Goal: Task Accomplishment & Management: Manage account settings

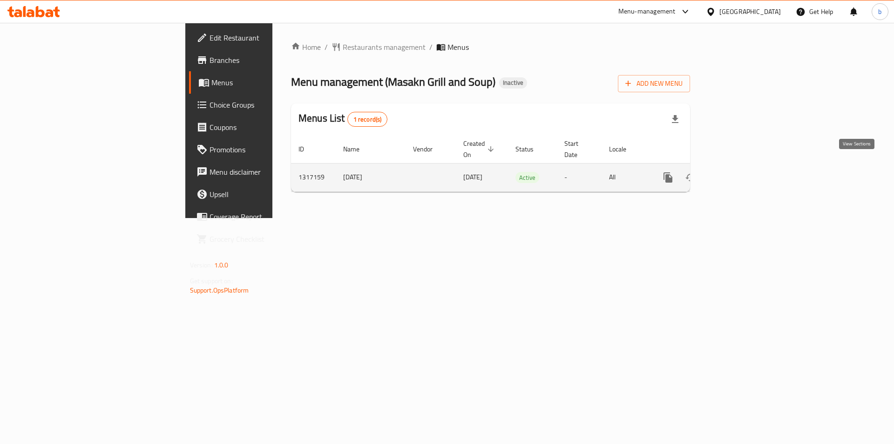
click at [740, 172] on icon "enhanced table" at bounding box center [734, 177] width 11 height 11
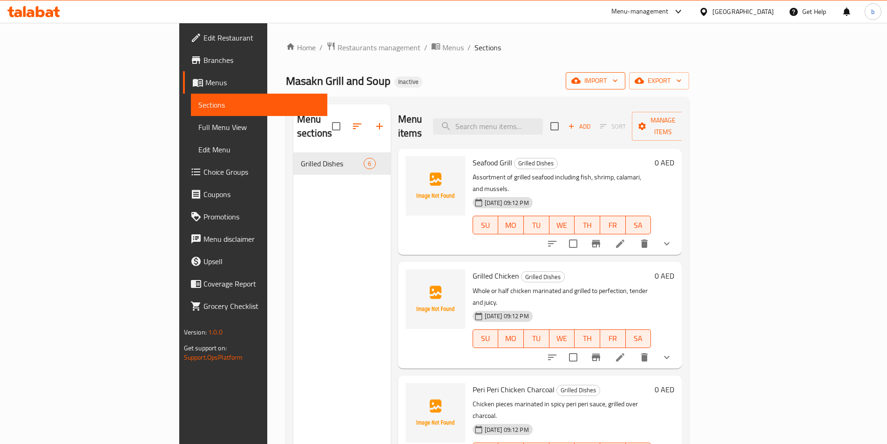
click at [619, 78] on icon "button" at bounding box center [614, 80] width 9 height 9
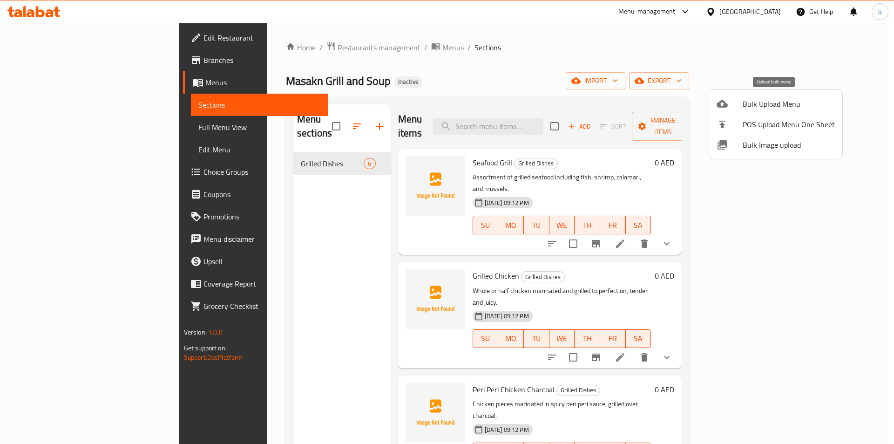
click at [788, 111] on li "Bulk Upload Menu" at bounding box center [775, 104] width 133 height 20
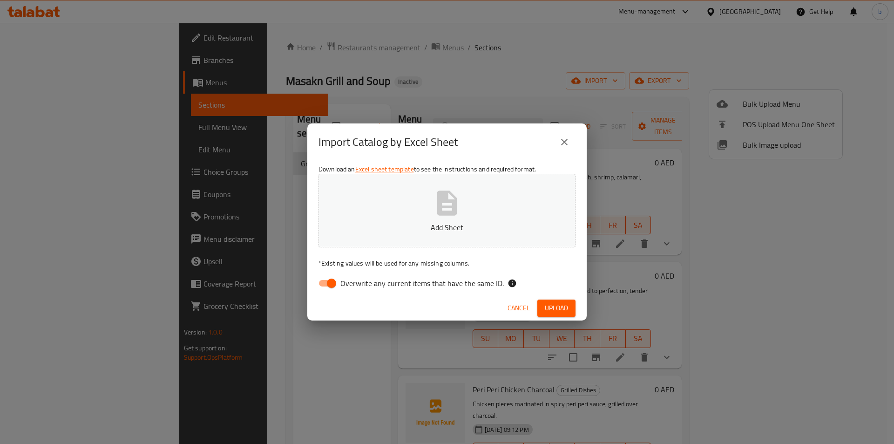
click at [338, 278] on input "Overwrite any current items that have the same ID." at bounding box center [331, 283] width 53 height 18
checkbox input "false"
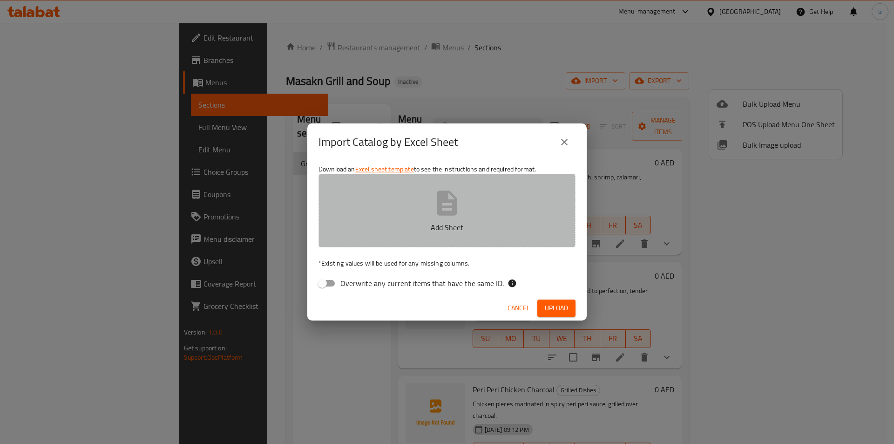
click at [403, 229] on p "Add Sheet" at bounding box center [447, 227] width 228 height 11
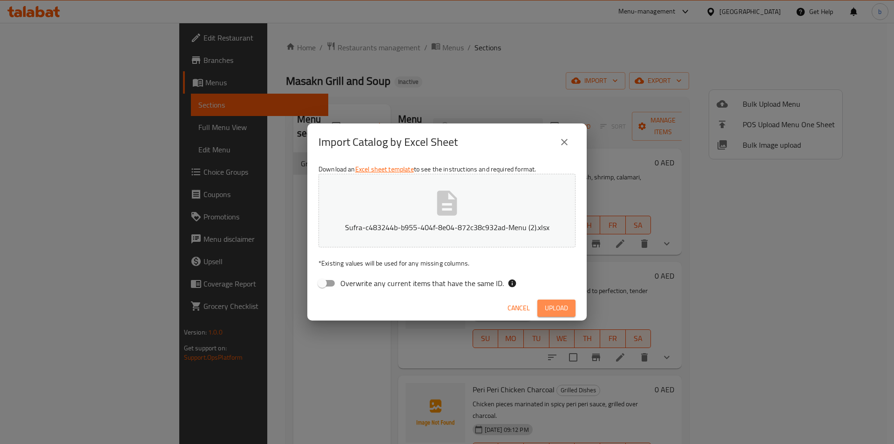
click at [543, 307] on button "Upload" at bounding box center [556, 307] width 38 height 17
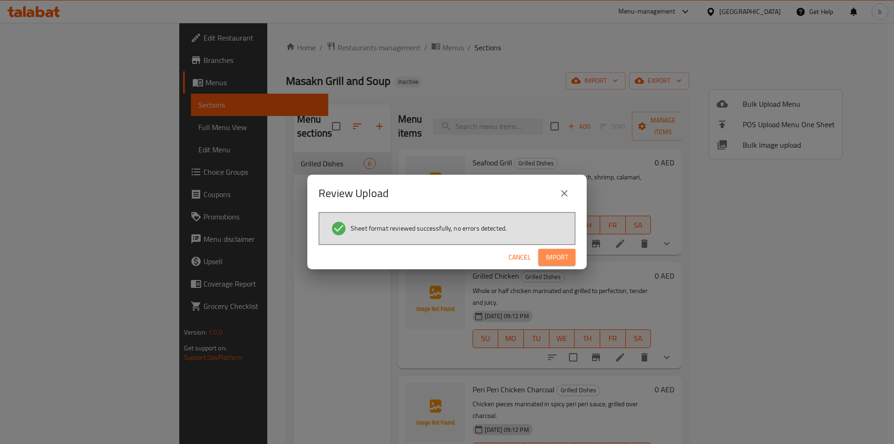
click at [561, 254] on span "Import" at bounding box center [556, 257] width 22 height 12
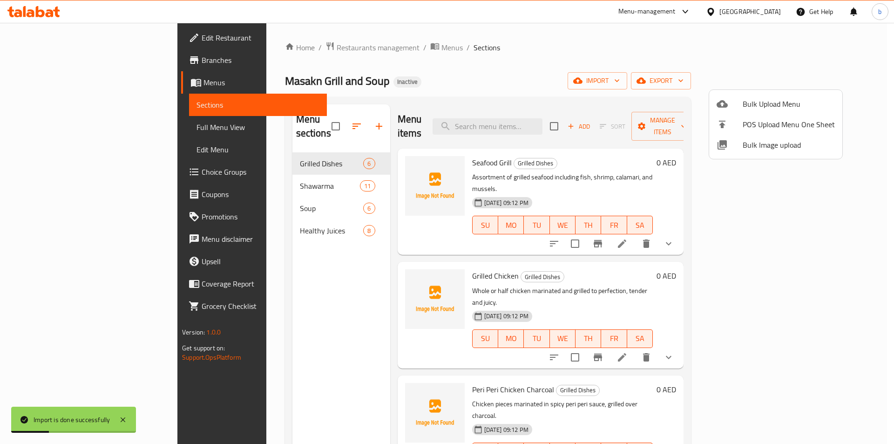
click at [237, 172] on div at bounding box center [447, 222] width 894 height 444
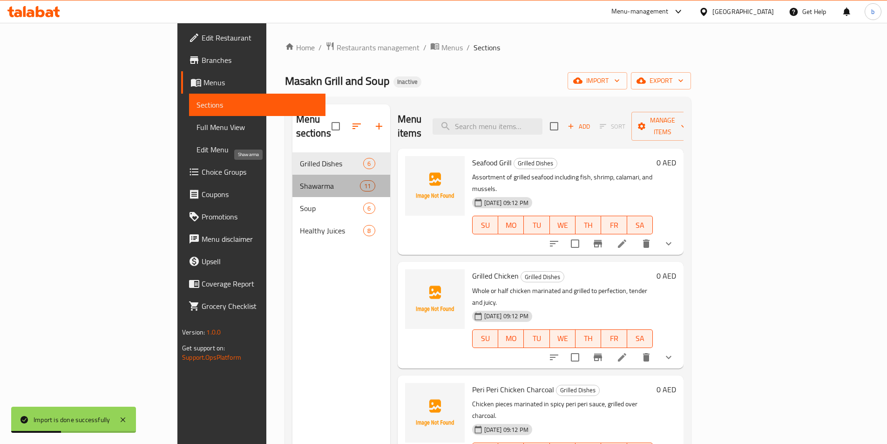
click at [300, 180] on span "Shawarma" at bounding box center [330, 185] width 61 height 11
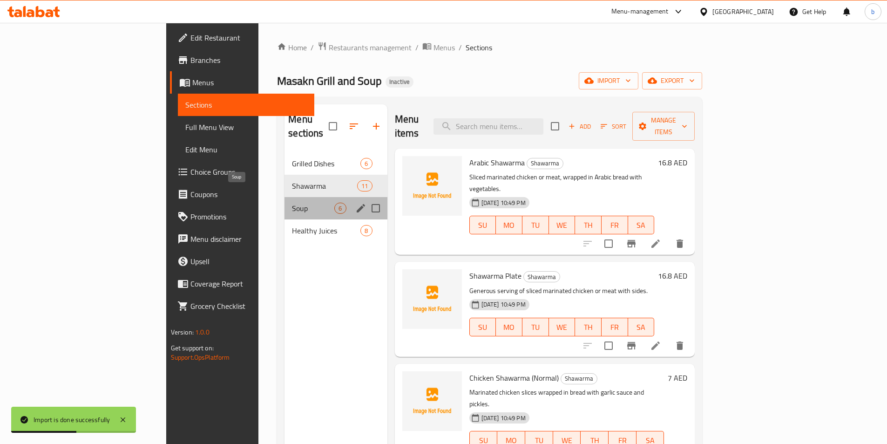
click at [292, 202] on span "Soup" at bounding box center [313, 207] width 42 height 11
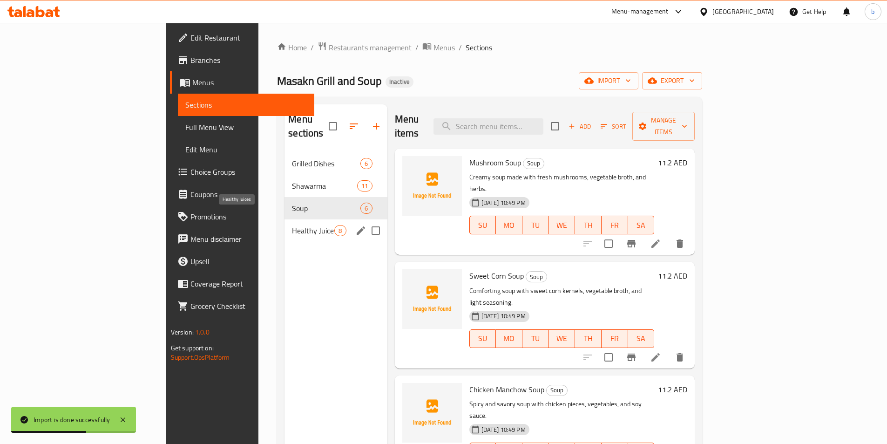
click at [292, 225] on span "Healthy Juices" at bounding box center [313, 230] width 42 height 11
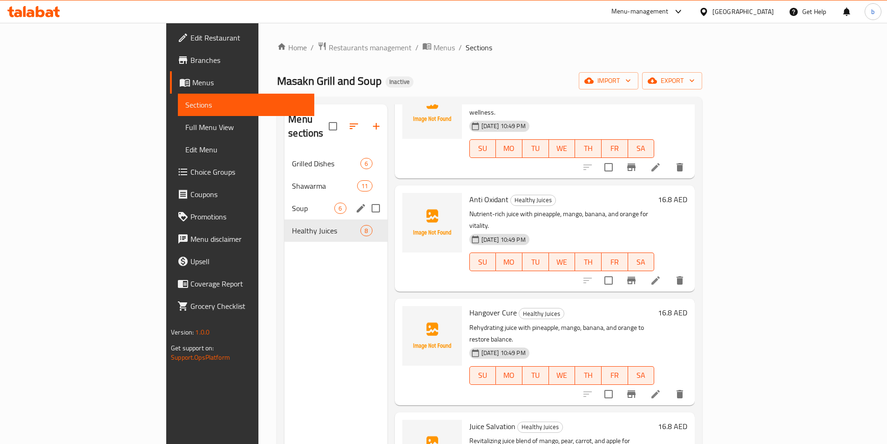
click at [284, 200] on div "Soup 6" at bounding box center [335, 208] width 102 height 22
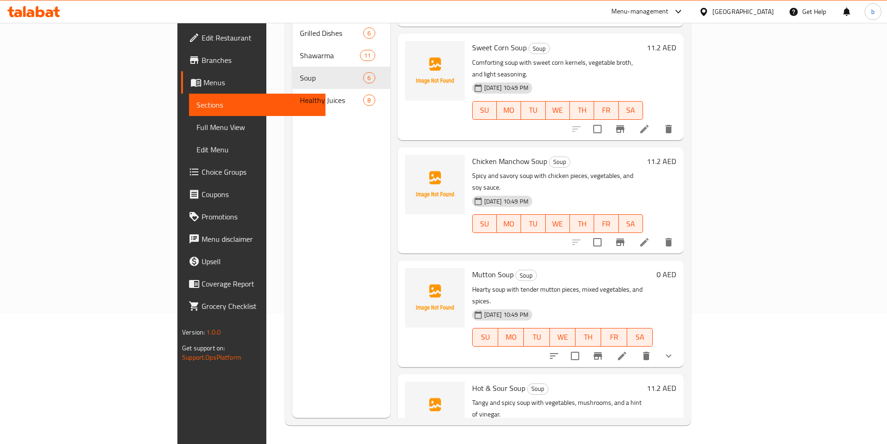
scroll to position [97, 0]
click at [679, 345] on button "show more" at bounding box center [668, 356] width 22 height 22
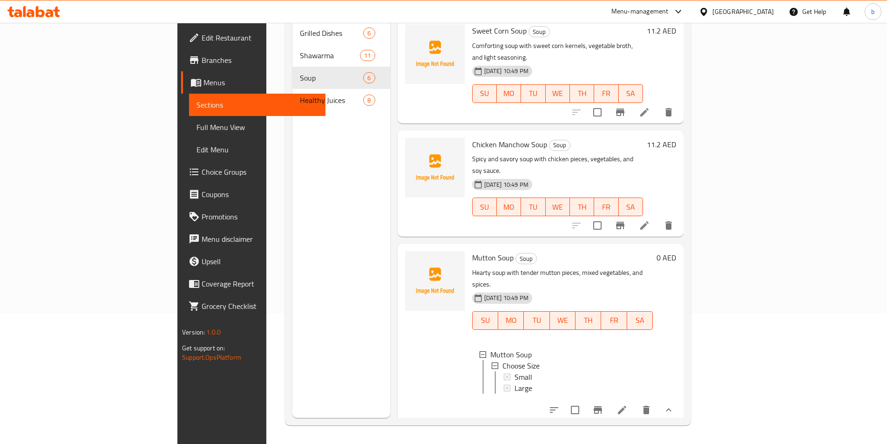
scroll to position [186, 0]
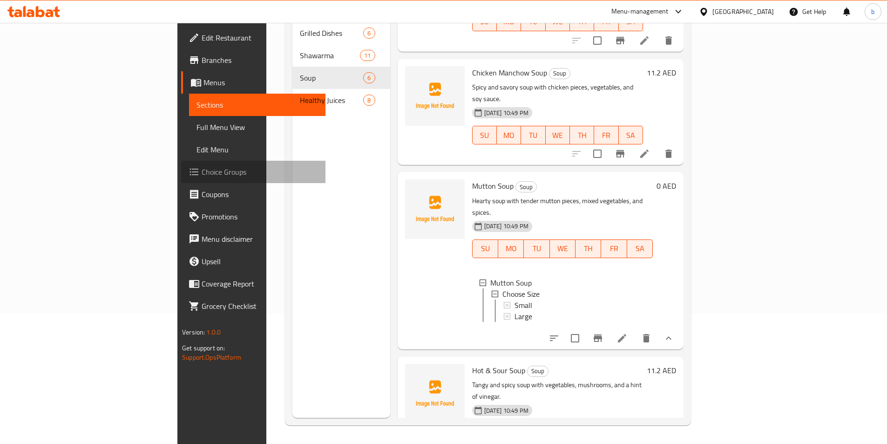
click at [202, 177] on span "Choice Groups" at bounding box center [260, 171] width 116 height 11
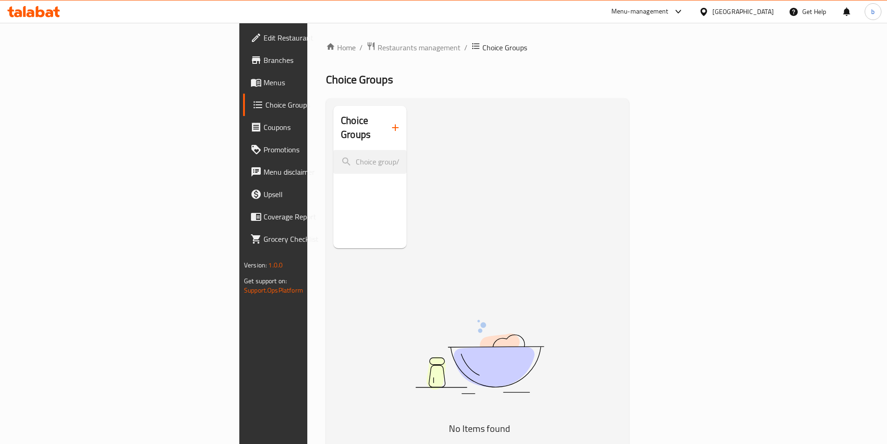
click at [263, 57] on span "Branches" at bounding box center [321, 59] width 116 height 11
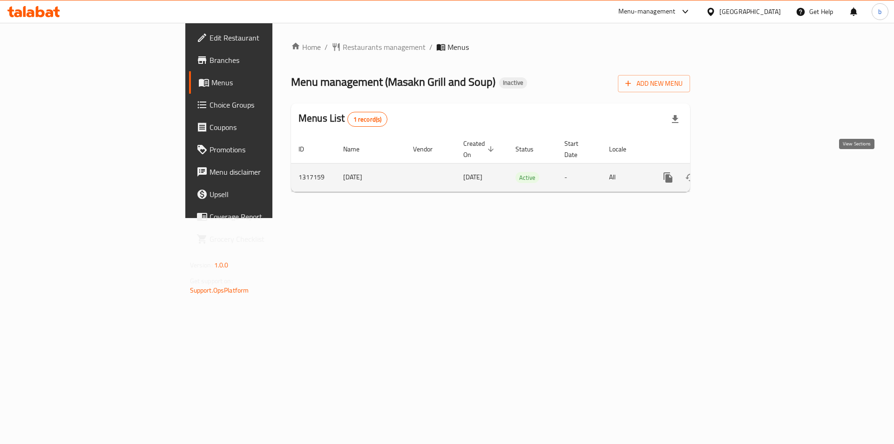
click at [746, 173] on link "enhanced table" at bounding box center [735, 177] width 22 height 22
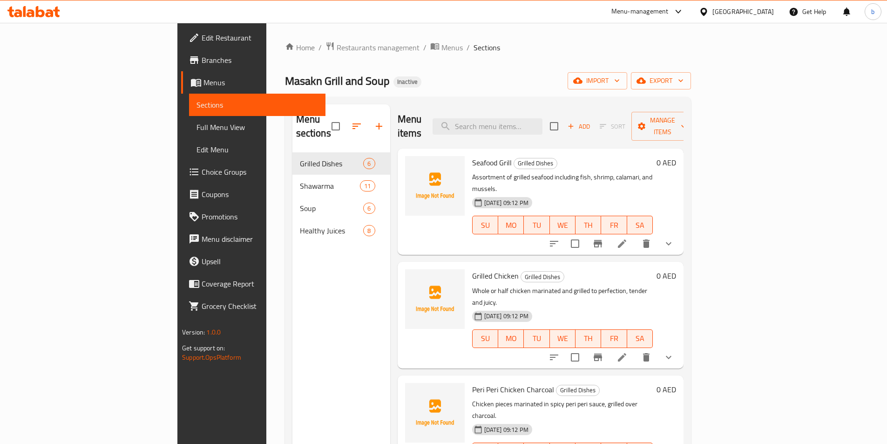
click at [196, 130] on span "Full Menu View" at bounding box center [256, 126] width 121 height 11
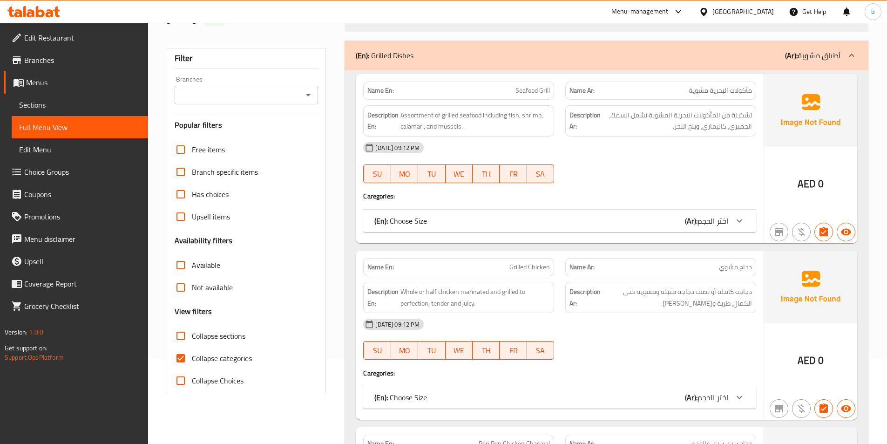
scroll to position [93, 0]
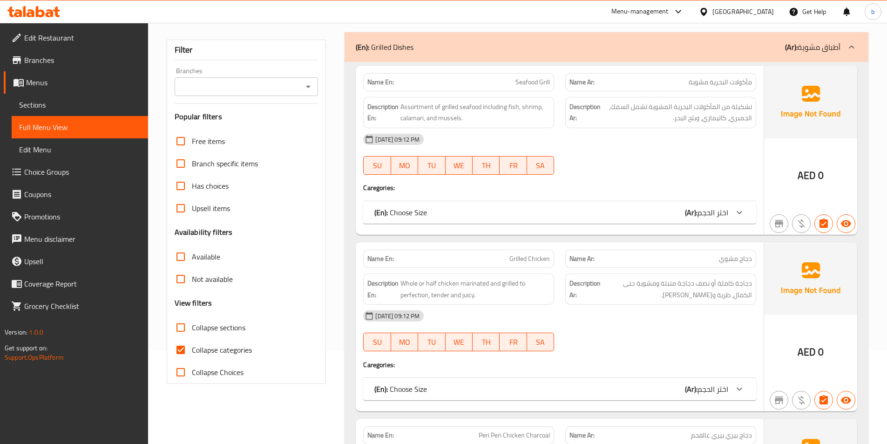
click at [182, 323] on input "Collapse sections" at bounding box center [180, 327] width 22 height 22
checkbox input "true"
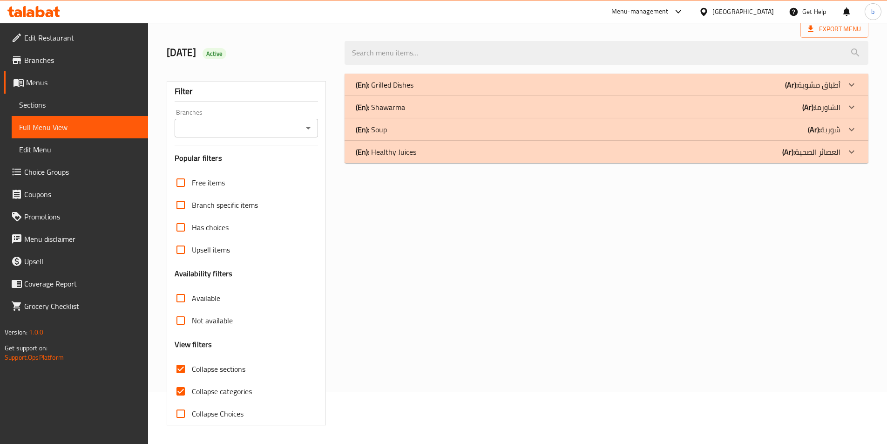
scroll to position [52, 0]
click at [181, 389] on input "Collapse categories" at bounding box center [180, 391] width 22 height 22
checkbox input "false"
click at [848, 106] on icon at bounding box center [851, 106] width 11 height 11
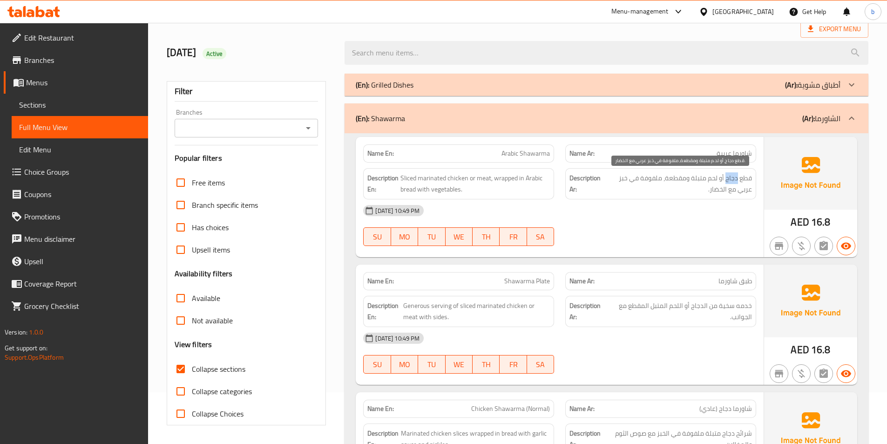
drag, startPoint x: 726, startPoint y: 177, endPoint x: 738, endPoint y: 178, distance: 12.1
click at [738, 178] on span "قطع دجاج أو لحم متبلة ومقطعة، ملفوفة في خبز عربي مع الخضار." at bounding box center [678, 183] width 148 height 23
copy span "دجاج"
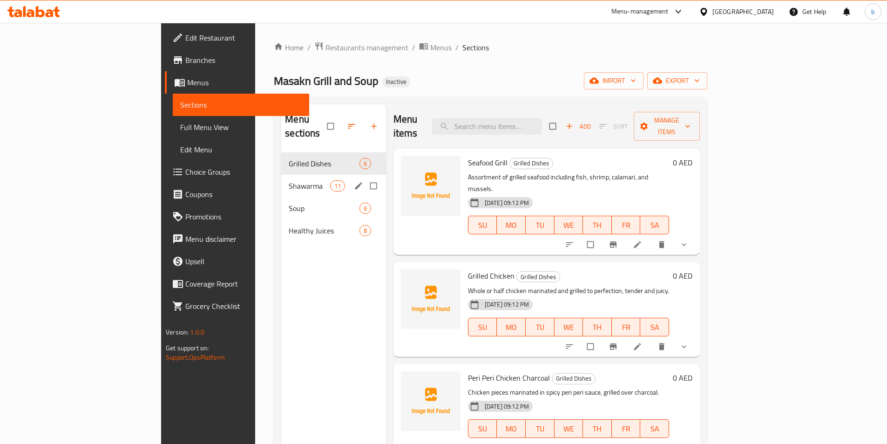
drag, startPoint x: 334, startPoint y: 173, endPoint x: 336, endPoint y: 203, distance: 30.8
click at [364, 177] on input "Menu sections" at bounding box center [374, 186] width 20 height 18
checkbox input "true"
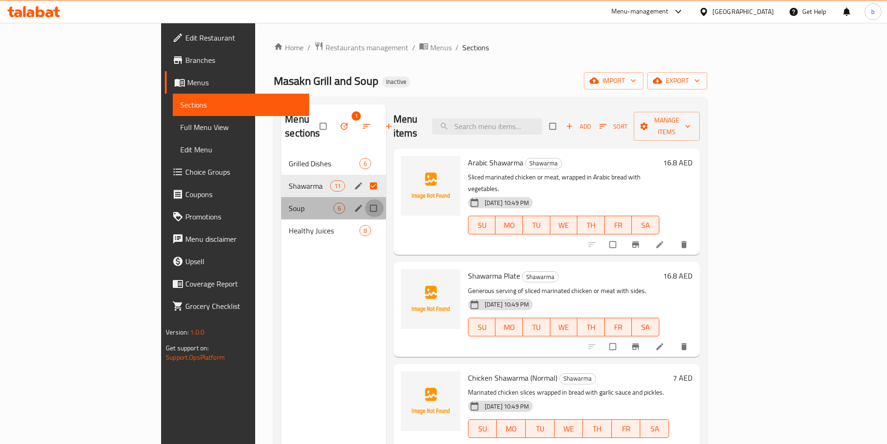
click at [364, 199] on input "Menu sections" at bounding box center [374, 208] width 20 height 18
checkbox input "true"
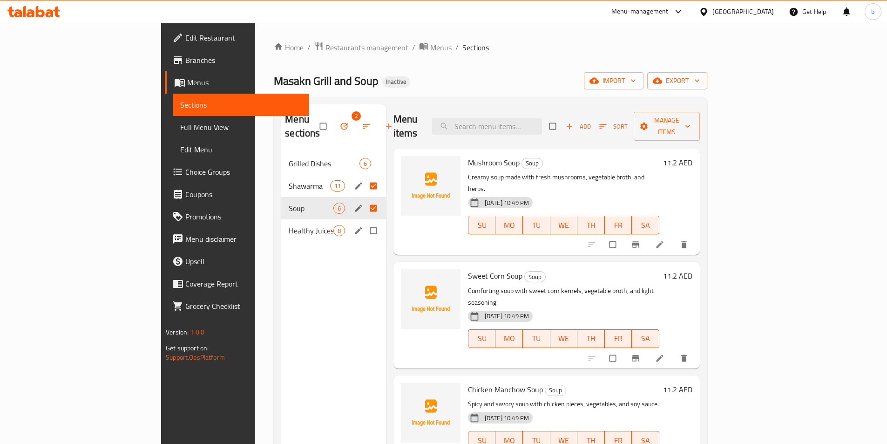
click at [364, 222] on input "Menu sections" at bounding box center [374, 231] width 20 height 18
checkbox input "true"
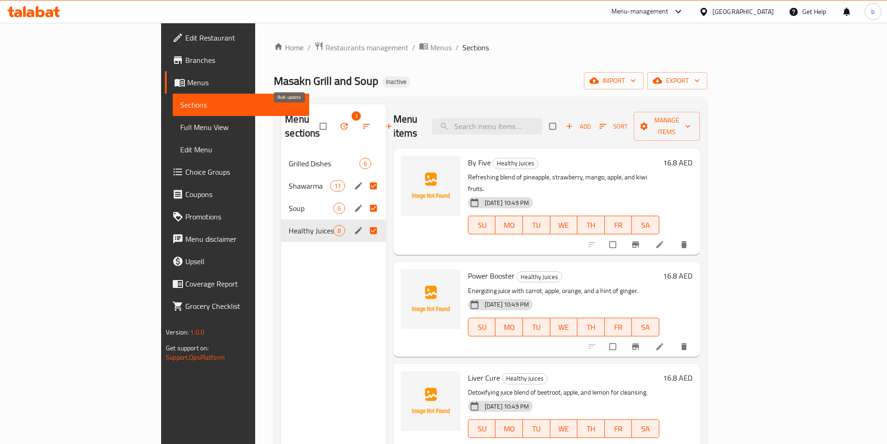
click at [339, 121] on span "button" at bounding box center [344, 125] width 11 height 9
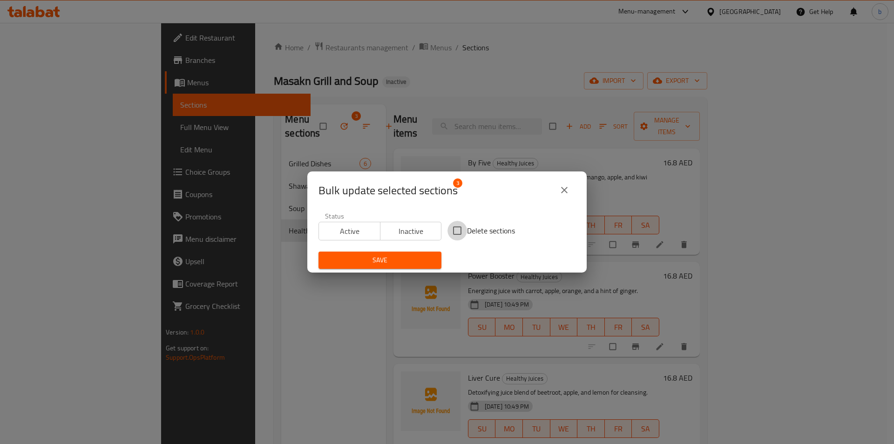
click at [451, 231] on input "Delete sections" at bounding box center [457, 231] width 20 height 20
checkbox input "true"
click at [393, 260] on span "Save" at bounding box center [380, 260] width 108 height 12
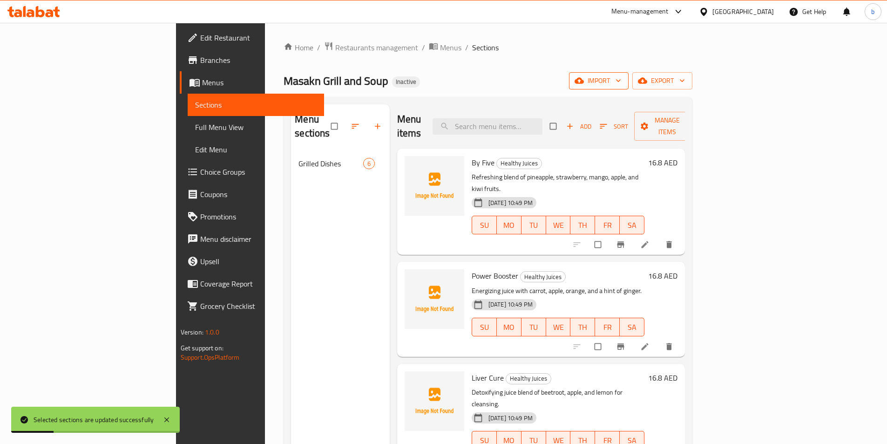
click at [628, 87] on button "import" at bounding box center [599, 80] width 60 height 17
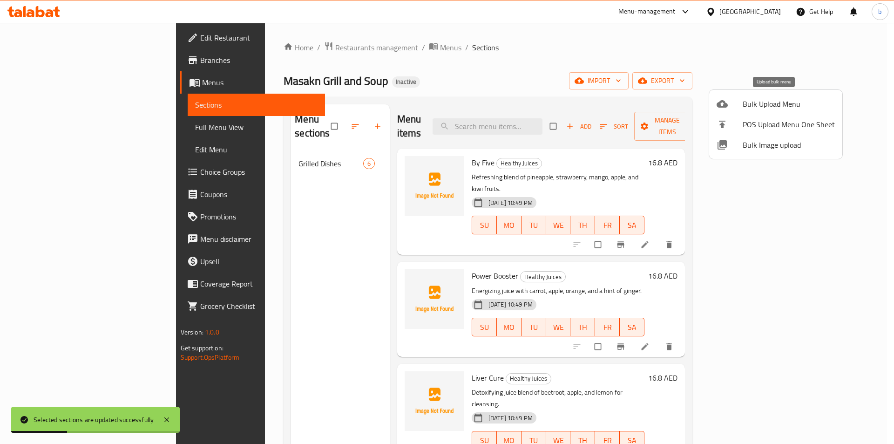
click at [748, 107] on span "Bulk Upload Menu" at bounding box center [788, 103] width 92 height 11
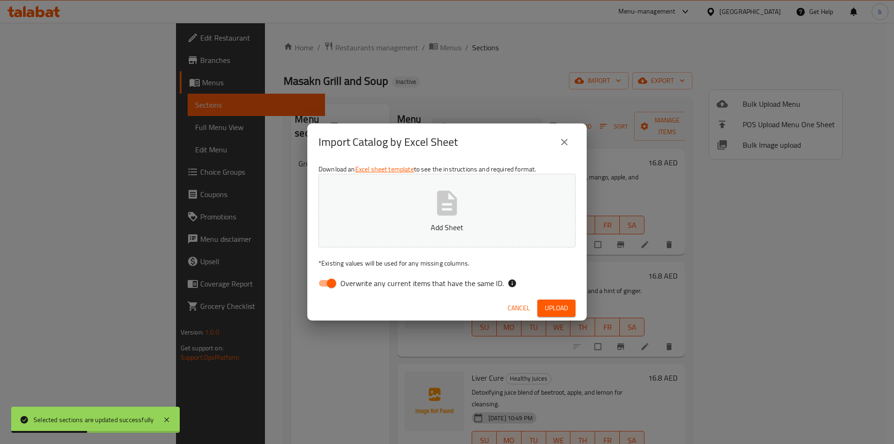
drag, startPoint x: 336, startPoint y: 282, endPoint x: 360, endPoint y: 254, distance: 37.3
click at [337, 282] on input "Overwrite any current items that have the same ID." at bounding box center [331, 283] width 53 height 18
checkbox input "false"
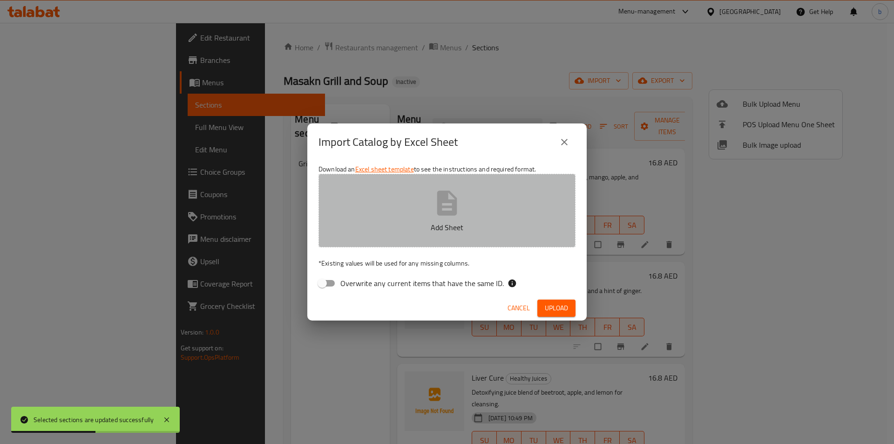
click at [367, 233] on button "Add Sheet" at bounding box center [446, 211] width 257 height 74
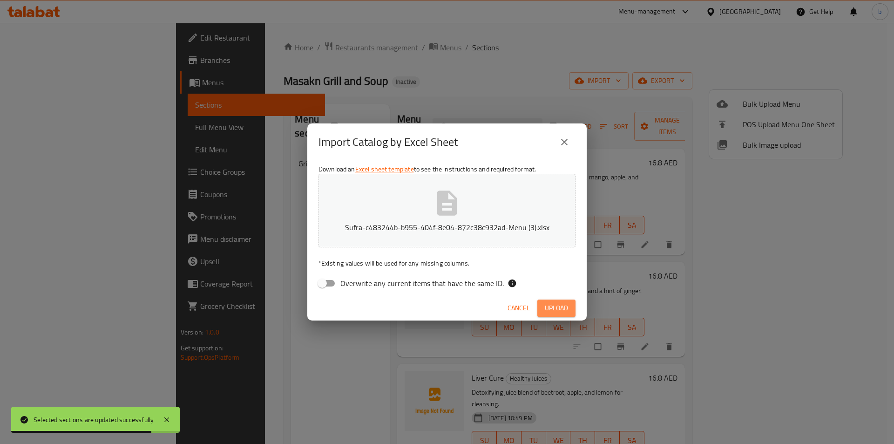
click at [550, 310] on span "Upload" at bounding box center [556, 308] width 23 height 12
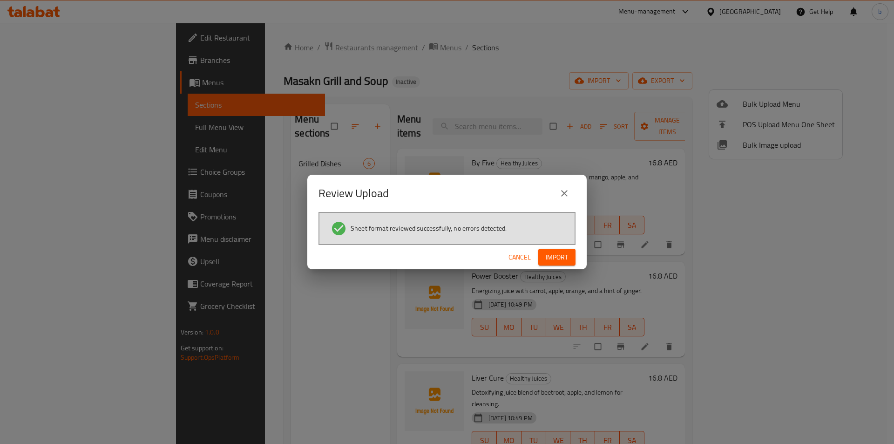
click at [568, 255] on button "Import" at bounding box center [556, 257] width 37 height 17
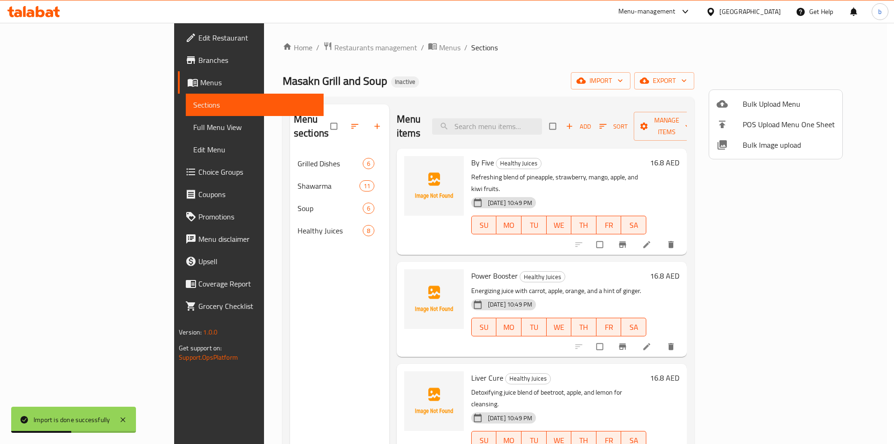
click at [224, 176] on div at bounding box center [447, 222] width 894 height 444
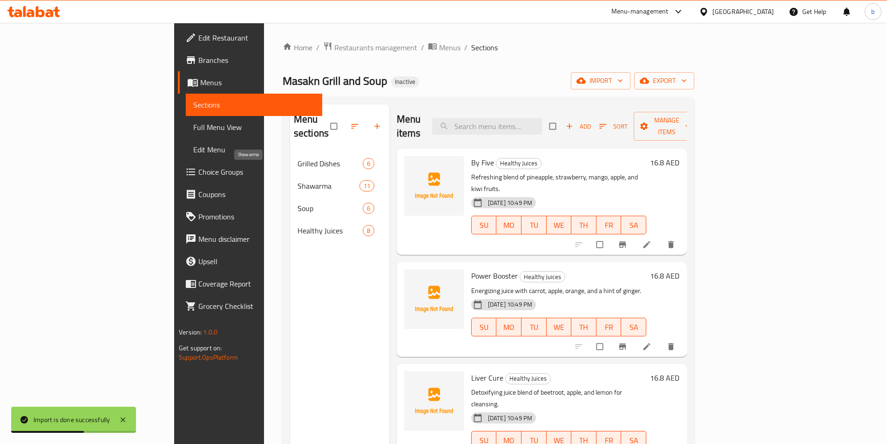
click at [297, 180] on span "Shawarma" at bounding box center [328, 185] width 62 height 11
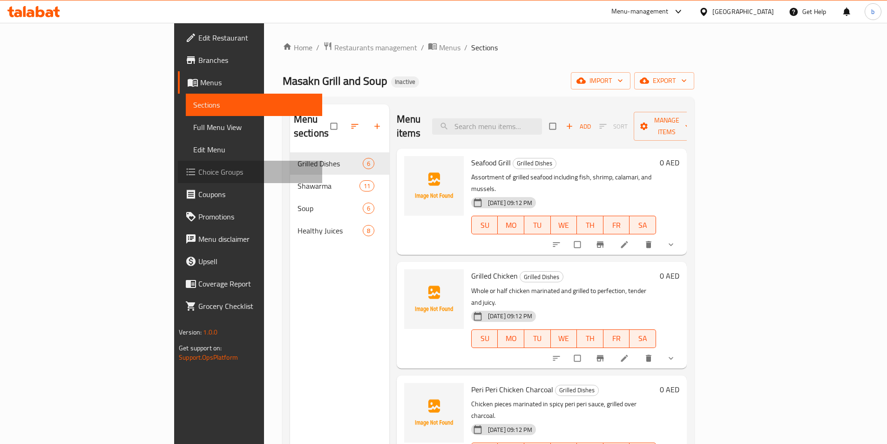
click at [198, 168] on span "Choice Groups" at bounding box center [256, 171] width 116 height 11
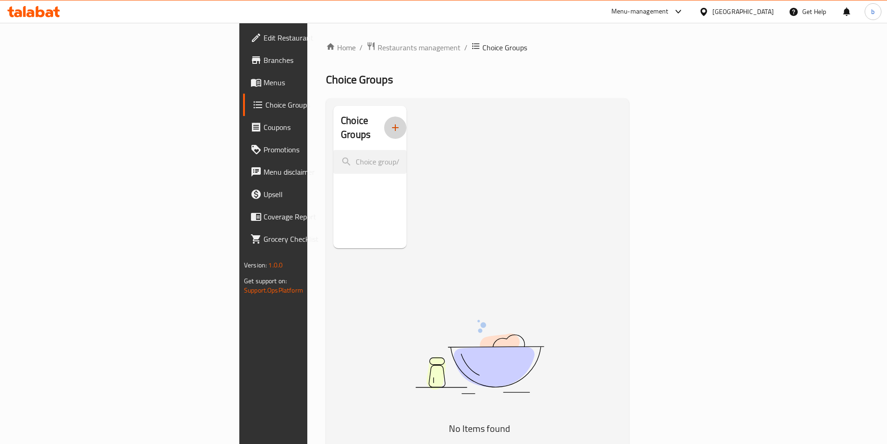
click at [390, 124] on icon "button" at bounding box center [395, 127] width 11 height 11
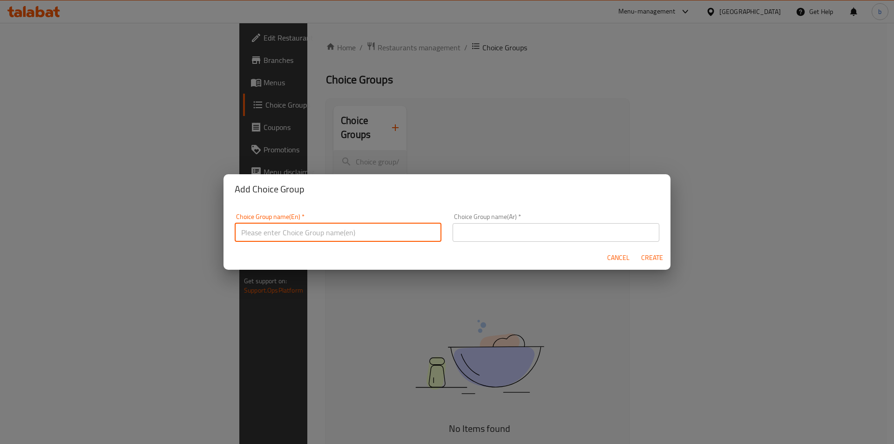
click at [349, 235] on input "text" at bounding box center [338, 232] width 207 height 19
drag, startPoint x: 304, startPoint y: 231, endPoint x: 283, endPoint y: 236, distance: 21.1
click at [283, 236] on input "your choice of;1" at bounding box center [338, 232] width 207 height 19
type input "your choice of"
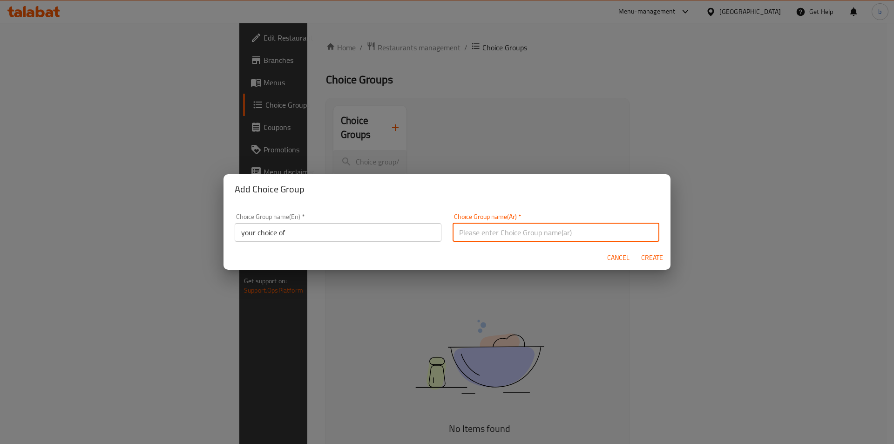
click at [551, 229] on input "text" at bounding box center [555, 232] width 207 height 19
type input "اختيارك من"
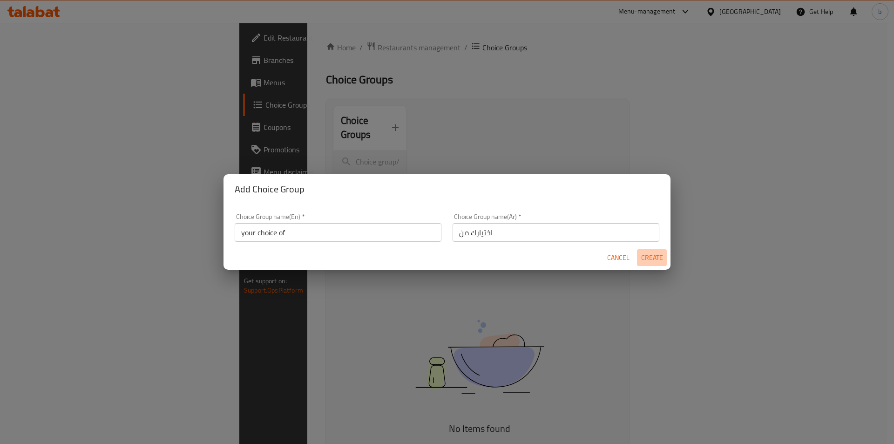
click at [645, 256] on span "Create" at bounding box center [651, 258] width 22 height 12
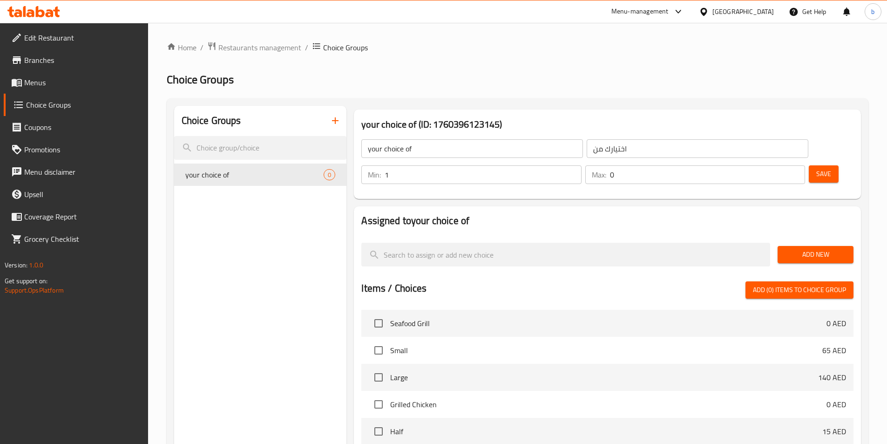
type input "1"
click at [581, 165] on input "1" at bounding box center [482, 174] width 196 height 19
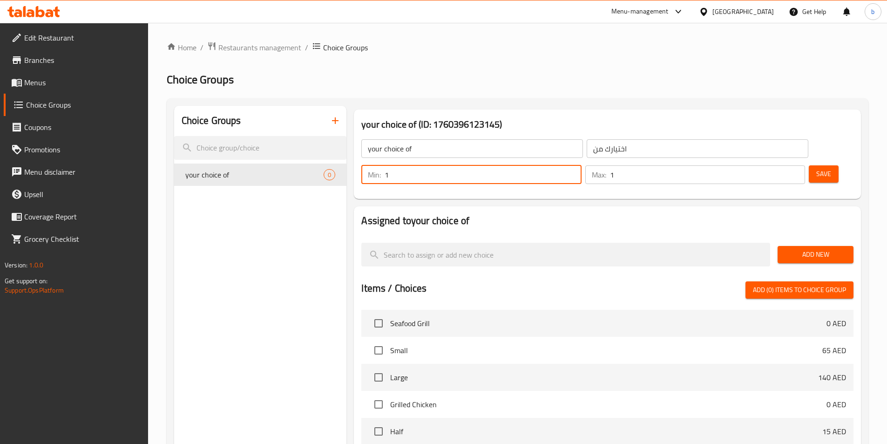
type input "1"
click at [778, 165] on input "1" at bounding box center [707, 174] width 195 height 19
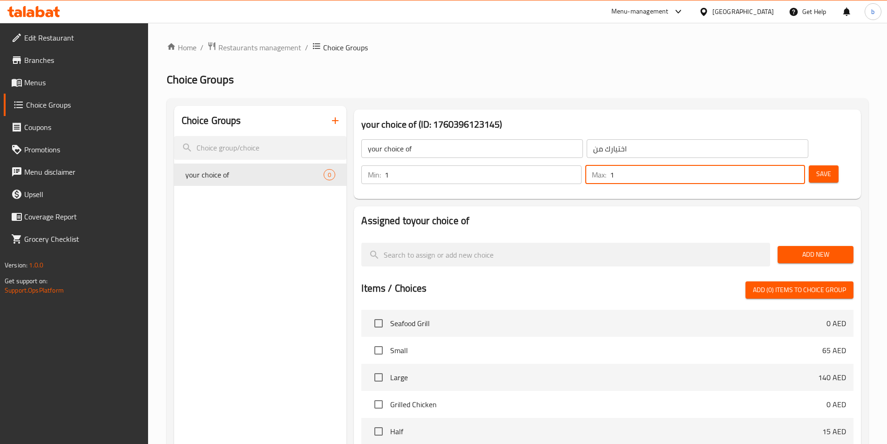
click at [816, 168] on span "Save" at bounding box center [823, 174] width 15 height 12
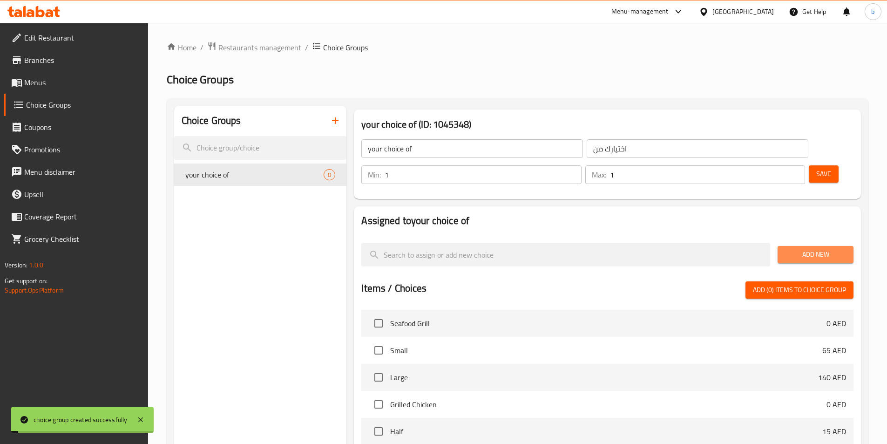
click at [808, 249] on span "Add New" at bounding box center [815, 255] width 61 height 12
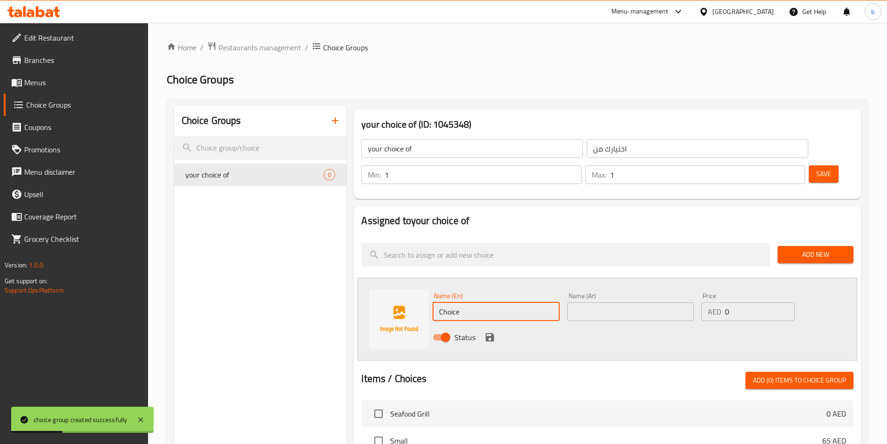
click at [500, 302] on input "Choice" at bounding box center [495, 311] width 127 height 19
paste input "chicken"
type input "chicken"
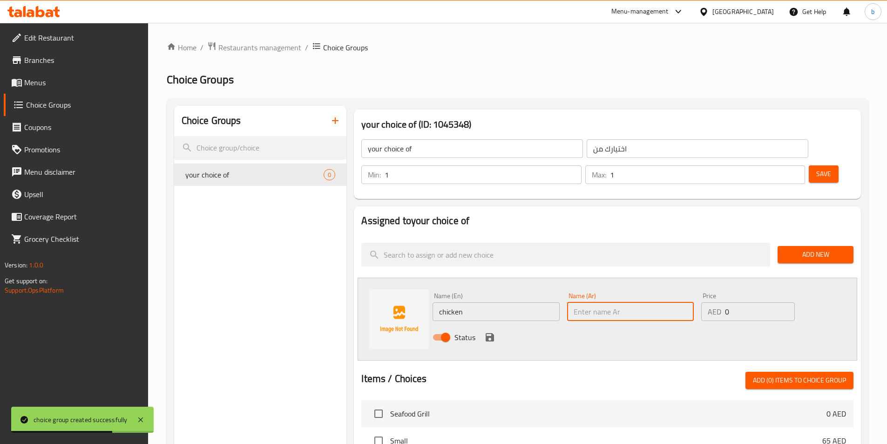
click at [655, 302] on input "text" at bounding box center [630, 311] width 127 height 19
paste input "دجاج"
click at [571, 302] on input "دجاج" at bounding box center [630, 311] width 127 height 19
click at [597, 302] on input "دجاج" at bounding box center [630, 311] width 127 height 19
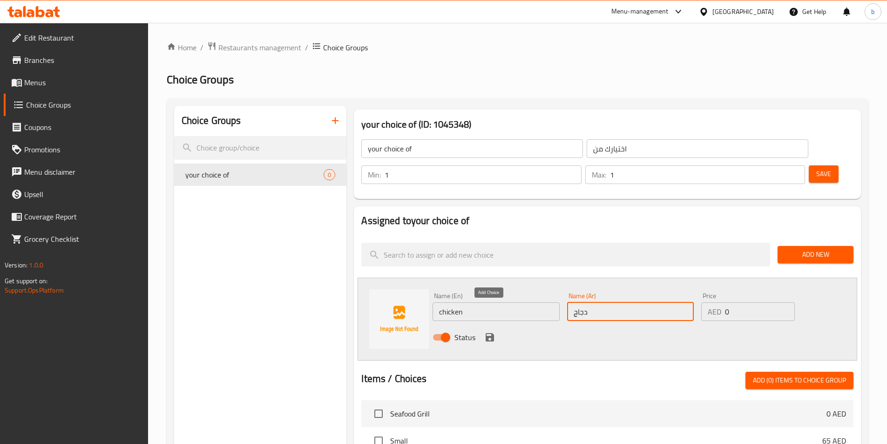
type input "دجاج"
click at [491, 333] on icon "save" at bounding box center [489, 337] width 8 height 8
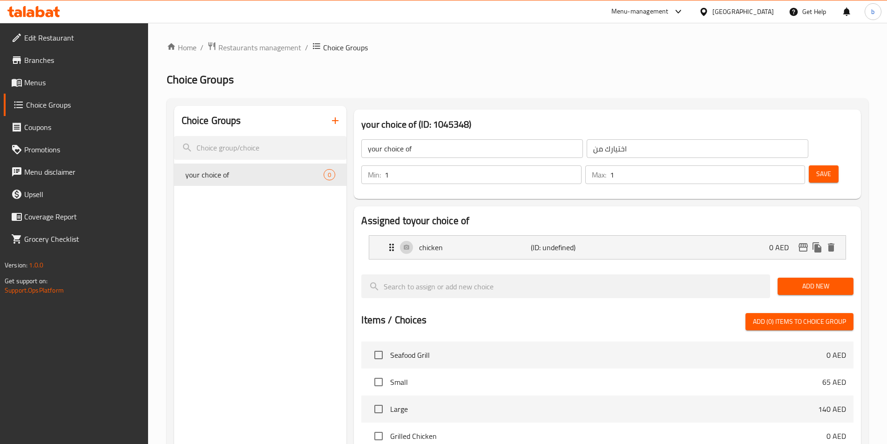
click at [795, 280] on span "Add New" at bounding box center [815, 286] width 61 height 12
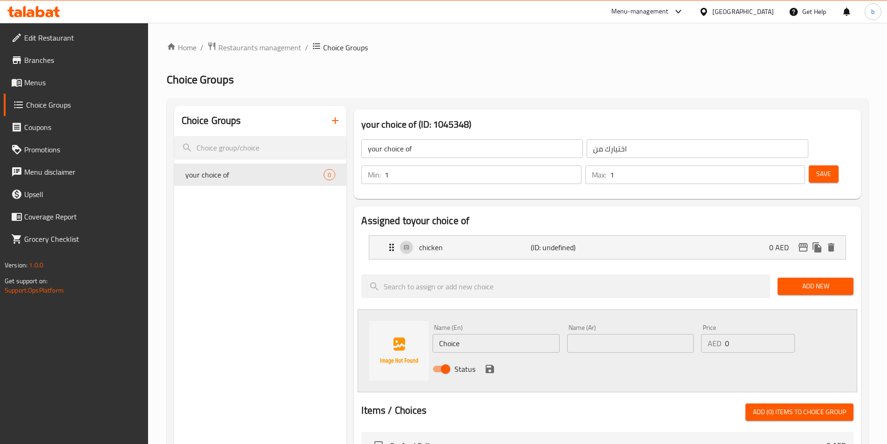
click at [486, 334] on input "Choice" at bounding box center [495, 343] width 127 height 19
paste input "meat"
type input "meat"
click at [615, 334] on input "text" at bounding box center [630, 343] width 127 height 19
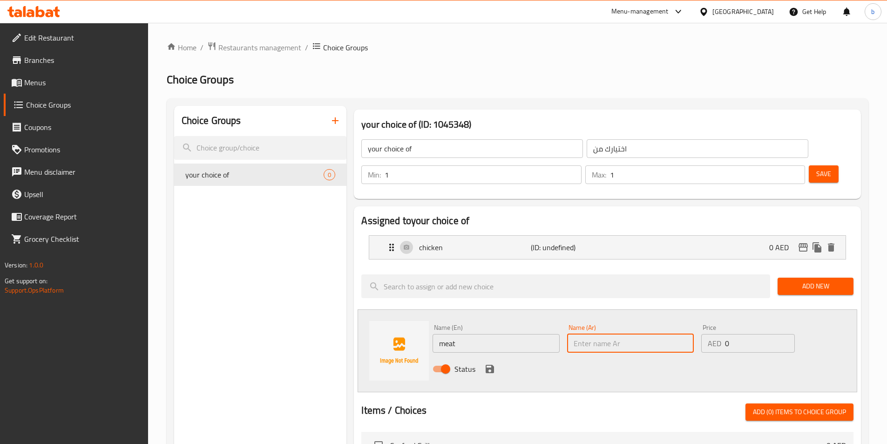
click at [661, 334] on input "text" at bounding box center [630, 343] width 127 height 19
paste input "لحم"
type input "لحم"
click at [491, 364] on icon "save" at bounding box center [489, 368] width 8 height 8
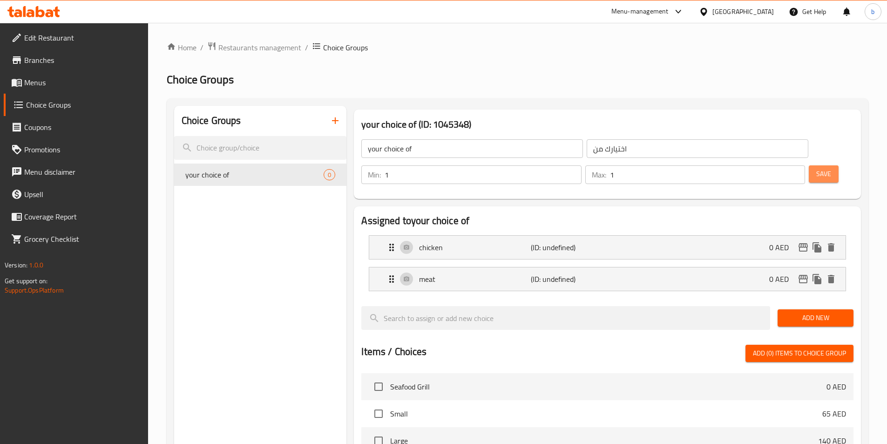
click at [816, 165] on button "Save" at bounding box center [823, 173] width 30 height 17
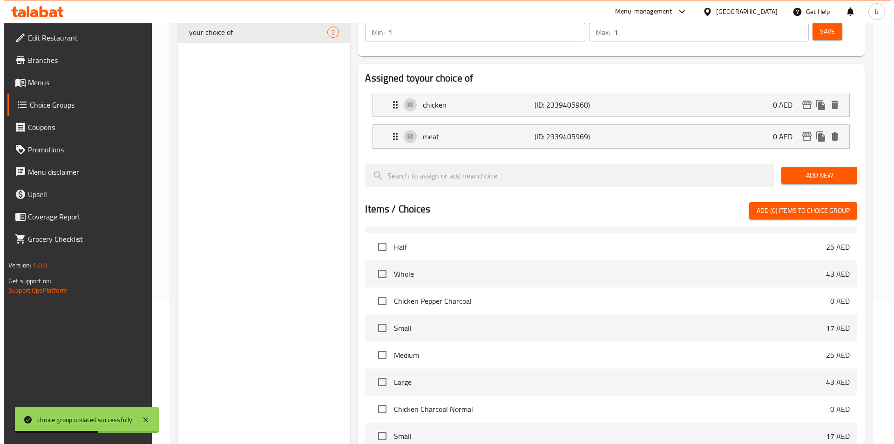
scroll to position [268, 0]
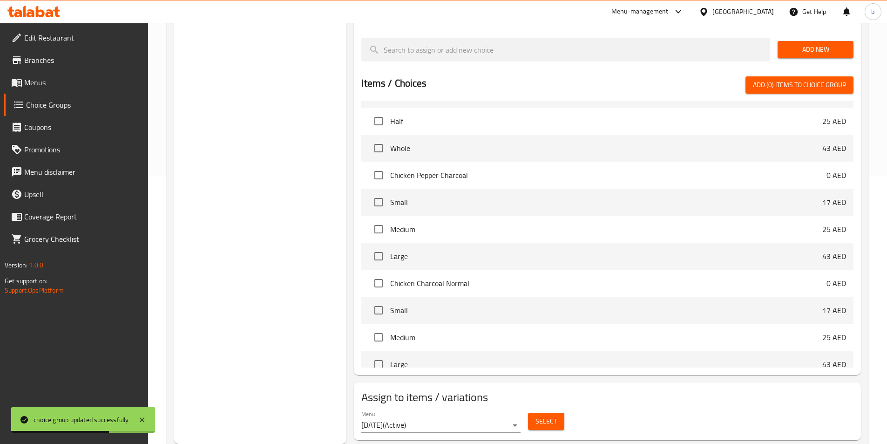
click at [550, 415] on span "Select" at bounding box center [545, 421] width 21 height 12
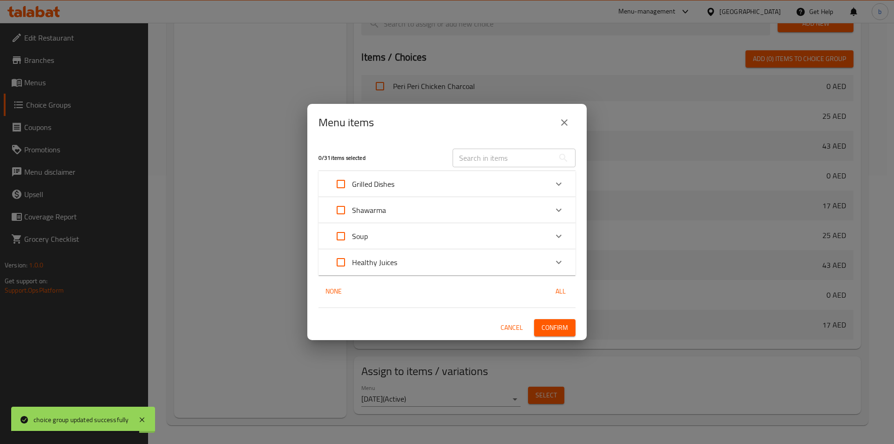
click at [423, 217] on div "Shawarma" at bounding box center [438, 210] width 218 height 22
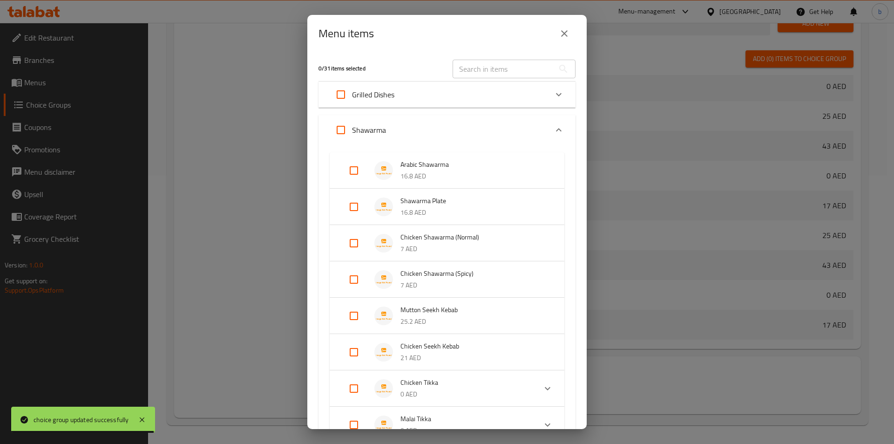
click at [437, 168] on span "Arabic Shawarma" at bounding box center [472, 165] width 145 height 12
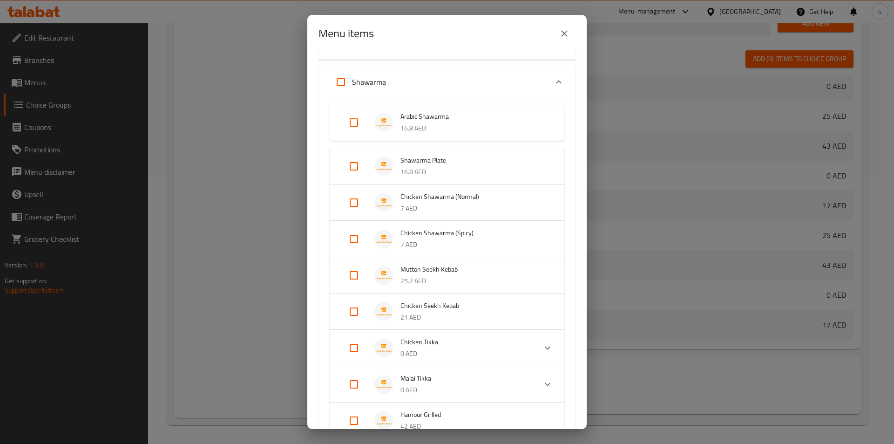
scroll to position [0, 0]
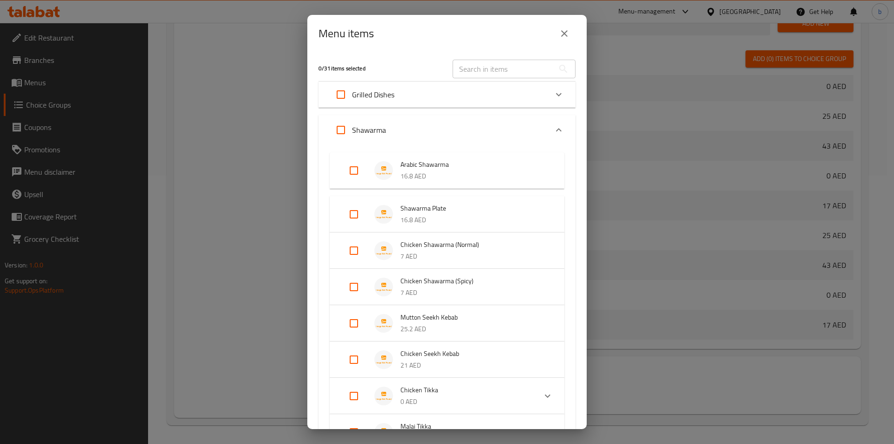
click at [354, 170] on input "Expand" at bounding box center [354, 170] width 22 height 22
checkbox input "true"
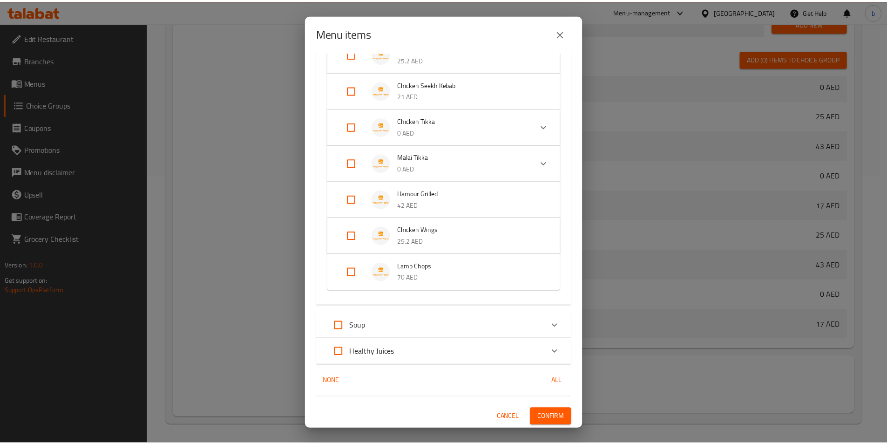
scroll to position [262, 0]
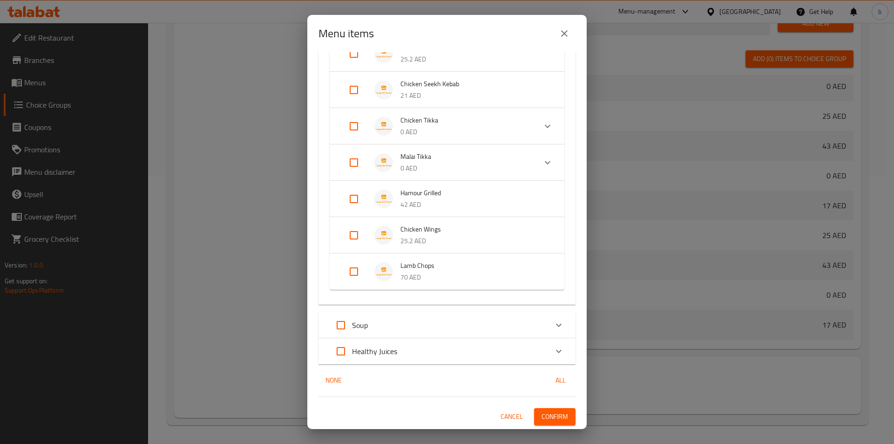
click at [546, 413] on span "Confirm" at bounding box center [554, 416] width 27 height 12
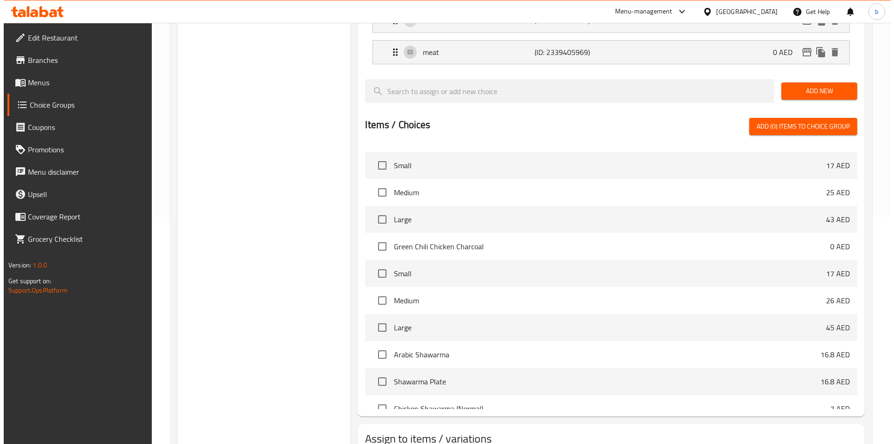
scroll to position [268, 0]
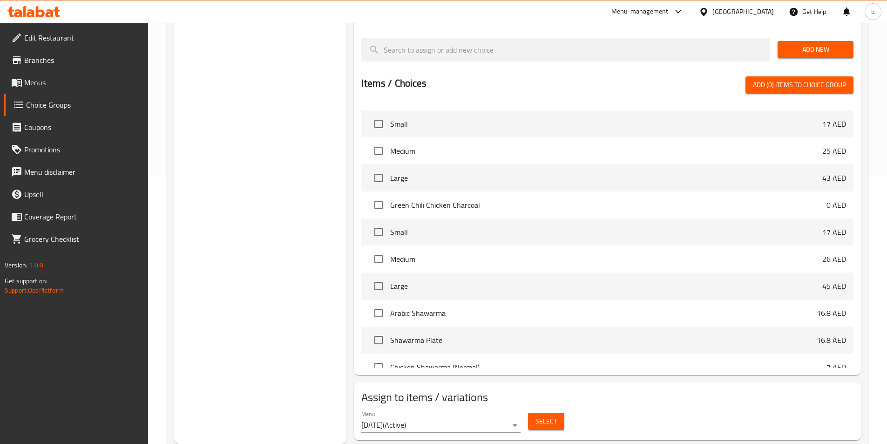
click at [538, 415] on span "Select" at bounding box center [545, 421] width 21 height 12
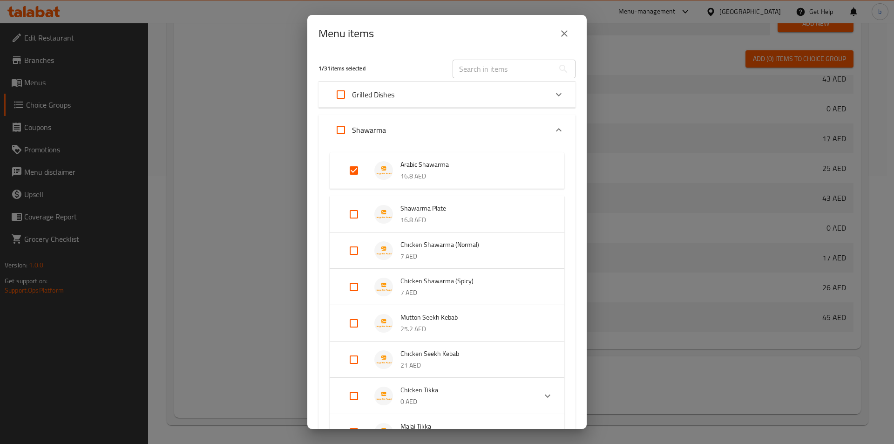
click at [349, 216] on input "Expand" at bounding box center [354, 214] width 22 height 22
checkbox input "true"
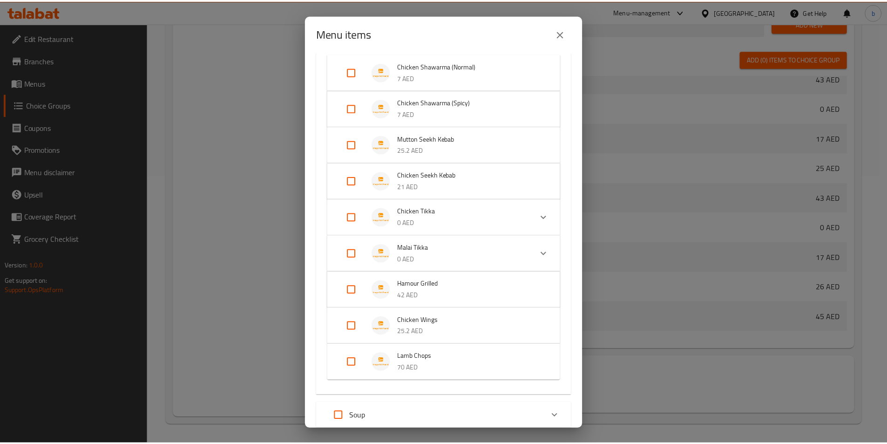
scroll to position [277, 0]
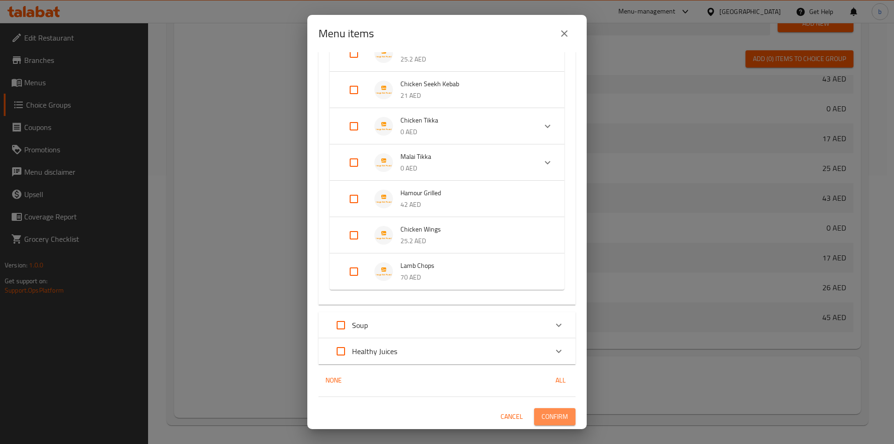
click at [566, 412] on button "Confirm" at bounding box center [554, 416] width 41 height 17
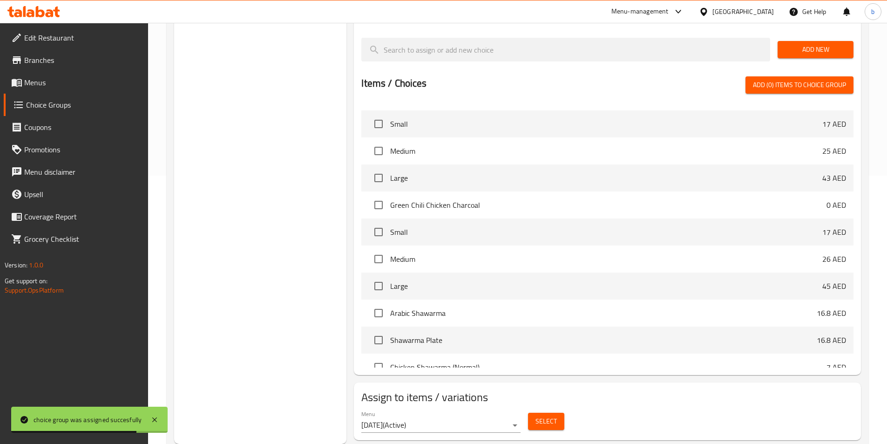
scroll to position [0, 0]
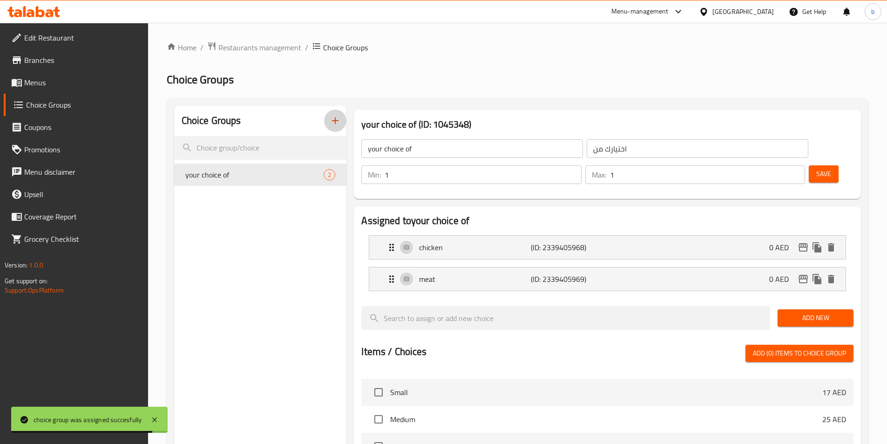
click at [340, 114] on button "button" at bounding box center [335, 120] width 22 height 22
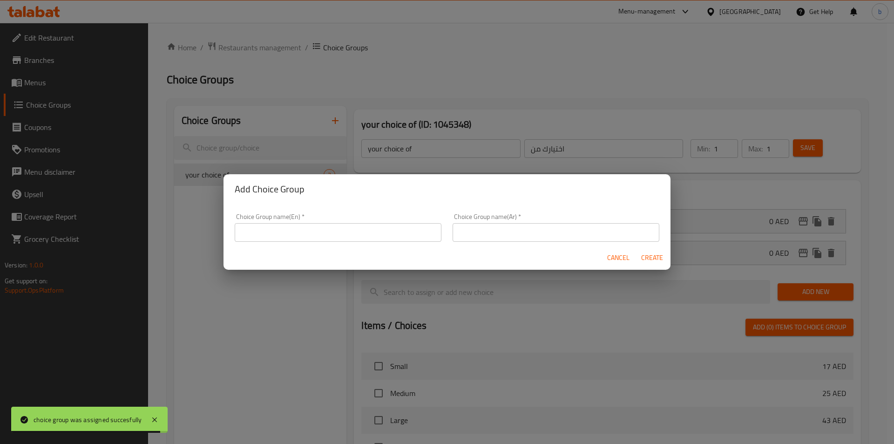
click at [352, 231] on input "text" at bounding box center [338, 232] width 207 height 19
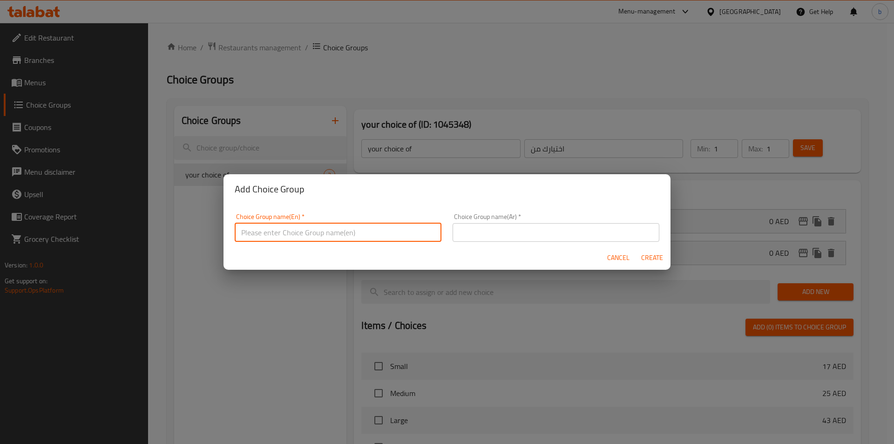
type input "your choice of;1"
click at [572, 229] on input "text" at bounding box center [555, 232] width 207 height 19
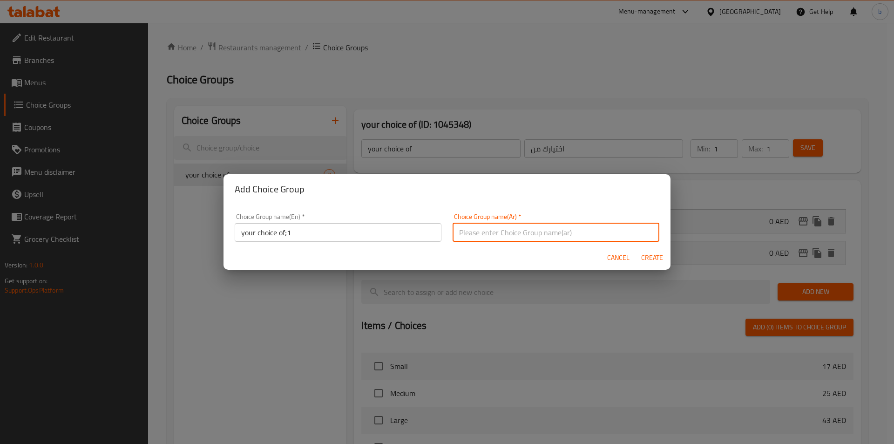
type input "اختيارك من"
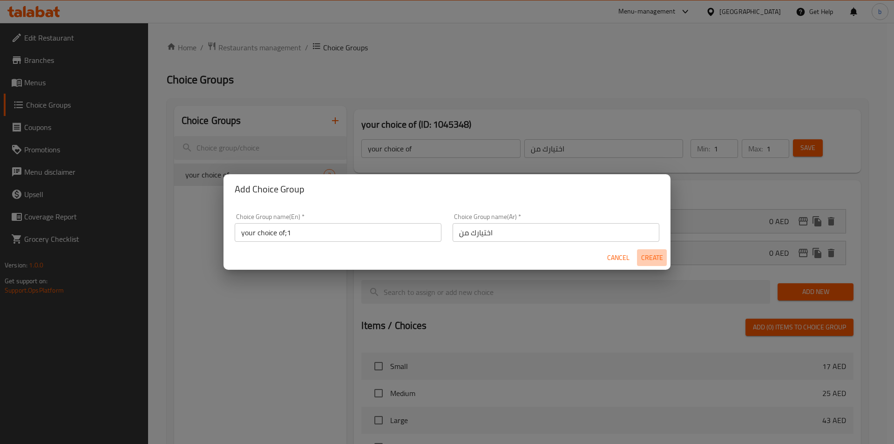
click at [645, 257] on span "Create" at bounding box center [651, 258] width 22 height 12
type input "your choice of;1"
type input "0"
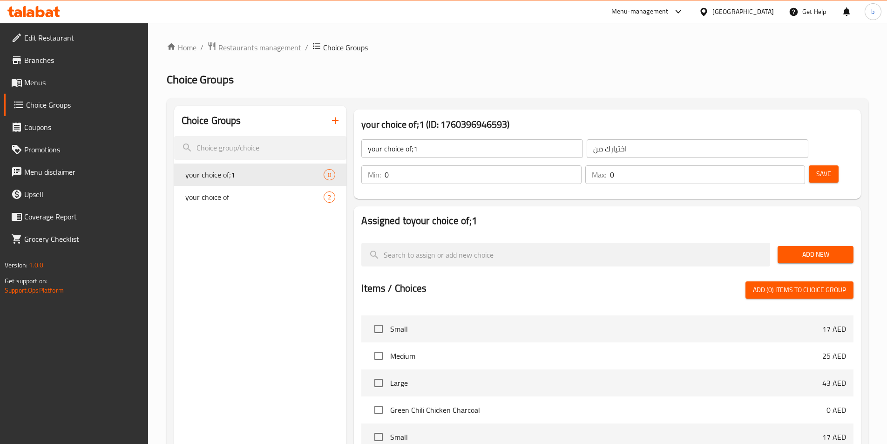
click at [477, 153] on input "your choice of;1" at bounding box center [472, 148] width 222 height 19
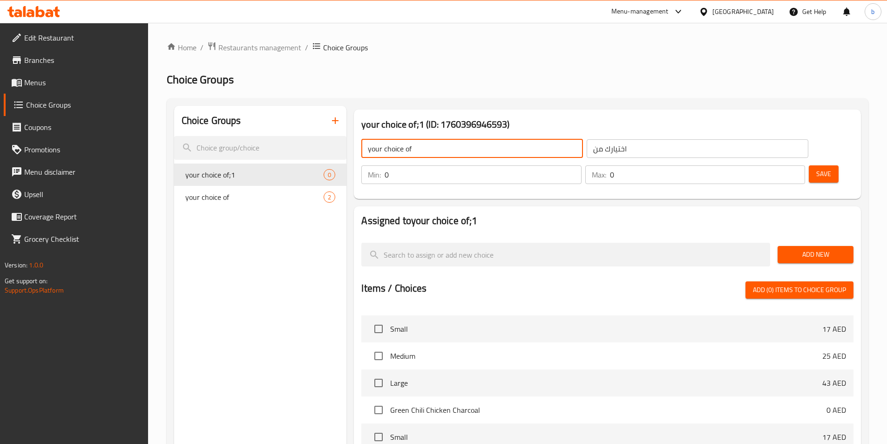
type input "your choice of"
drag, startPoint x: 726, startPoint y: 145, endPoint x: 737, endPoint y: 145, distance: 10.7
type input "1"
click at [581, 165] on input "1" at bounding box center [482, 174] width 196 height 19
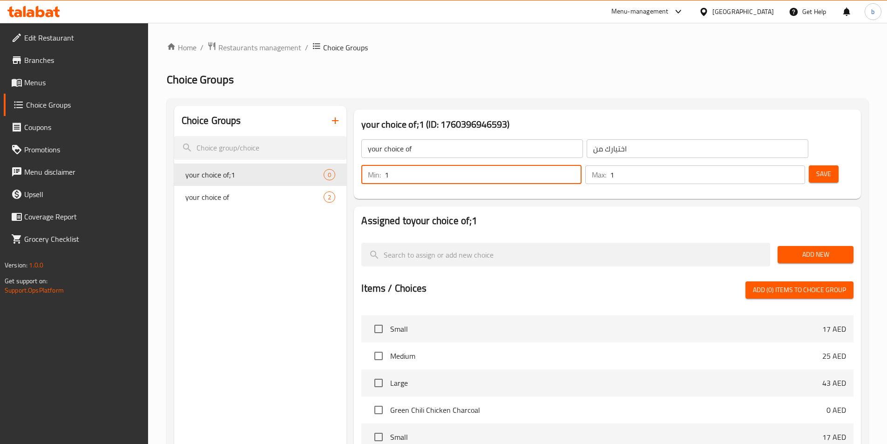
type input "1"
click at [778, 165] on input "1" at bounding box center [707, 174] width 195 height 19
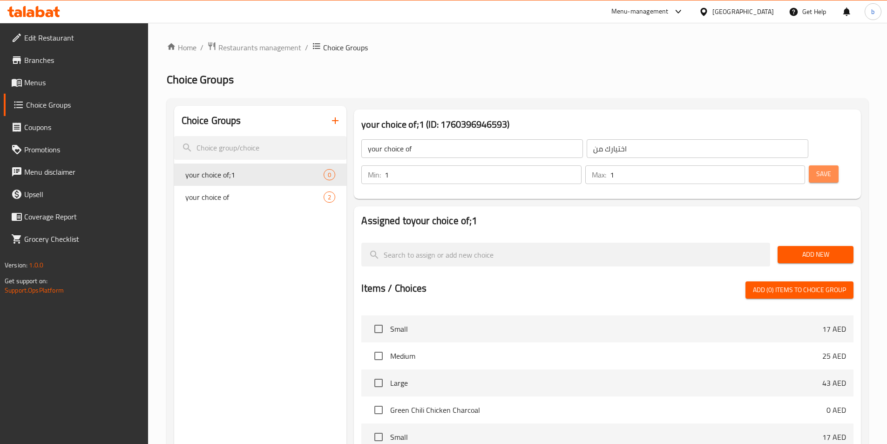
click at [808, 165] on button "Save" at bounding box center [823, 173] width 30 height 17
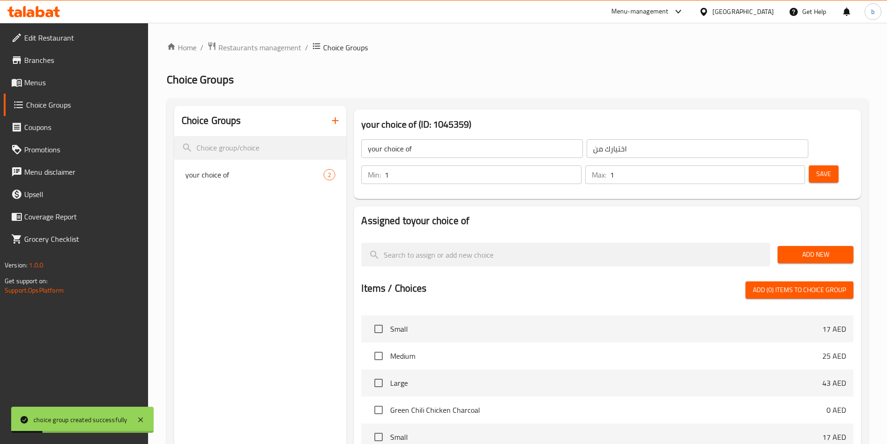
click at [459, 8] on div "Menu-management United Arab Emirates Get Help b" at bounding box center [443, 11] width 887 height 22
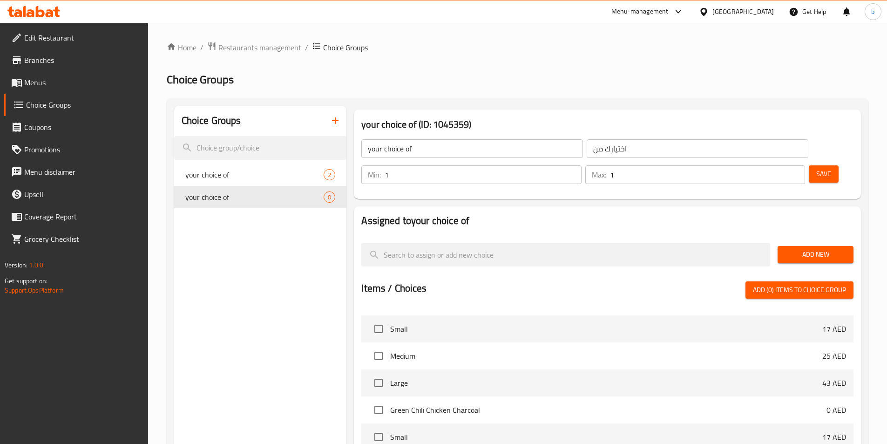
click at [809, 246] on button "Add New" at bounding box center [815, 254] width 76 height 17
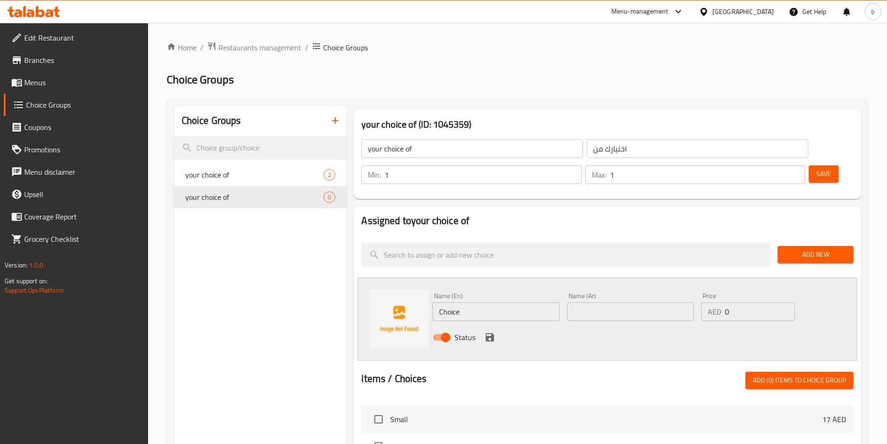
click at [442, 302] on input "Choice" at bounding box center [495, 311] width 127 height 19
paste input "grilled"
type input "grilled"
click at [607, 302] on input "text" at bounding box center [630, 311] width 127 height 19
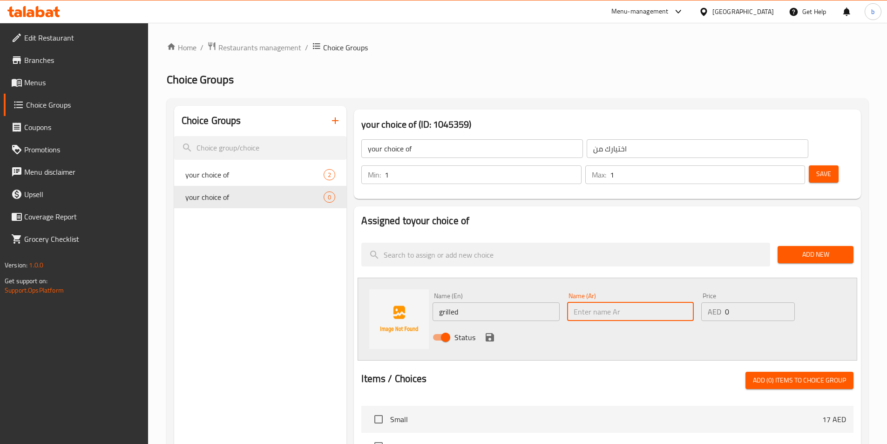
paste input "مشوية"
type input "مشوية"
click at [487, 333] on icon "save" at bounding box center [489, 337] width 8 height 8
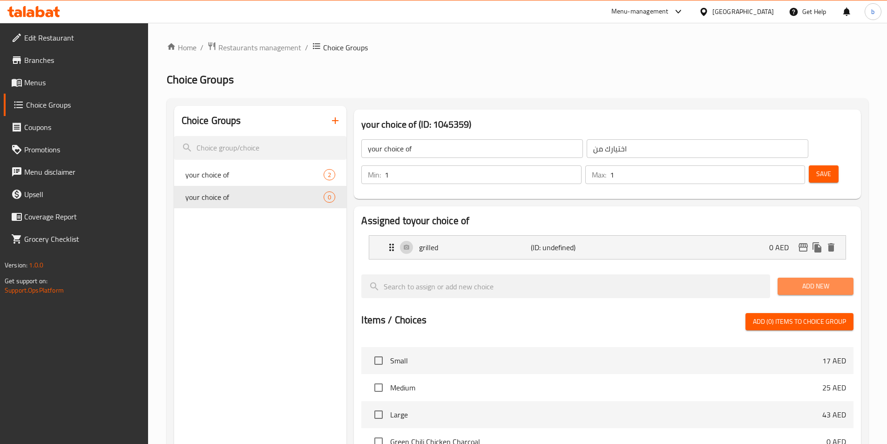
click at [796, 280] on span "Add New" at bounding box center [815, 286] width 61 height 12
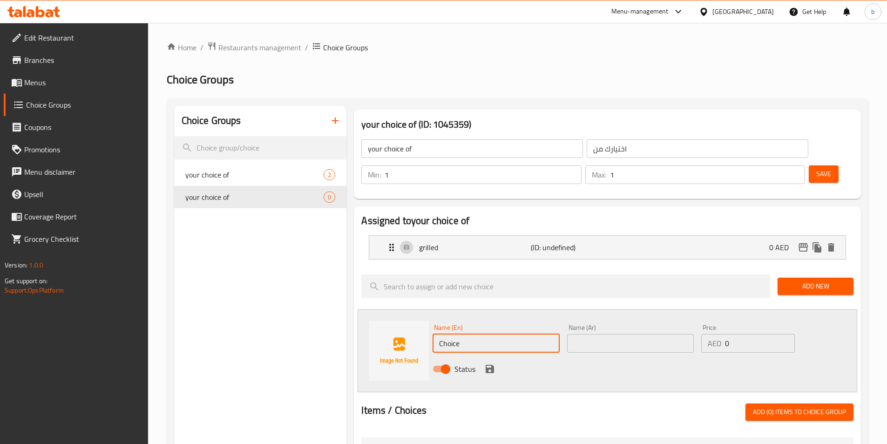
click at [444, 334] on input "Choice" at bounding box center [495, 343] width 127 height 19
paste input "fried"
type input "fried"
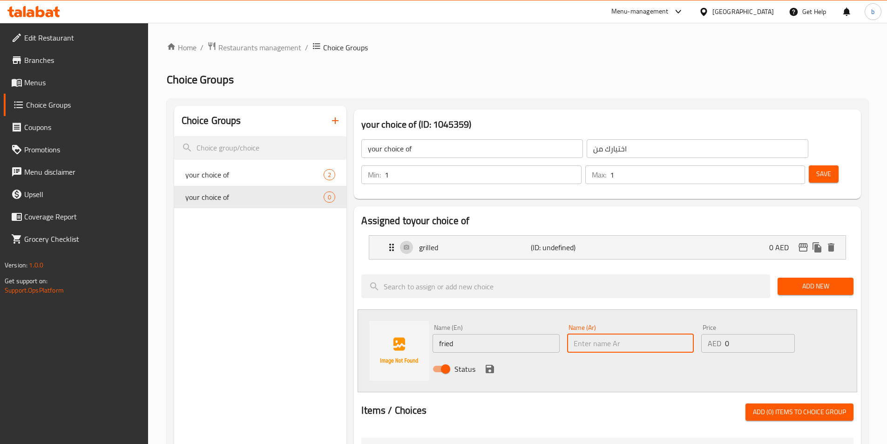
click at [616, 334] on input "text" at bounding box center [630, 343] width 127 height 19
paste input "مقلية"
type input "مقلية"
click at [491, 363] on icon "save" at bounding box center [489, 368] width 11 height 11
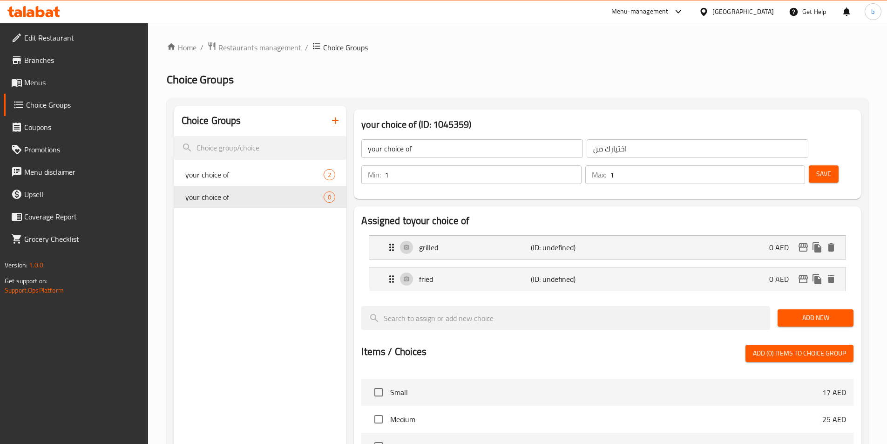
click at [807, 160] on div "Min: 1 ​ Max: 1 ​ Save" at bounding box center [605, 175] width 499 height 30
click at [816, 168] on span "Save" at bounding box center [823, 174] width 15 height 12
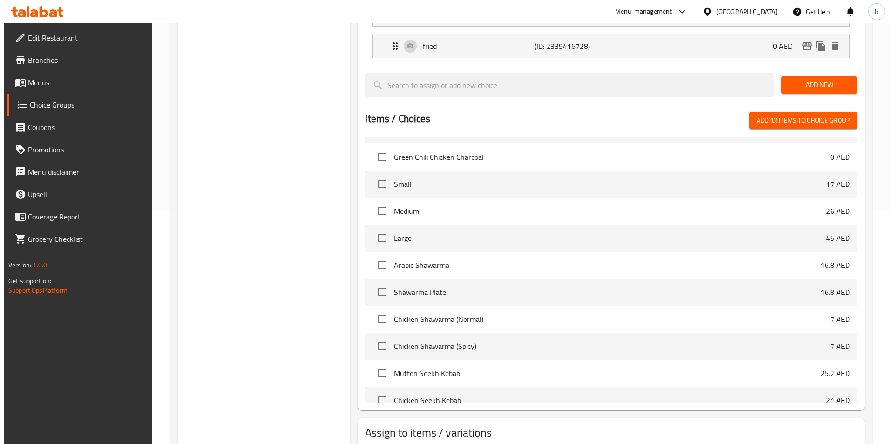
scroll to position [605, 0]
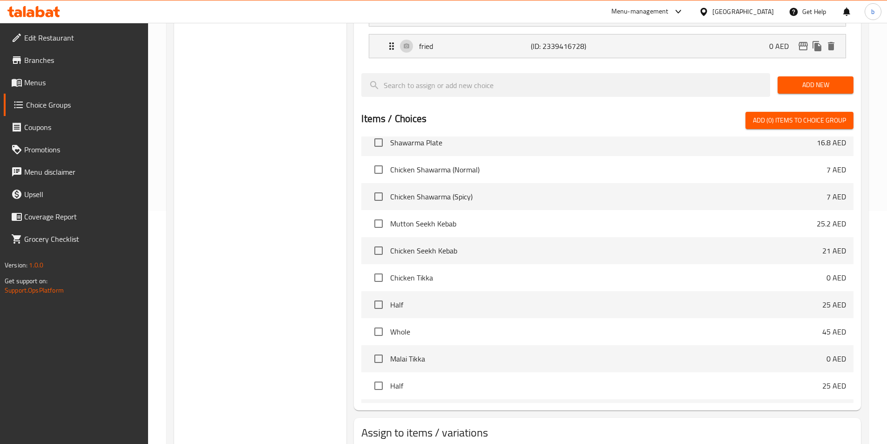
click at [454, 211] on body "​ Menu-management United Arab Emirates Get Help b Edit Restaurant Branches Menu…" at bounding box center [443, 0] width 887 height 421
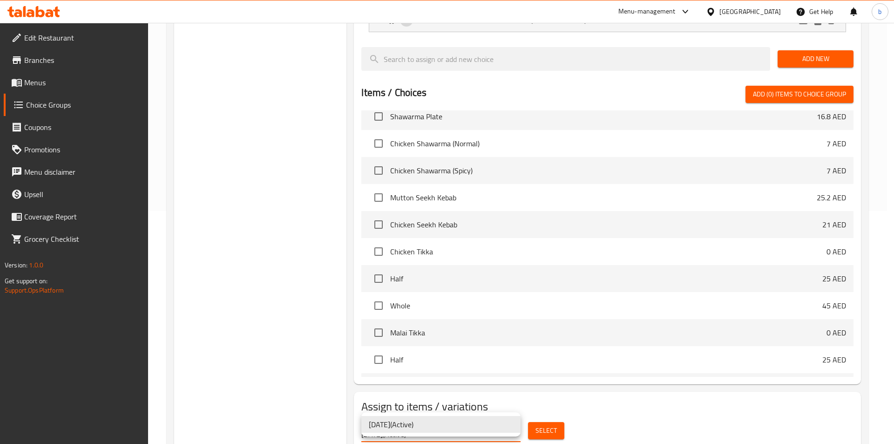
click at [454, 432] on ul "14/10/2025 ( Active )" at bounding box center [440, 424] width 159 height 24
click at [555, 428] on div at bounding box center [447, 222] width 894 height 444
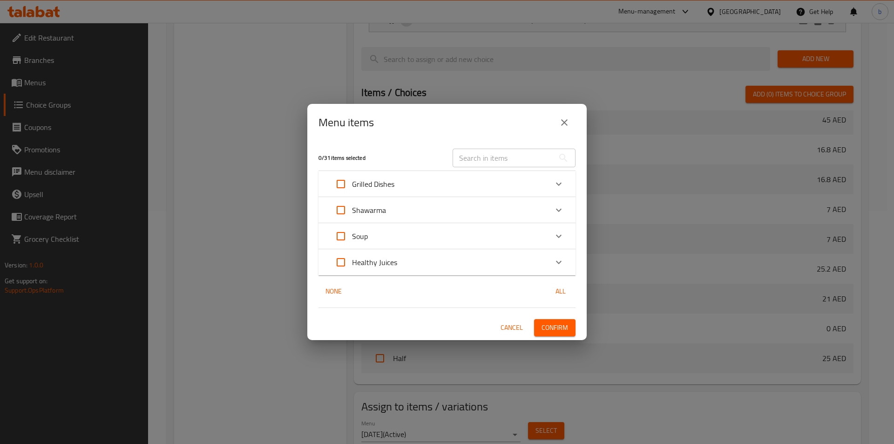
click at [413, 214] on div "Shawarma" at bounding box center [438, 210] width 218 height 22
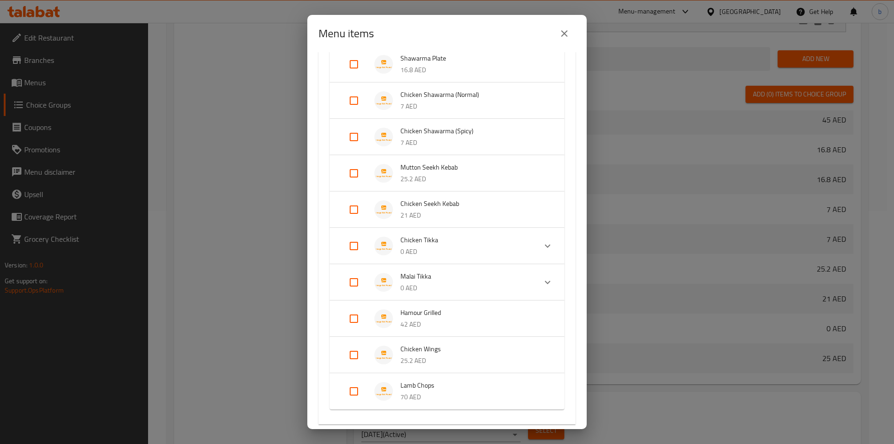
scroll to position [262, 0]
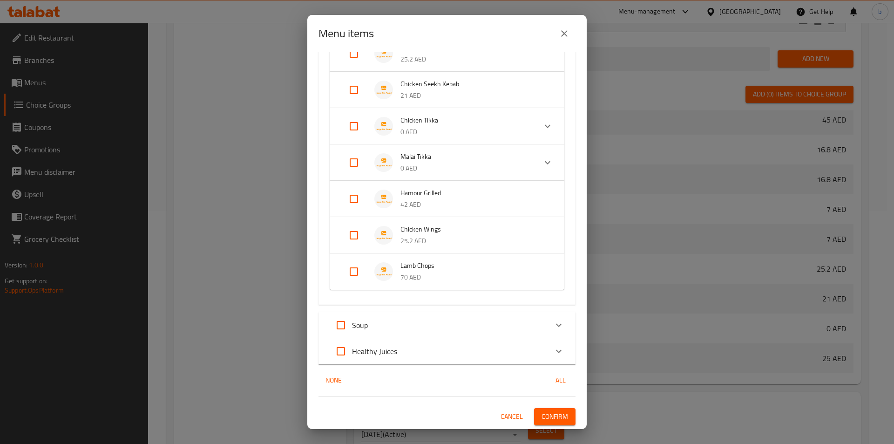
click at [352, 242] on input "Expand" at bounding box center [354, 235] width 22 height 22
checkbox input "true"
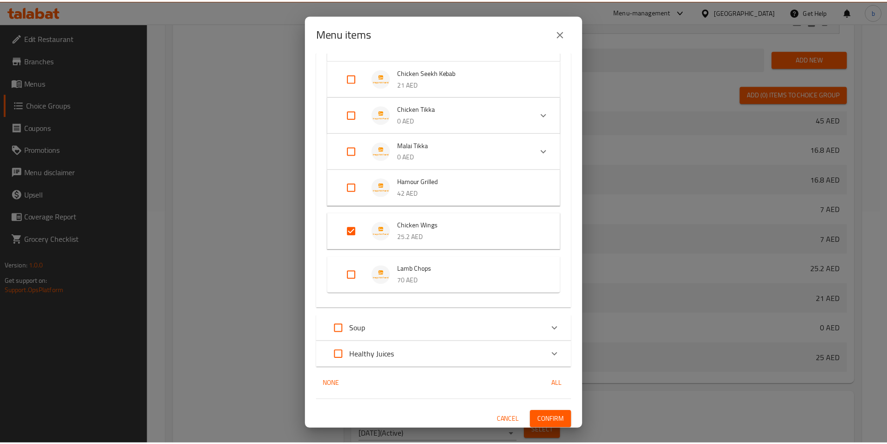
scroll to position [277, 0]
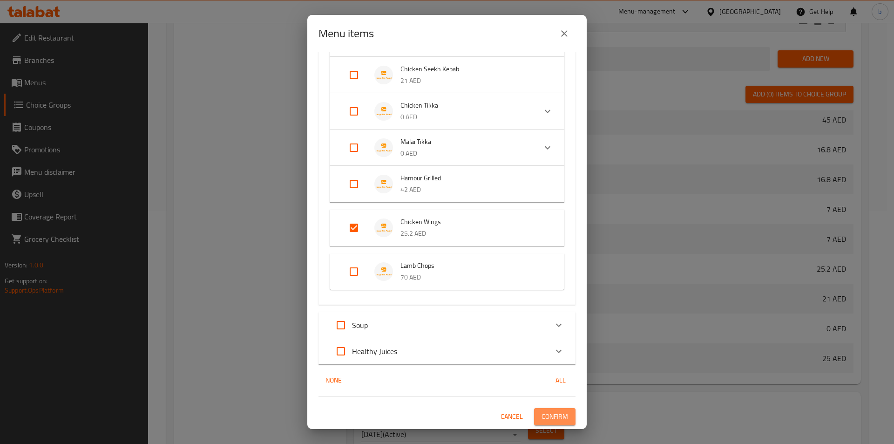
click at [549, 417] on span "Confirm" at bounding box center [554, 416] width 27 height 12
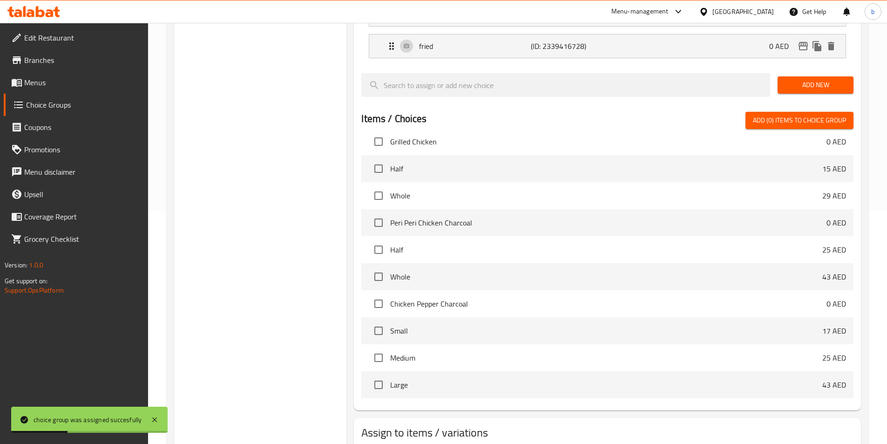
scroll to position [0, 0]
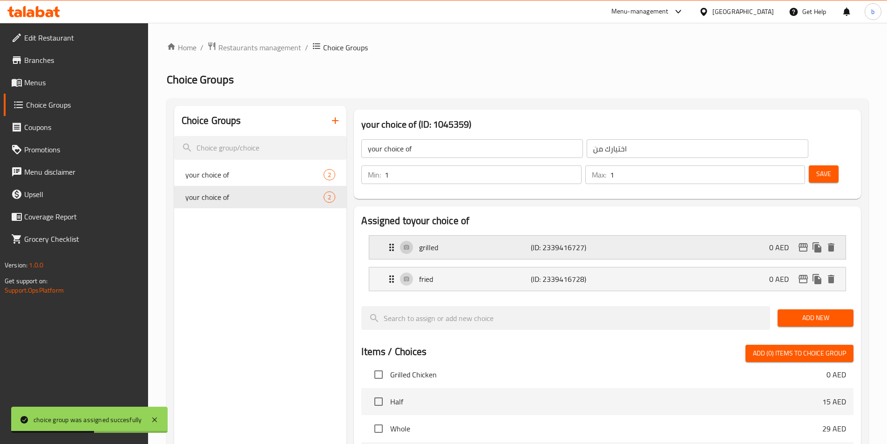
click at [558, 242] on p "(ID: 2339416727)" at bounding box center [568, 247] width 74 height 11
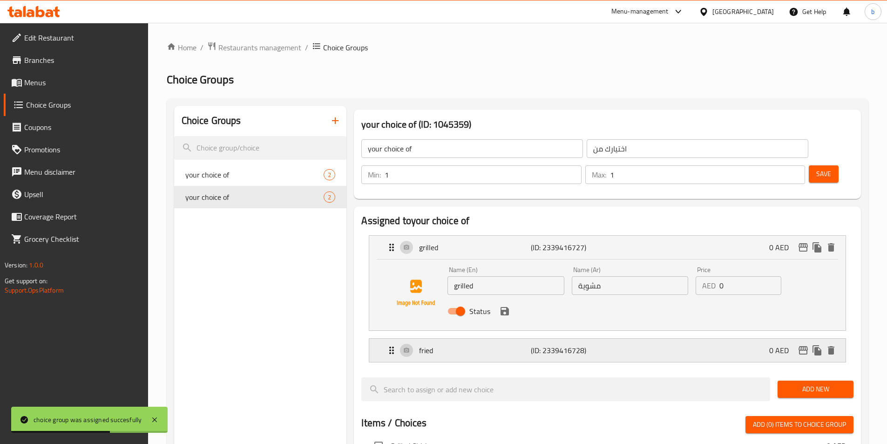
click at [521, 344] on p "fried" at bounding box center [474, 349] width 111 height 11
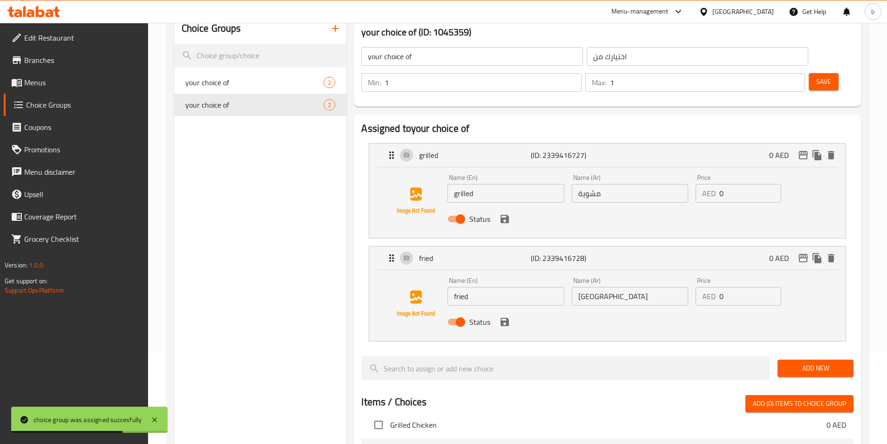
scroll to position [93, 0]
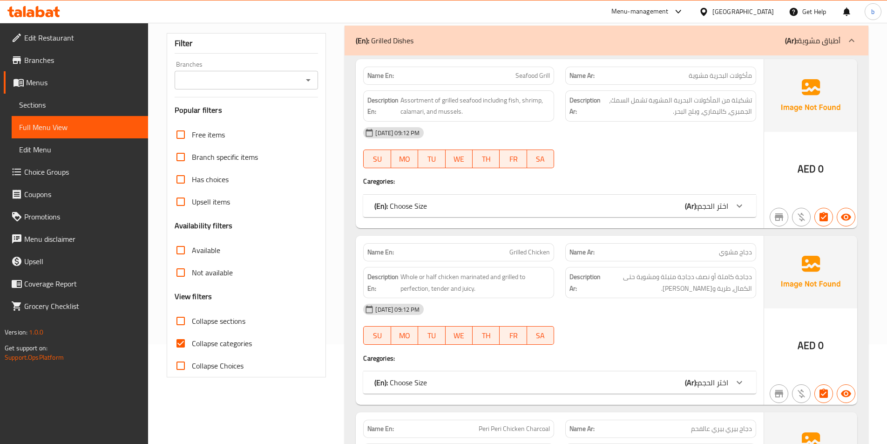
scroll to position [191, 0]
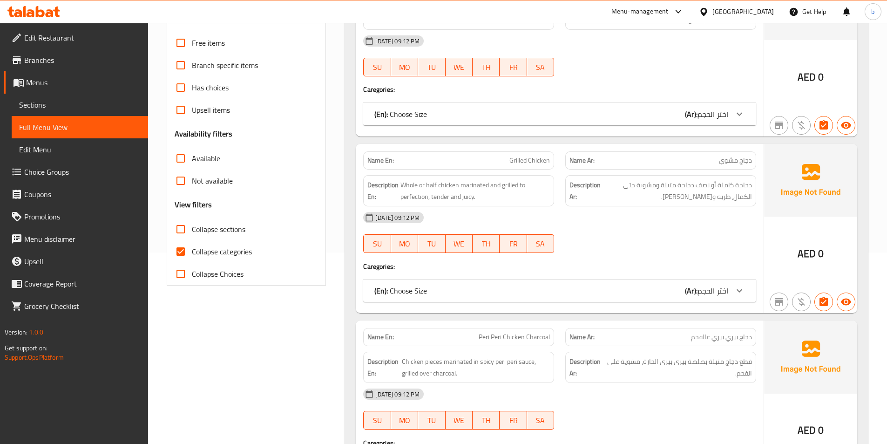
click at [183, 239] on input "Collapse sections" at bounding box center [180, 229] width 22 height 22
checkbox input "true"
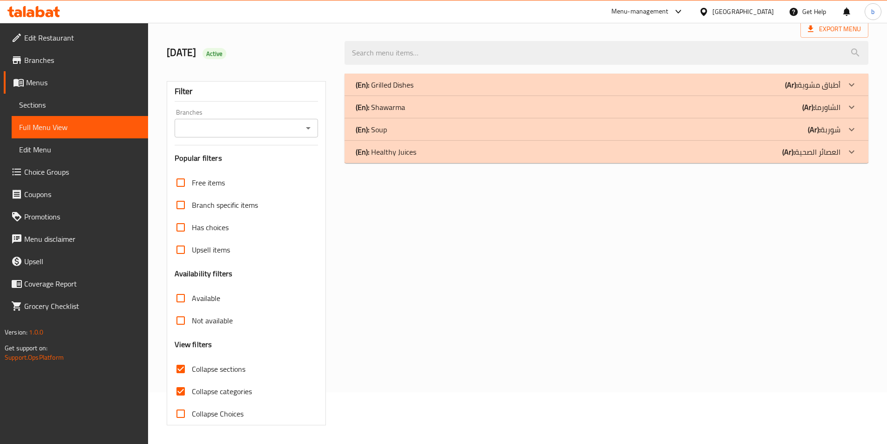
scroll to position [52, 0]
click at [849, 150] on icon at bounding box center [851, 151] width 6 height 3
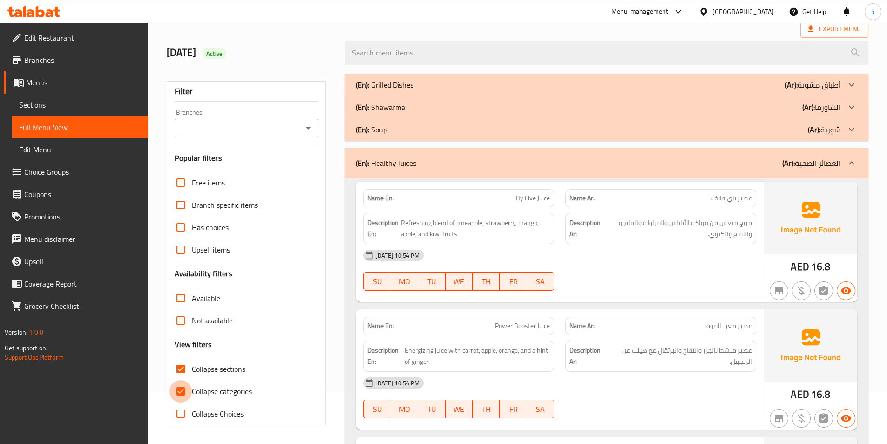
click at [180, 394] on input "Collapse categories" at bounding box center [180, 391] width 22 height 22
checkbox input "false"
click at [855, 166] on icon at bounding box center [851, 162] width 11 height 11
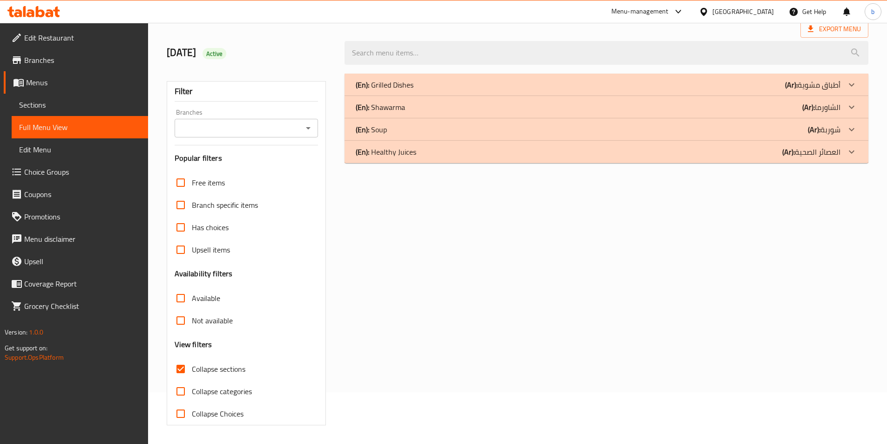
click at [848, 103] on icon at bounding box center [851, 106] width 11 height 11
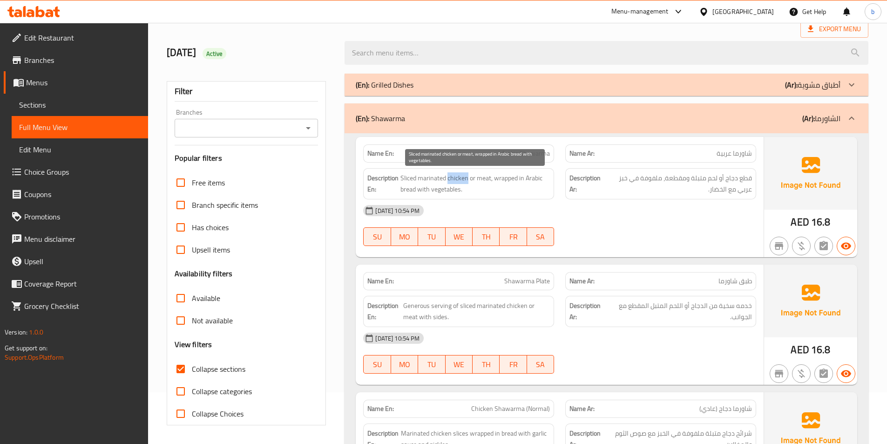
drag, startPoint x: 467, startPoint y: 178, endPoint x: 449, endPoint y: 176, distance: 18.2
click at [449, 176] on span "Sliced marinated chicken or meat, wrapped in Arabic bread with vegetables." at bounding box center [474, 183] width 149 height 23
copy span "chicken"
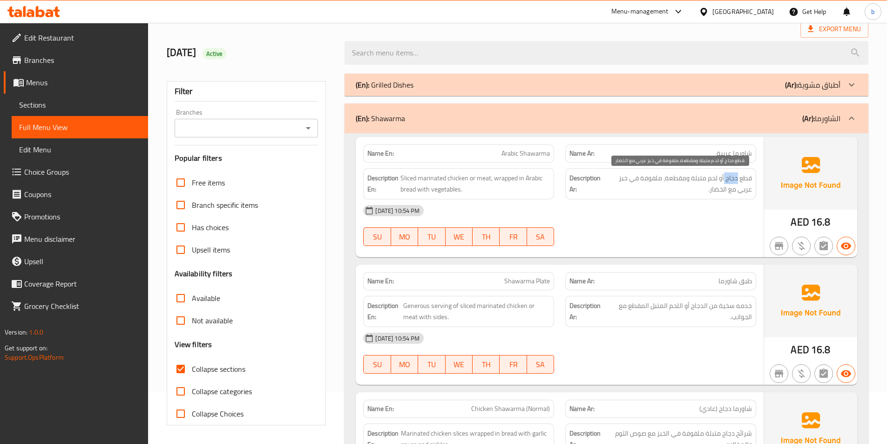
drag, startPoint x: 725, startPoint y: 181, endPoint x: 737, endPoint y: 182, distance: 12.7
click at [737, 182] on span "قطع دجاج أو لحم متبلة ومقطعة، ملفوفة في خبز عربي مع الخضار." at bounding box center [678, 183] width 148 height 23
copy span "دجاج"
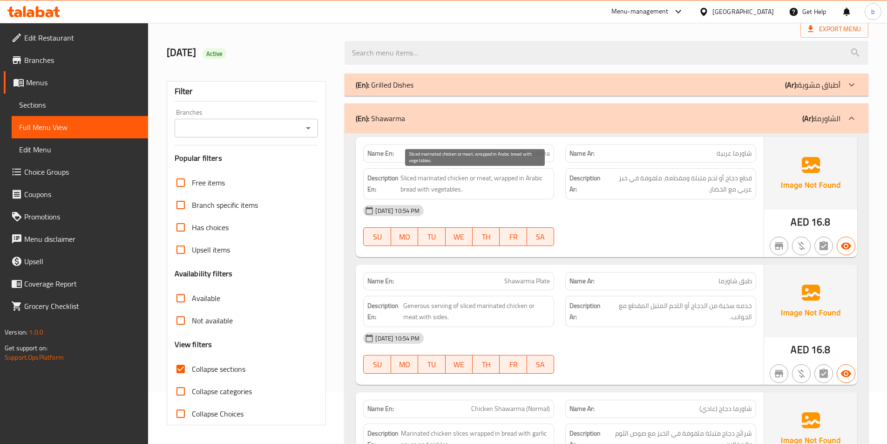
click at [484, 177] on span "Sliced marinated chicken or meat, wrapped in Arabic bread with vegetables." at bounding box center [474, 183] width 149 height 23
copy span "meat"
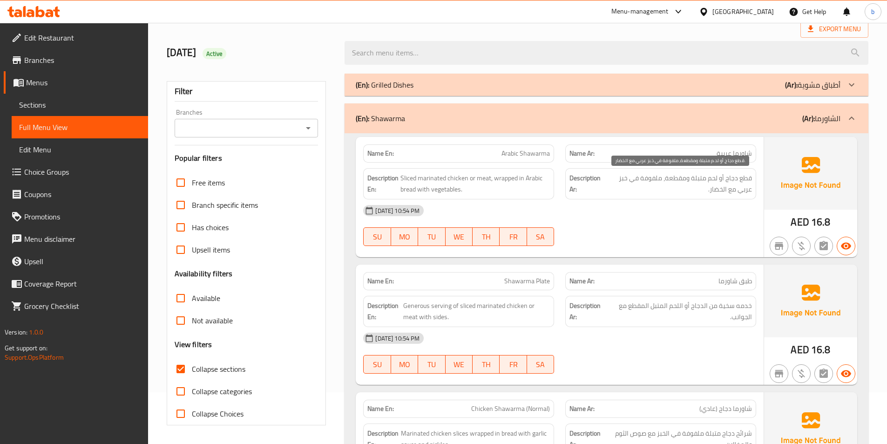
click at [710, 175] on span "قطع دجاج أو لحم متبلة ومقطعة، ملفوفة في خبز عربي مع الخضار." at bounding box center [678, 183] width 148 height 23
click at [715, 175] on span "قطع دجاج أو لحم متبلة ومقطعة، ملفوفة في خبز عربي مع الخضار." at bounding box center [678, 183] width 148 height 23
copy span "لحم"
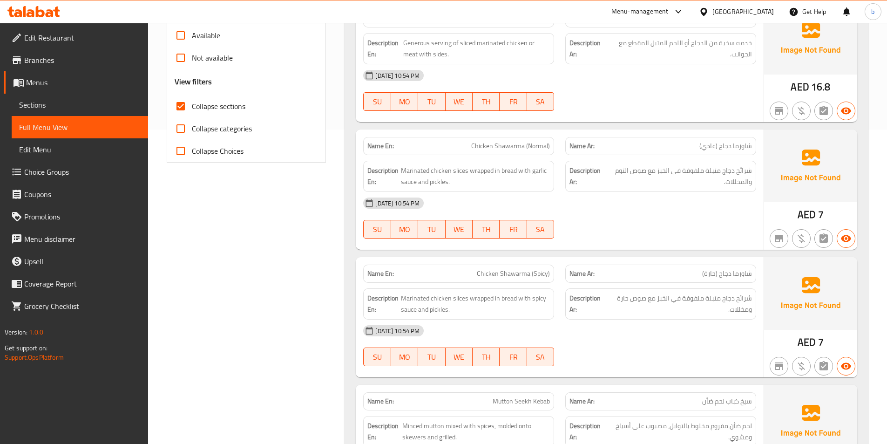
scroll to position [331, 0]
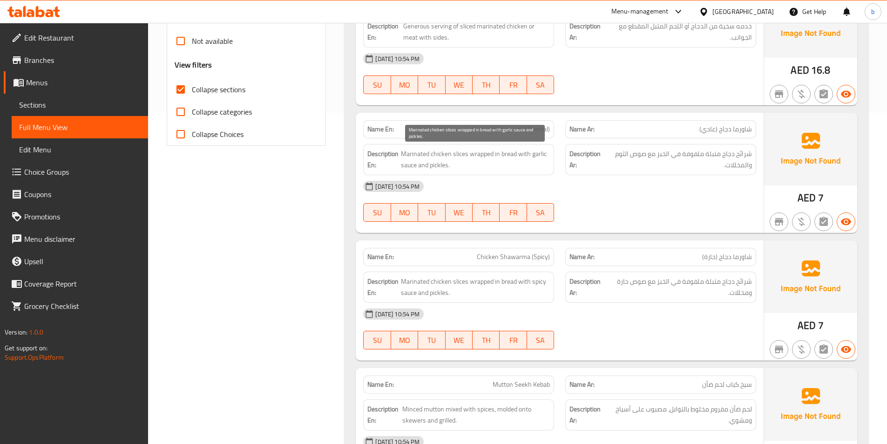
click at [456, 156] on span "Marinated chicken slices wrapped in bread with garlic sauce and pickles." at bounding box center [475, 159] width 149 height 23
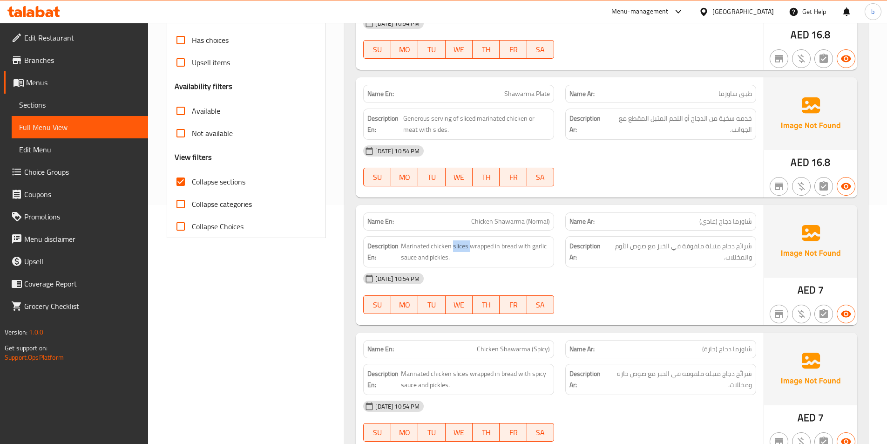
scroll to position [238, 0]
click at [535, 219] on span "Chicken Shawarma (Normal)" at bounding box center [510, 222] width 79 height 10
click at [538, 218] on span "Chicken Shawarma (Normal)" at bounding box center [510, 222] width 79 height 10
drag, startPoint x: 549, startPoint y: 222, endPoint x: 472, endPoint y: 223, distance: 76.8
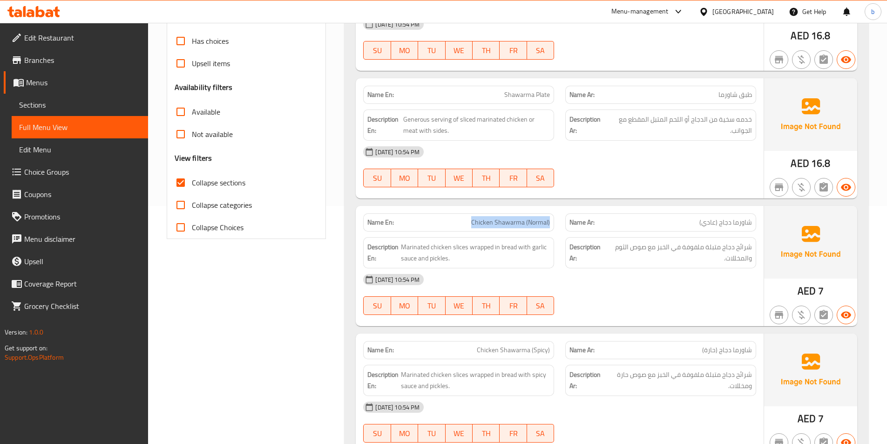
click at [472, 223] on span "Chicken Shawarma (Normal)" at bounding box center [510, 222] width 79 height 10
click at [609, 246] on span "شرائح دجاج متبلة ملفوفة في الخبز مع صوص الثوم والمخللات." at bounding box center [679, 252] width 146 height 23
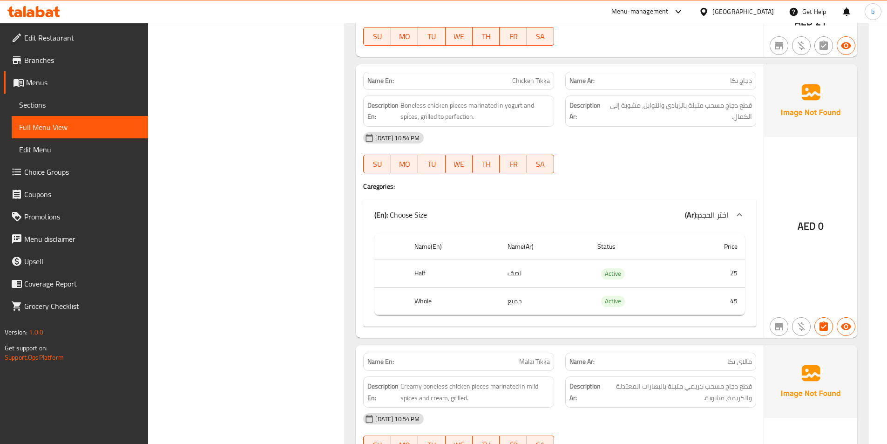
scroll to position [843, 0]
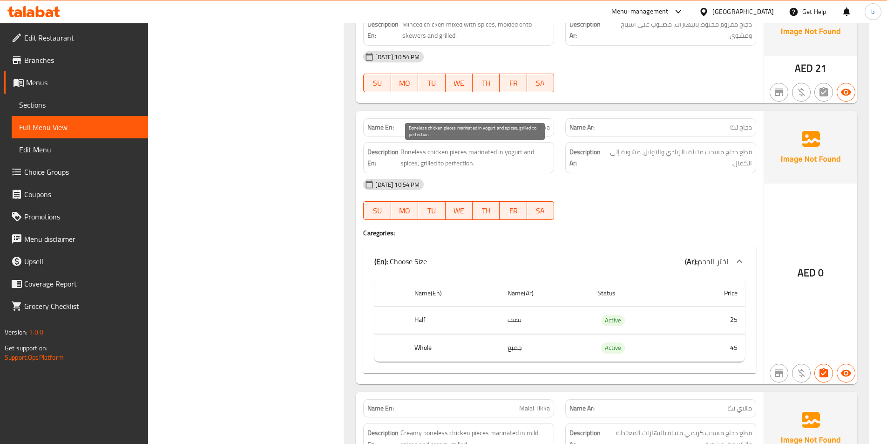
click at [410, 153] on span "Boneless chicken pieces marinated in yogurt and spices, grilled to perfection." at bounding box center [474, 157] width 149 height 23
copy span "Boneless"
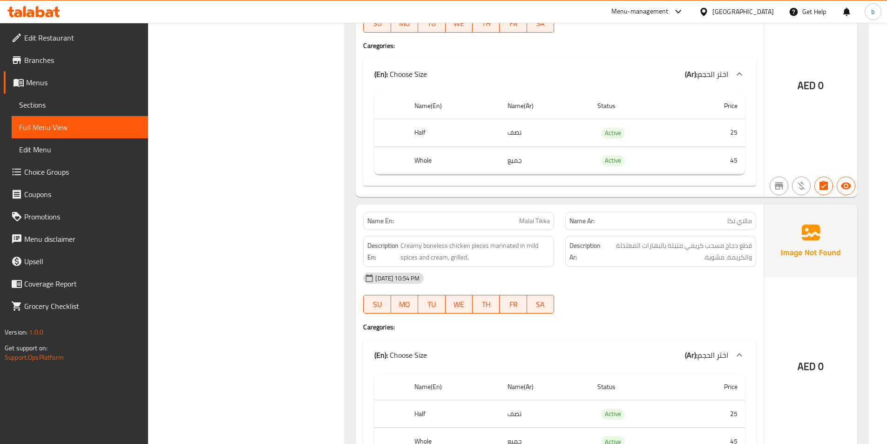
scroll to position [1076, 0]
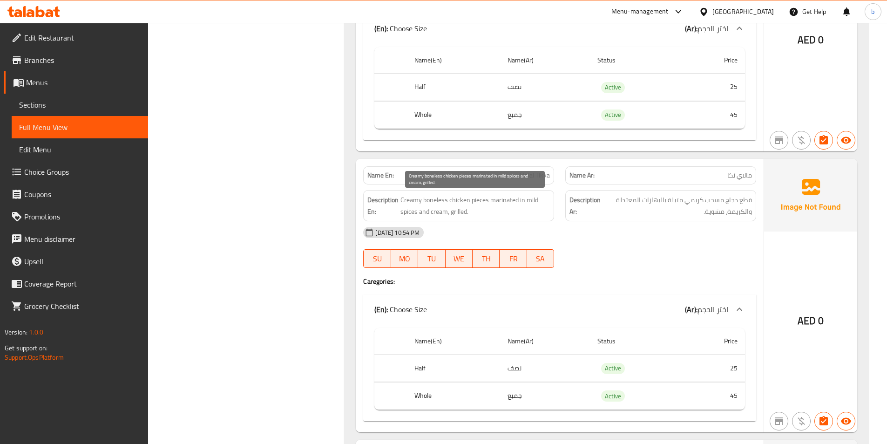
click at [432, 214] on span "Creamy boneless chicken pieces marinated in mild spices and cream, grilled." at bounding box center [474, 205] width 149 height 23
copy span "cream"
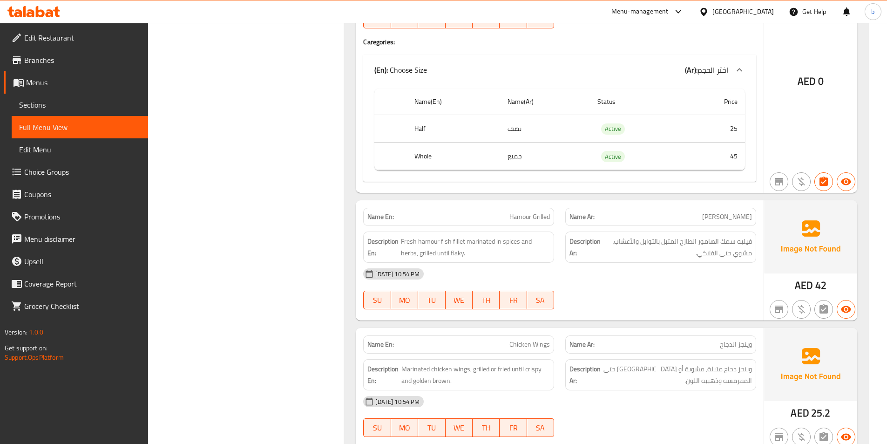
scroll to position [1355, 0]
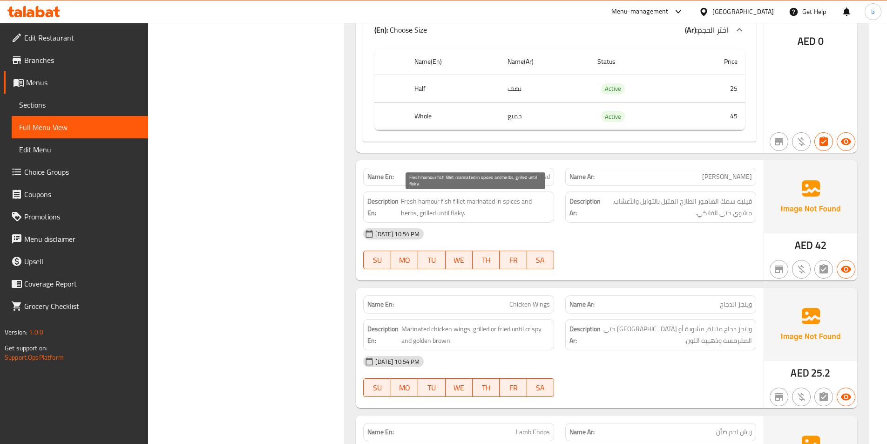
click at [440, 218] on span "Fresh hamour fish fillet marinated in spices and herbs, grilled until flaky." at bounding box center [475, 206] width 149 height 23
copy span "flaky"
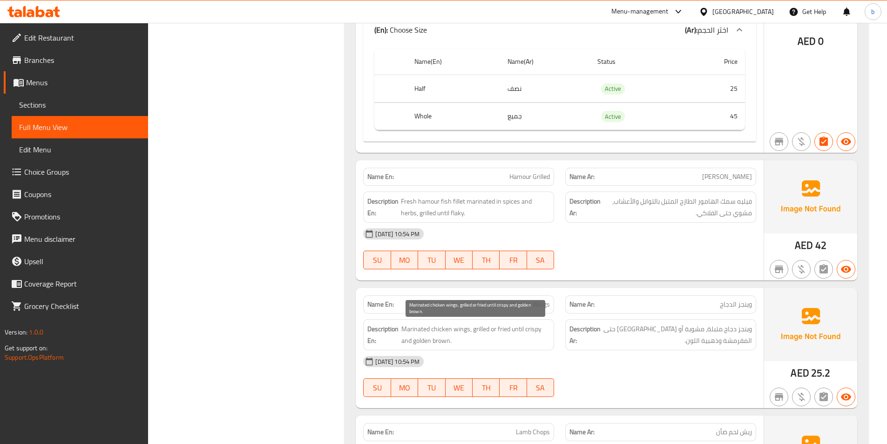
click at [480, 327] on span "Marinated chicken wings, grilled or fried until crispy and golden brown." at bounding box center [475, 334] width 148 height 23
copy span "grilled"
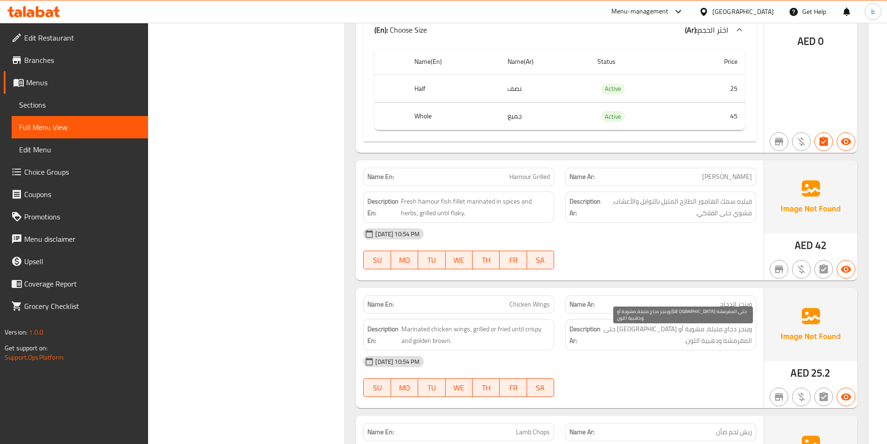
click at [690, 331] on span "وينجز دجاج متبلة، مشوية أو مقلية حتى المقرمشة وذهبية اللون." at bounding box center [676, 334] width 149 height 23
copy span "مشوية"
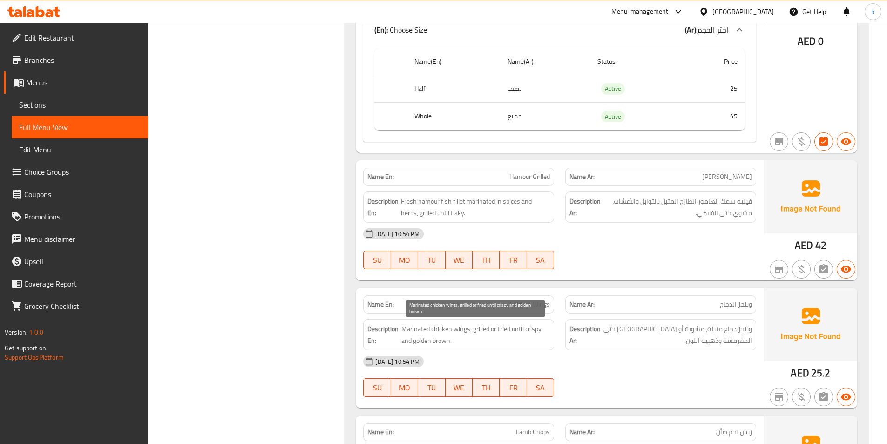
click at [497, 328] on span "Marinated chicken wings, grilled or fried until crispy and golden brown." at bounding box center [475, 334] width 148 height 23
click at [502, 329] on span "Marinated chicken wings, grilled or fried until crispy and golden brown." at bounding box center [475, 334] width 148 height 23
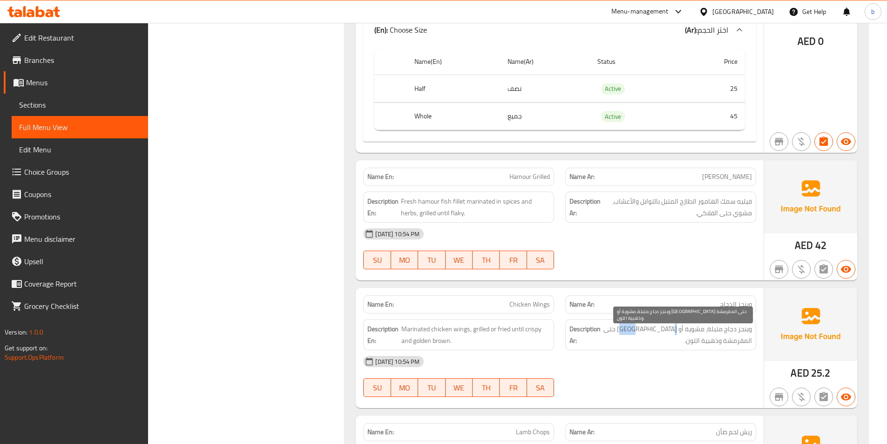
drag, startPoint x: 660, startPoint y: 329, endPoint x: 675, endPoint y: 330, distance: 15.0
click at [675, 330] on span "وينجز دجاج متبلة، مشوية أو مقلية حتى المقرمشة وذهبية اللون." at bounding box center [676, 334] width 149 height 23
copy span "مقلية"
click at [632, 335] on span "وينجز دجاج متبلة، مشوية أو مقلية حتى المقرمشة وذهبية اللون." at bounding box center [676, 334] width 149 height 23
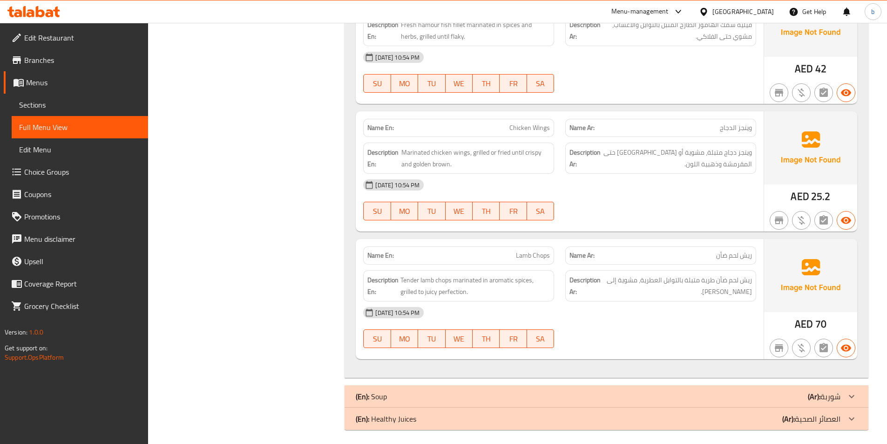
scroll to position [1536, 0]
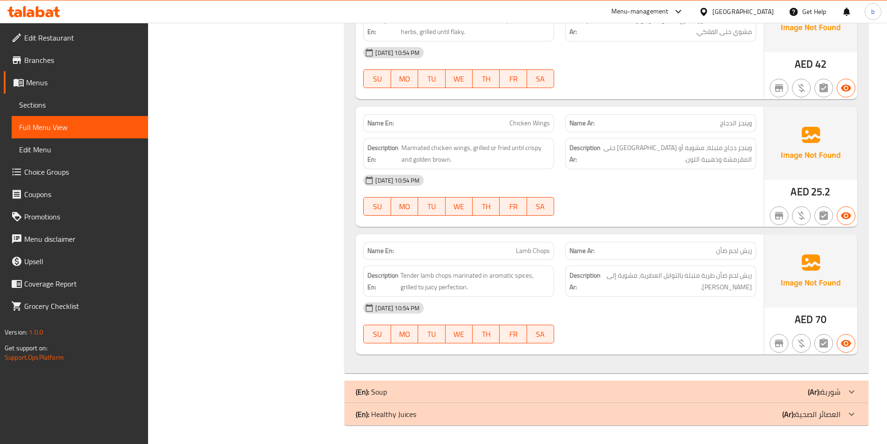
click at [841, 400] on div "(En): Soup (Ar): شوربة" at bounding box center [606, 391] width 524 height 22
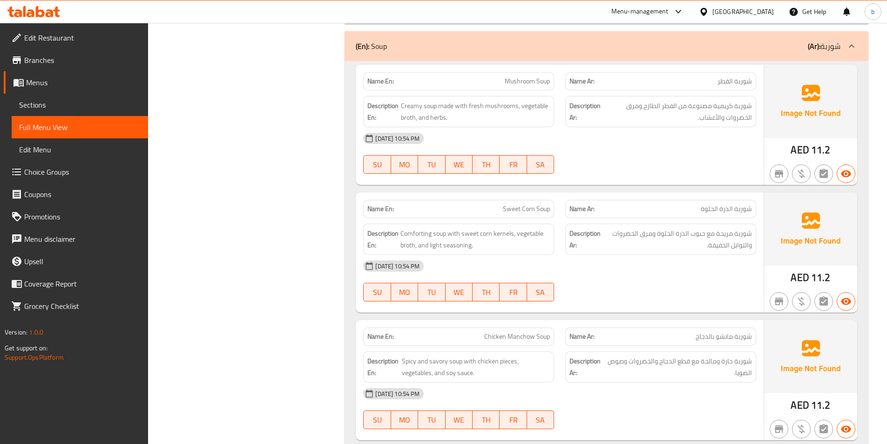
scroll to position [1908, 0]
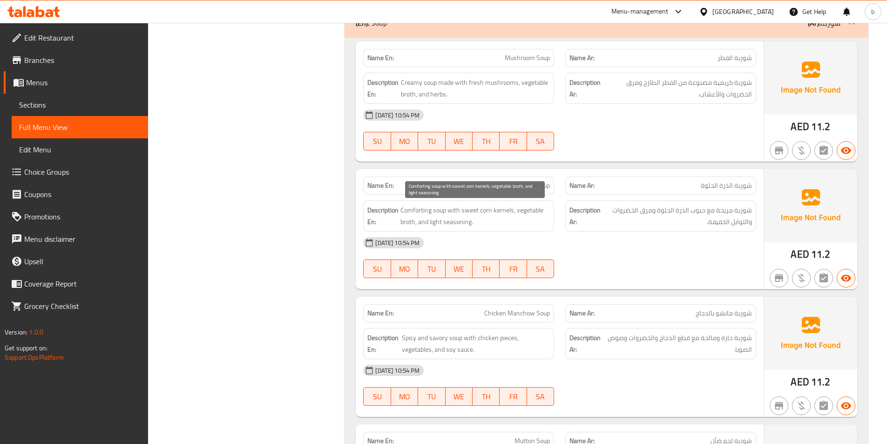
click at [501, 210] on span "Comforting soup with sweet corn kernels, vegetable broth, and light seasoning." at bounding box center [474, 215] width 149 height 23
click at [525, 224] on span "Comforting soup with sweet corn kernels, vegetable broth, and light seasoning." at bounding box center [474, 215] width 149 height 23
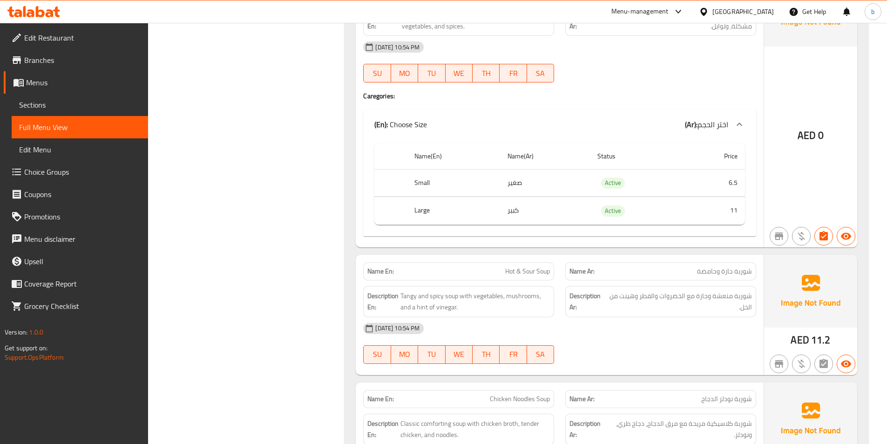
scroll to position [2374, 0]
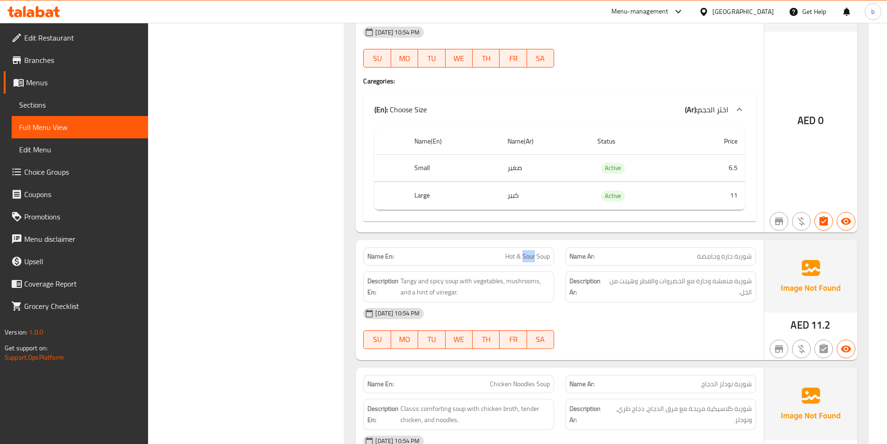
drag, startPoint x: 534, startPoint y: 260, endPoint x: 521, endPoint y: 259, distance: 13.1
click at [521, 259] on span "Hot & Sour Soup" at bounding box center [527, 256] width 45 height 10
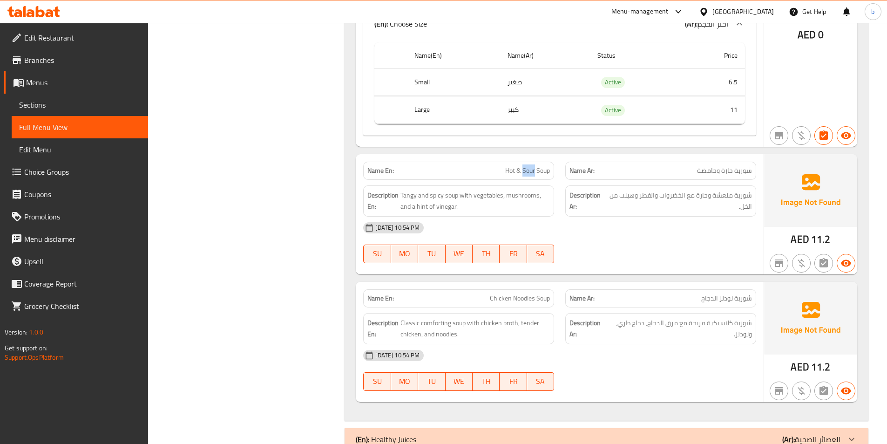
scroll to position [2484, 0]
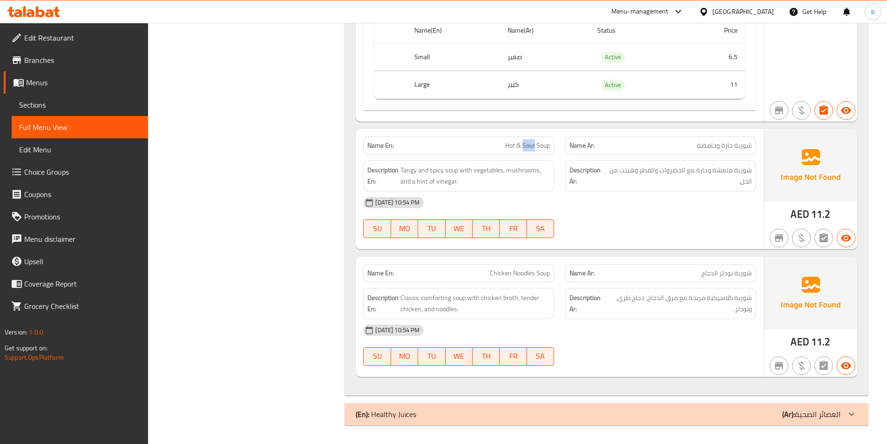
click at [849, 421] on div at bounding box center [851, 414] width 22 height 22
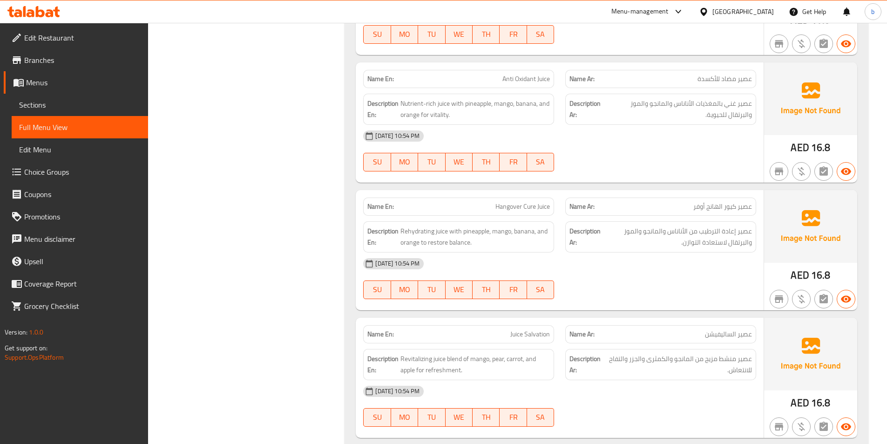
scroll to position [3369, 0]
click at [433, 116] on span "Nutrient-rich juice with pineapple, mango, banana, and orange for vitality." at bounding box center [474, 108] width 149 height 23
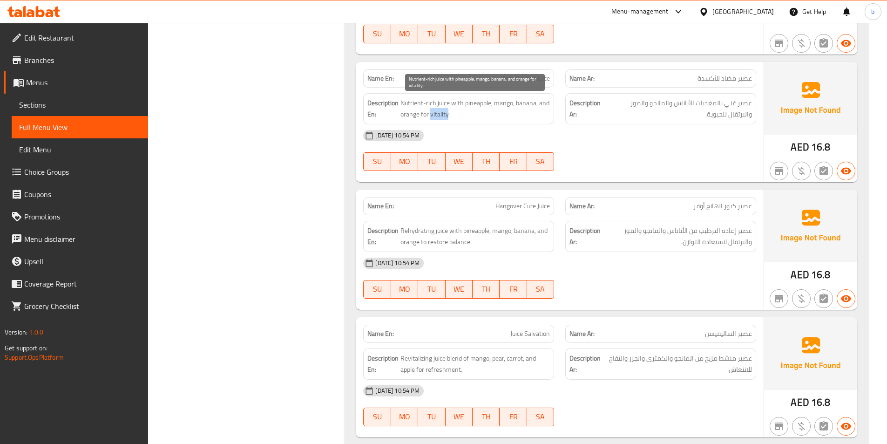
click at [433, 116] on span "Nutrient-rich juice with pineapple, mango, banana, and orange for vitality." at bounding box center [474, 108] width 149 height 23
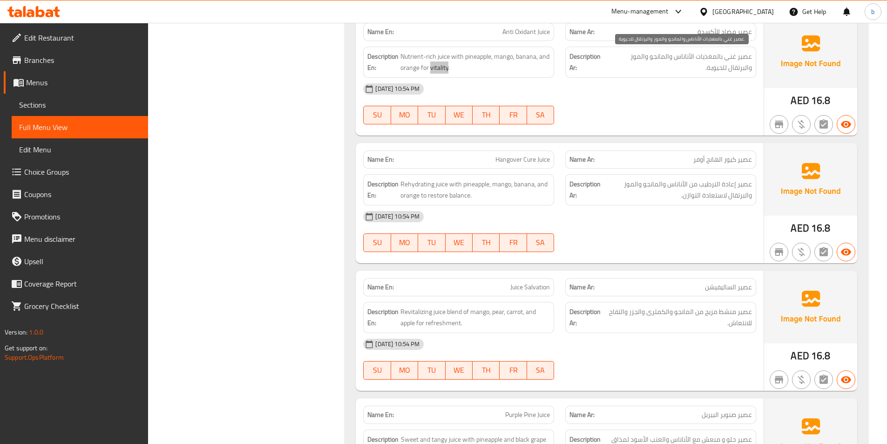
scroll to position [3462, 0]
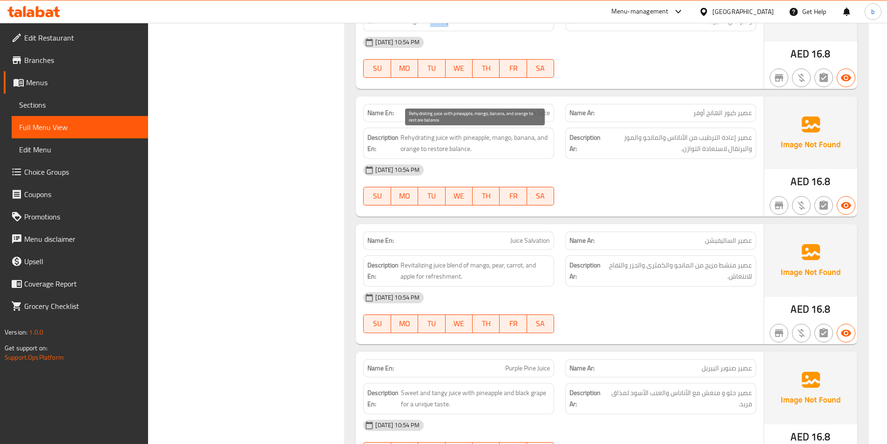
click at [502, 139] on span "Rehydrating juice with pineapple, mango, banana, and orange to restore balance." at bounding box center [474, 143] width 149 height 23
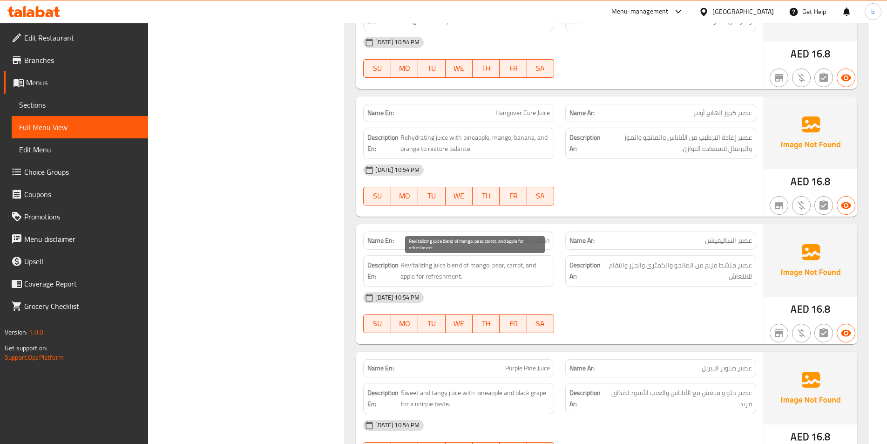
click at [519, 267] on span "Revitalizing juice blend of mango, pear, carrot, and apple for refreshment." at bounding box center [474, 270] width 149 height 23
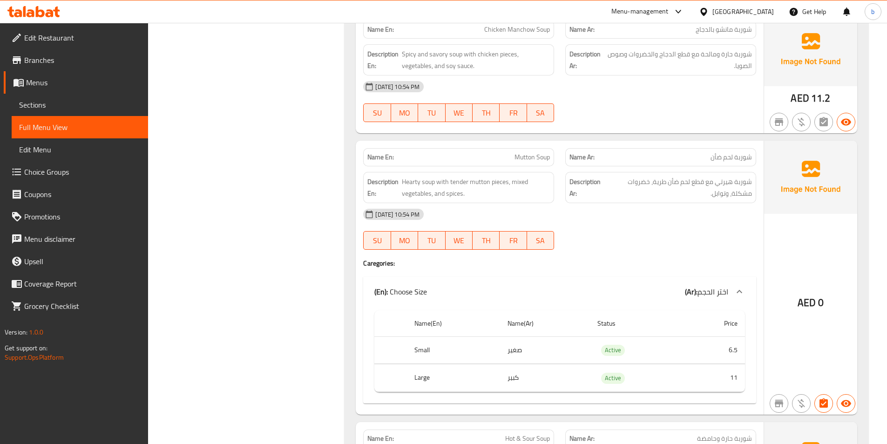
scroll to position [2177, 0]
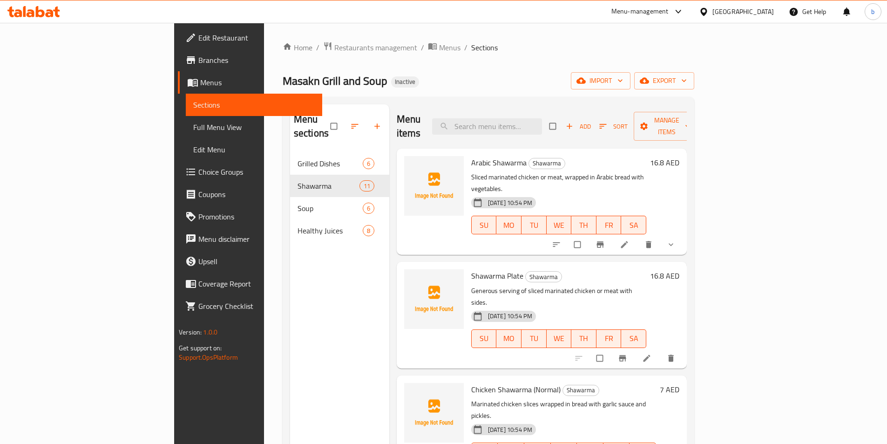
click at [677, 240] on span "show more" at bounding box center [671, 244] width 11 height 9
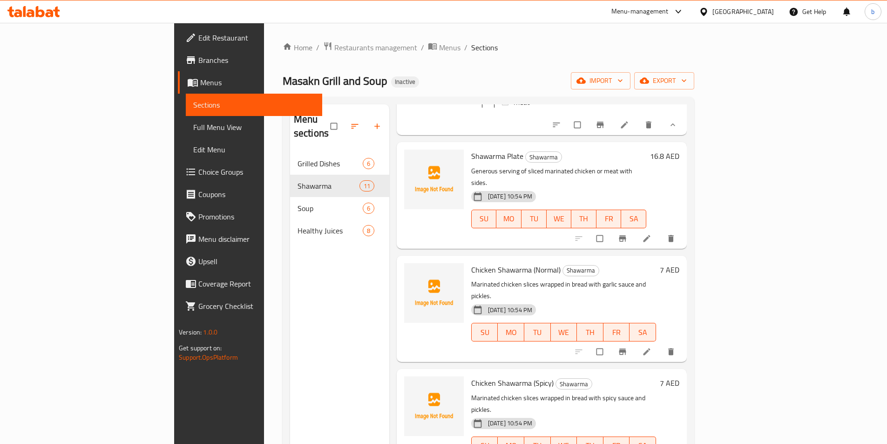
scroll to position [140, 0]
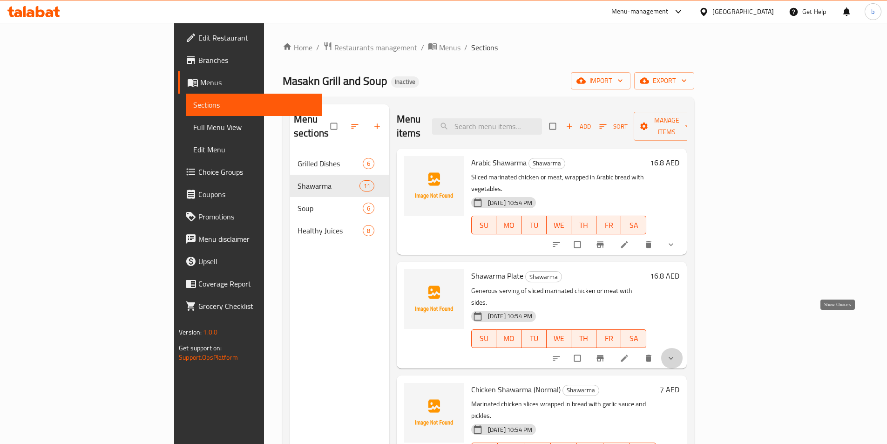
click at [675, 353] on icon "show more" at bounding box center [670, 357] width 9 height 9
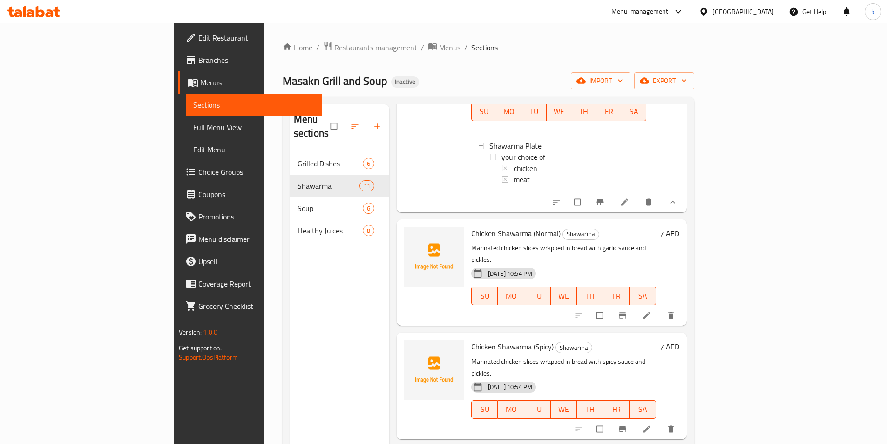
scroll to position [326, 0]
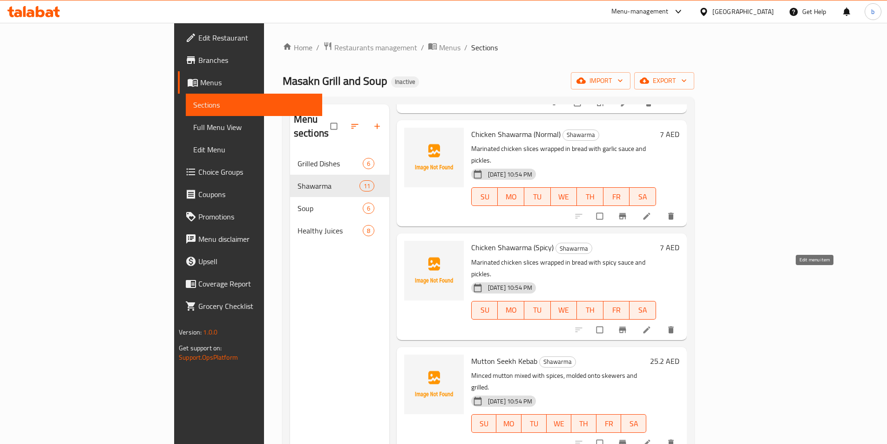
click at [653, 325] on link at bounding box center [647, 329] width 11 height 9
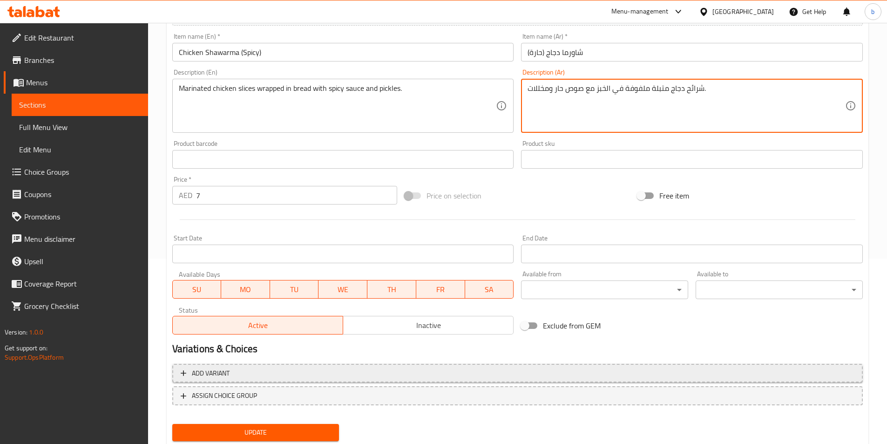
scroll to position [186, 0]
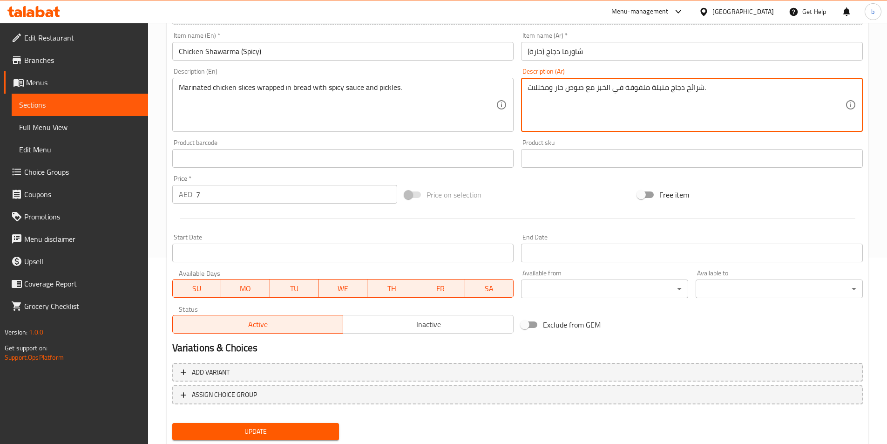
type textarea "شرائح دجاج متبلة ملفوفة في الخبز مع صوص حار ومخللات."
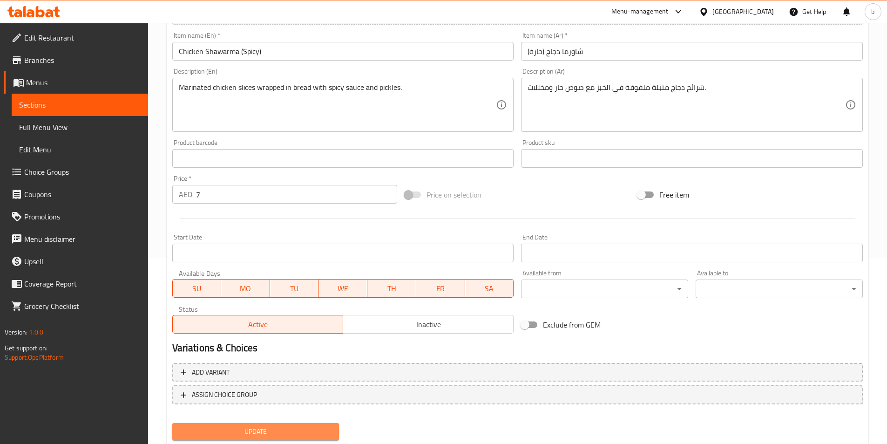
click at [281, 437] on span "Update" at bounding box center [256, 431] width 152 height 12
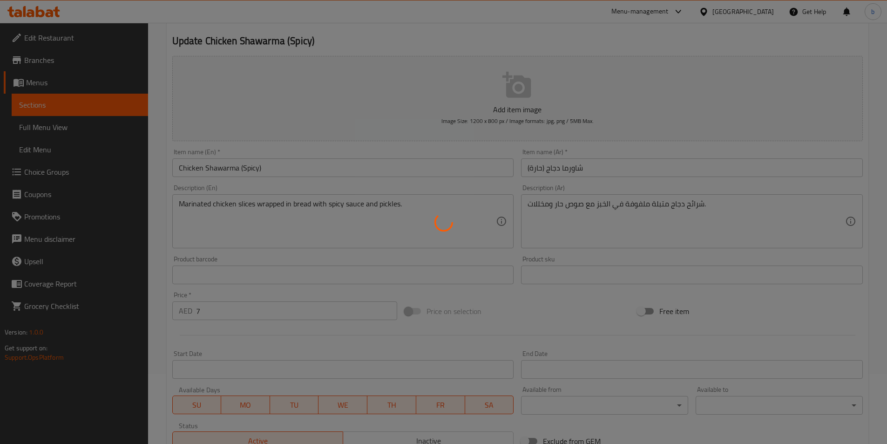
scroll to position [0, 0]
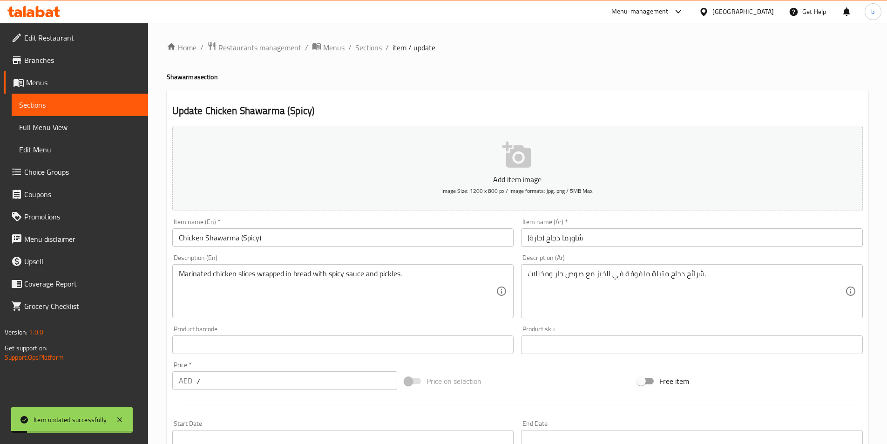
click at [360, 54] on div "Home / Restaurants management / Menus / Sections / item / update Shawarma secti…" at bounding box center [517, 340] width 701 height 598
click at [375, 45] on span "Sections" at bounding box center [368, 47] width 27 height 11
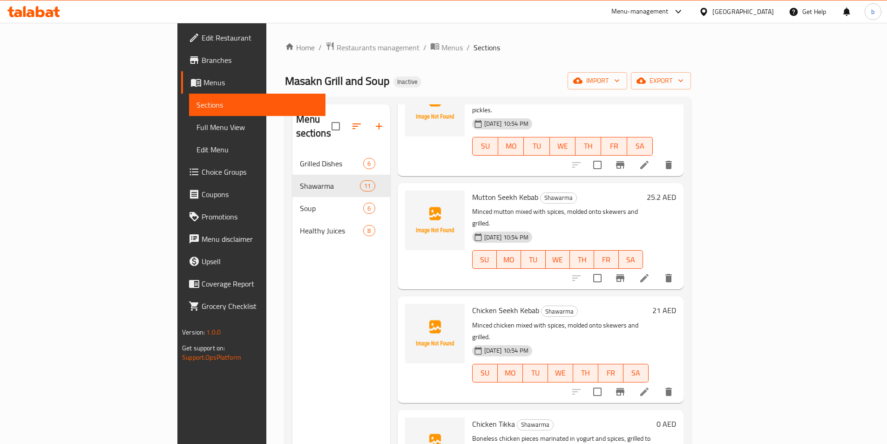
scroll to position [512, 0]
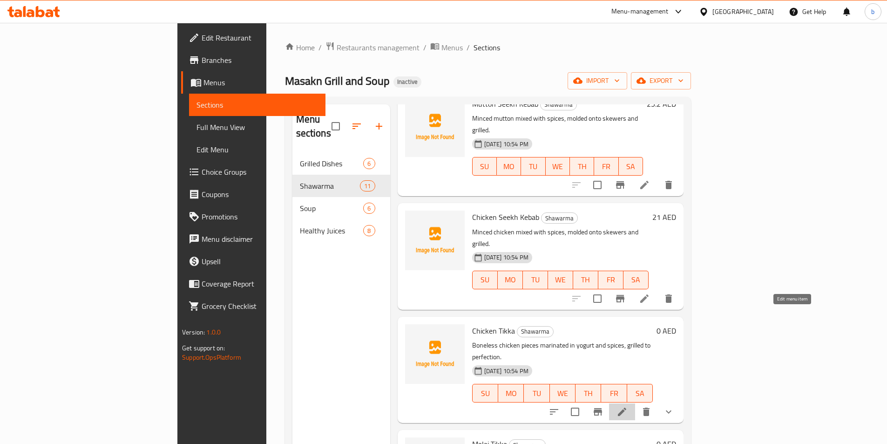
click at [626, 407] on icon at bounding box center [622, 411] width 8 height 8
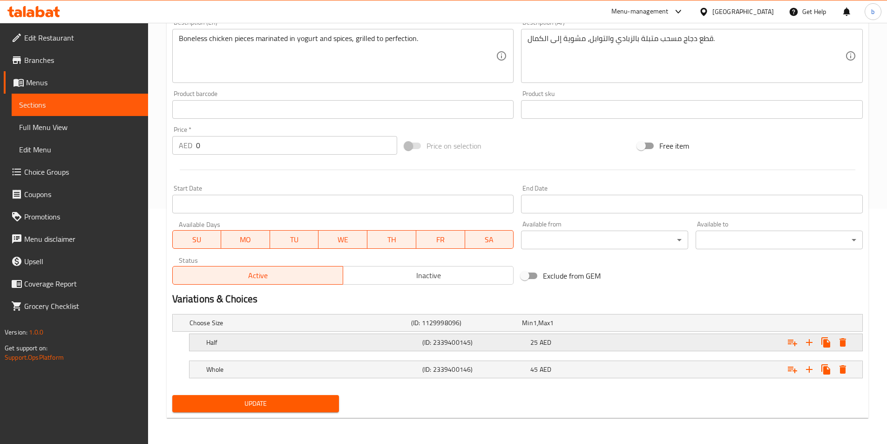
click at [484, 341] on h5 "(ID: 2339400145)" at bounding box center [474, 341] width 104 height 9
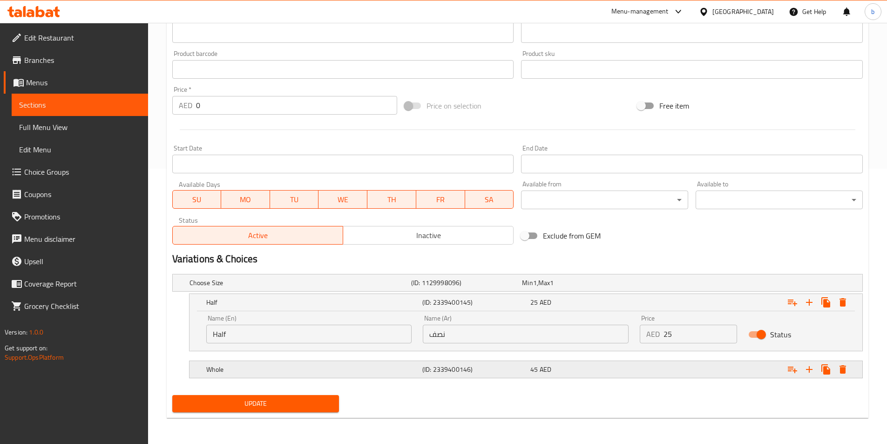
click at [464, 368] on h5 "(ID: 2339400146)" at bounding box center [474, 368] width 104 height 9
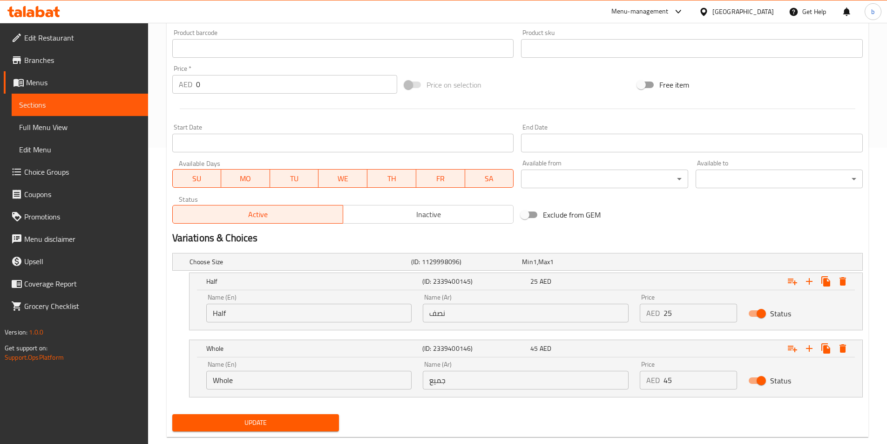
scroll to position [315, 0]
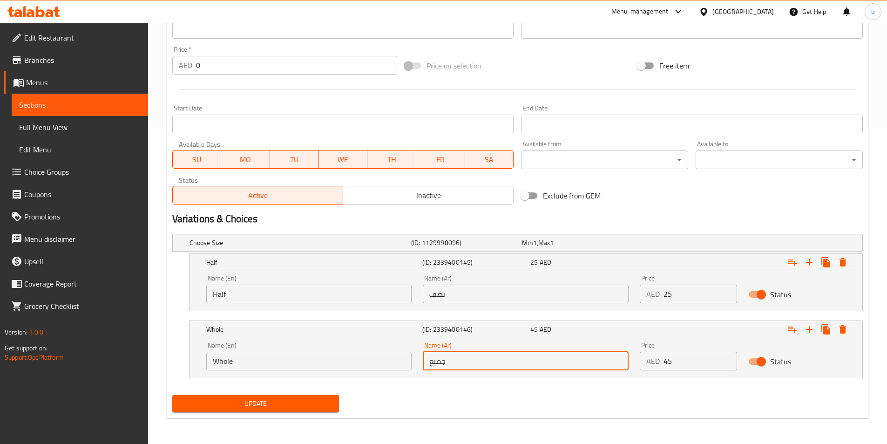
drag, startPoint x: 430, startPoint y: 362, endPoint x: 461, endPoint y: 362, distance: 31.2
click at [461, 362] on input "جميع" at bounding box center [526, 360] width 206 height 19
type input "كامل"
click at [263, 364] on input "Whole" at bounding box center [309, 360] width 206 height 19
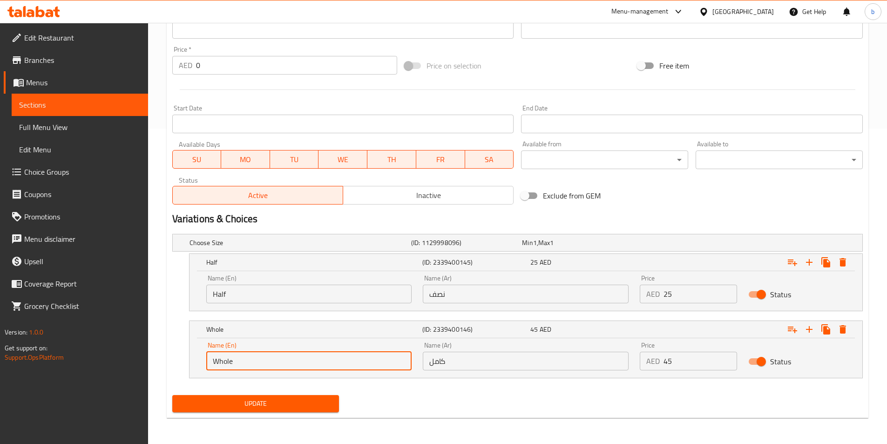
click at [263, 364] on input "Whole" at bounding box center [309, 360] width 206 height 19
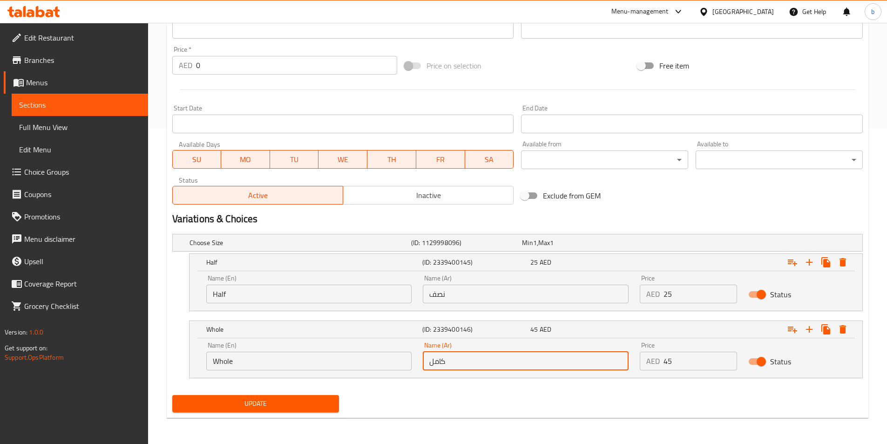
click at [460, 368] on input "كامل" at bounding box center [526, 360] width 206 height 19
click at [308, 404] on span "Update" at bounding box center [256, 403] width 152 height 12
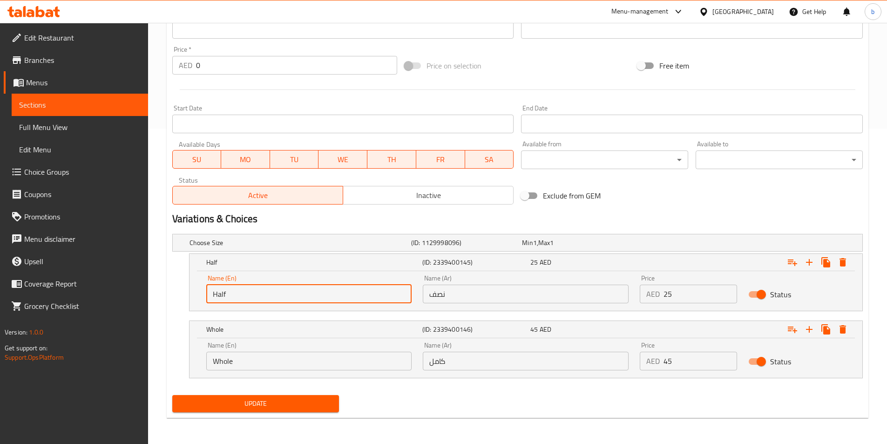
drag, startPoint x: 309, startPoint y: 288, endPoint x: 206, endPoint y: 293, distance: 103.0
click at [206, 293] on input "Half" at bounding box center [309, 293] width 206 height 19
type input "ة"
type input "medium"
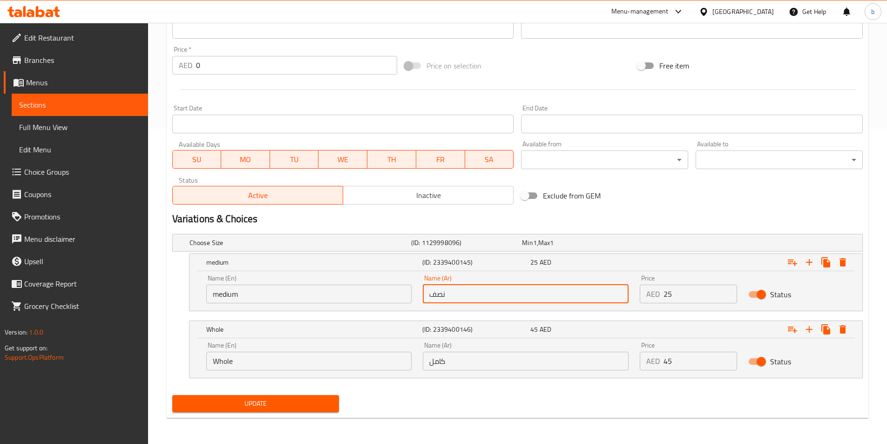
click at [464, 290] on input "نصف" at bounding box center [526, 293] width 206 height 19
type input "وسط"
click at [320, 364] on input "Whole" at bounding box center [309, 360] width 206 height 19
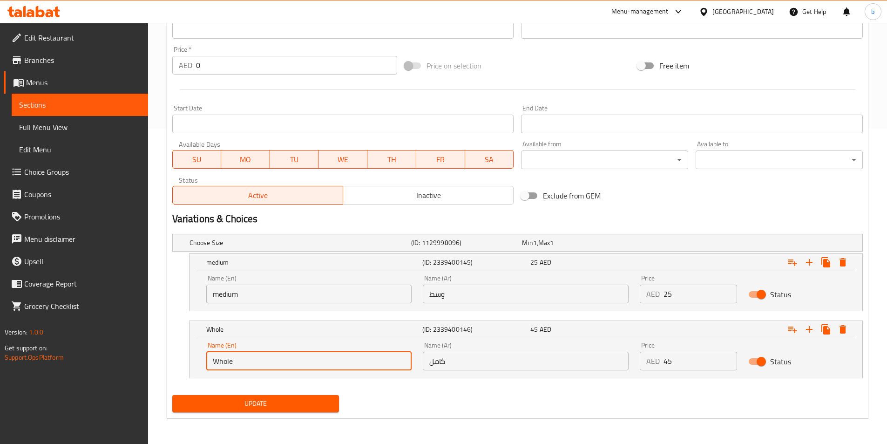
click at [320, 364] on input "Whole" at bounding box center [309, 360] width 206 height 19
type input "large"
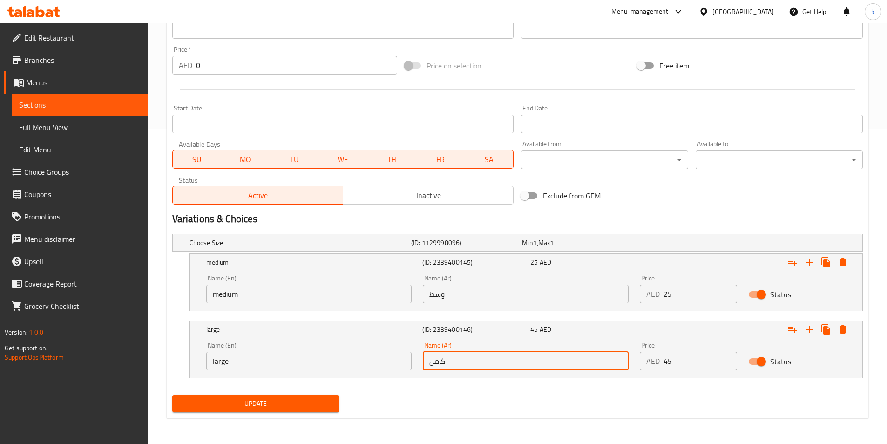
click at [454, 367] on input "كامل" at bounding box center [526, 360] width 206 height 19
type input "كبير"
click at [271, 401] on span "Update" at bounding box center [256, 403] width 152 height 12
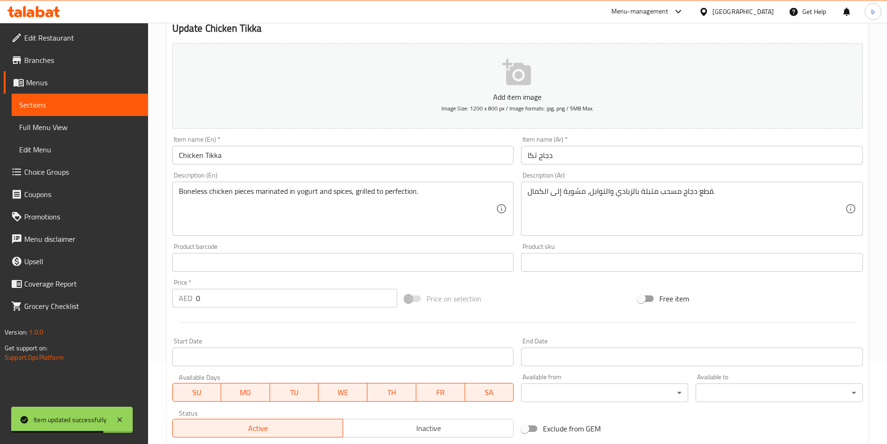
scroll to position [0, 0]
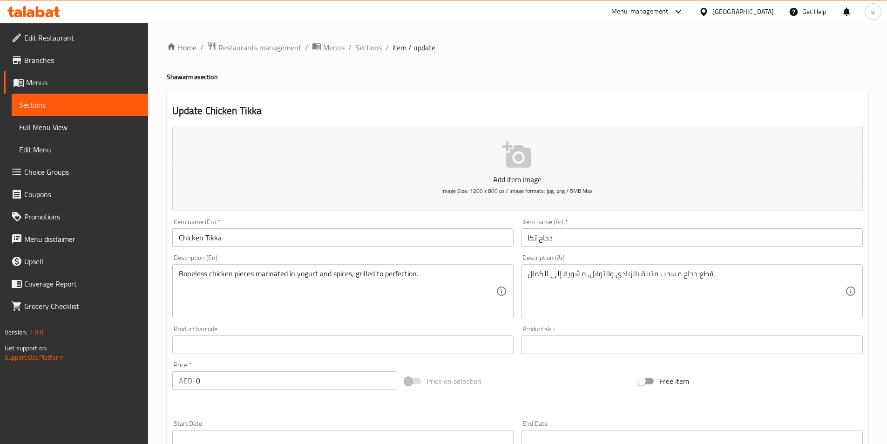
click at [373, 53] on span "Sections" at bounding box center [368, 47] width 27 height 11
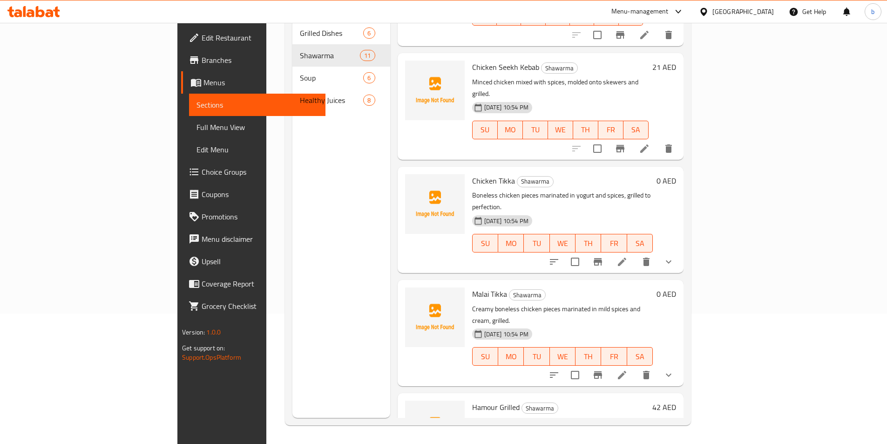
scroll to position [512, 0]
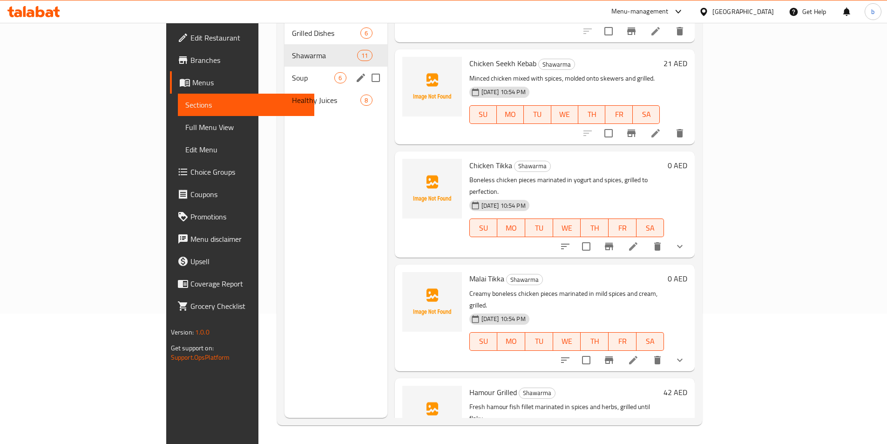
click at [292, 72] on span "Soup" at bounding box center [313, 77] width 42 height 11
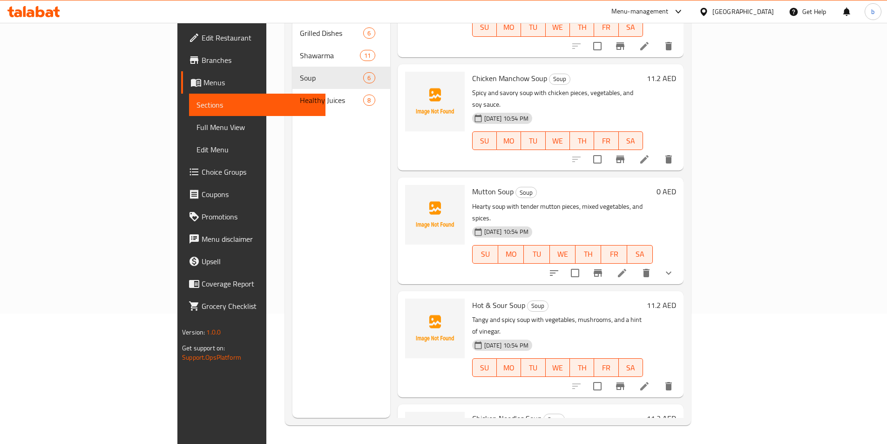
scroll to position [190, 0]
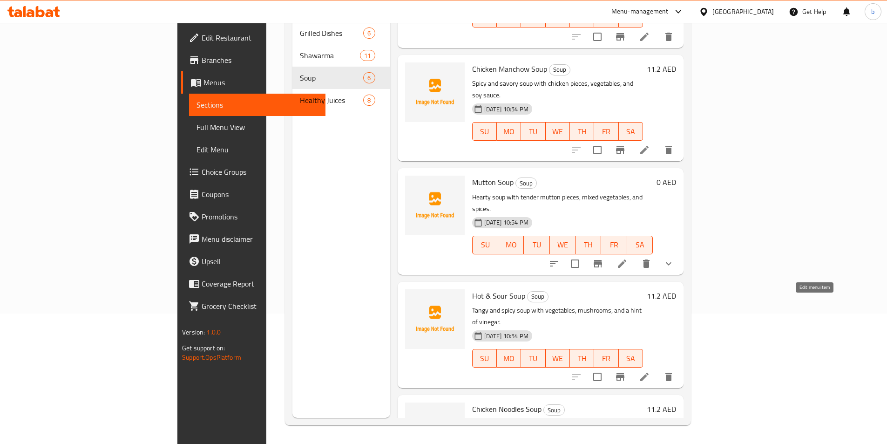
click at [650, 371] on icon at bounding box center [644, 376] width 11 height 11
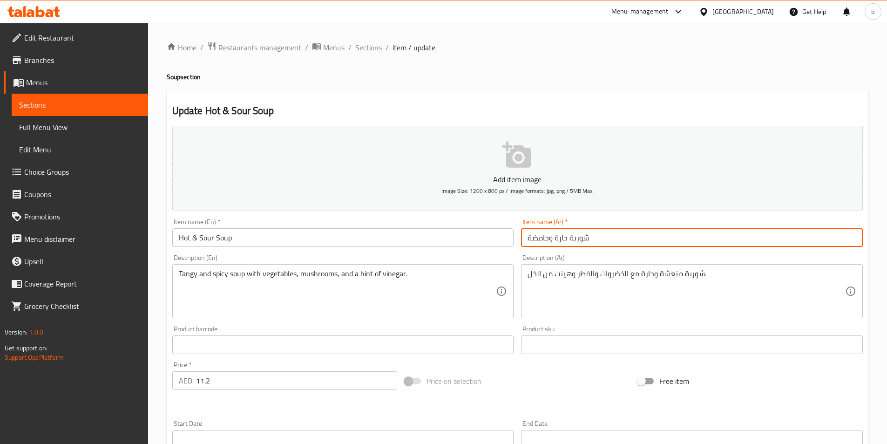
drag, startPoint x: 526, startPoint y: 237, endPoint x: 550, endPoint y: 241, distance: 24.0
click at [550, 241] on input "شوربة حارة وحامضة" at bounding box center [692, 237] width 342 height 19
type input "شوربة حارة و لاذعة"
click at [227, 236] on input "Hot & Sour Soup" at bounding box center [343, 237] width 342 height 19
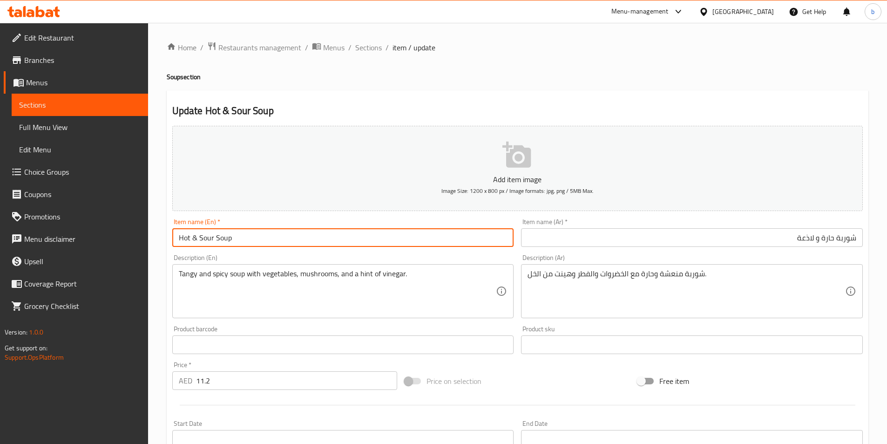
click at [227, 236] on input "Hot & Sour Soup" at bounding box center [343, 237] width 342 height 19
click at [202, 238] on input "Hot & Sour Soup" at bounding box center [343, 237] width 342 height 19
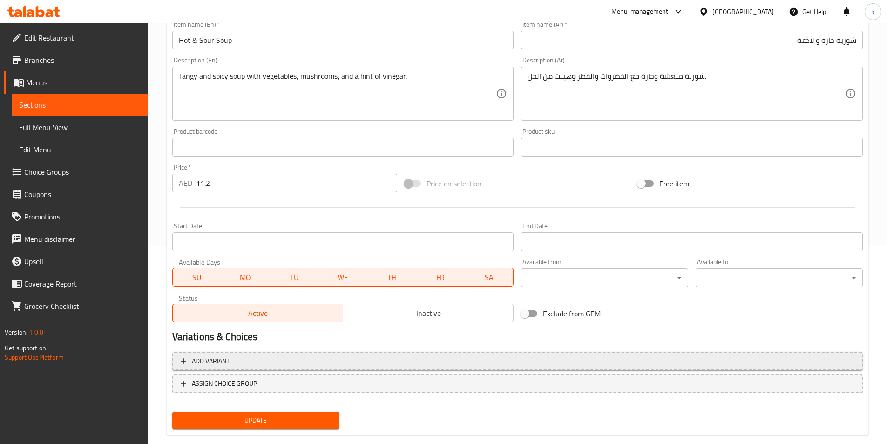
scroll to position [214, 0]
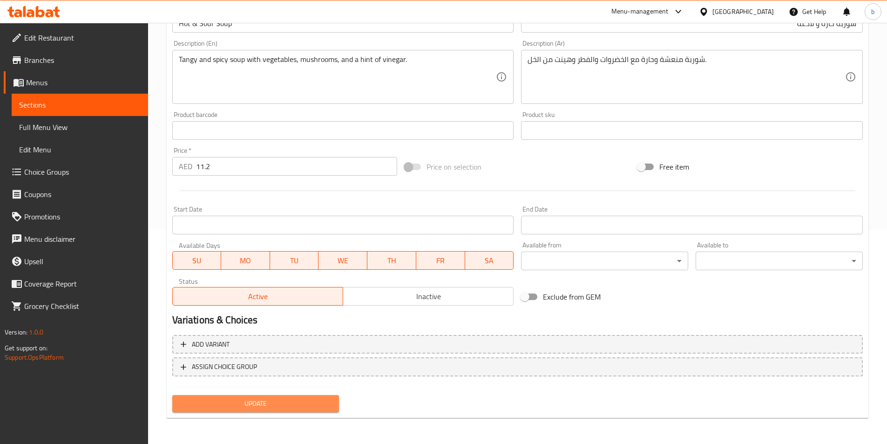
click at [249, 407] on span "Update" at bounding box center [256, 403] width 152 height 12
drag, startPoint x: 274, startPoint y: 399, endPoint x: 275, endPoint y: 407, distance: 7.5
click at [275, 407] on span "Update" at bounding box center [256, 403] width 152 height 12
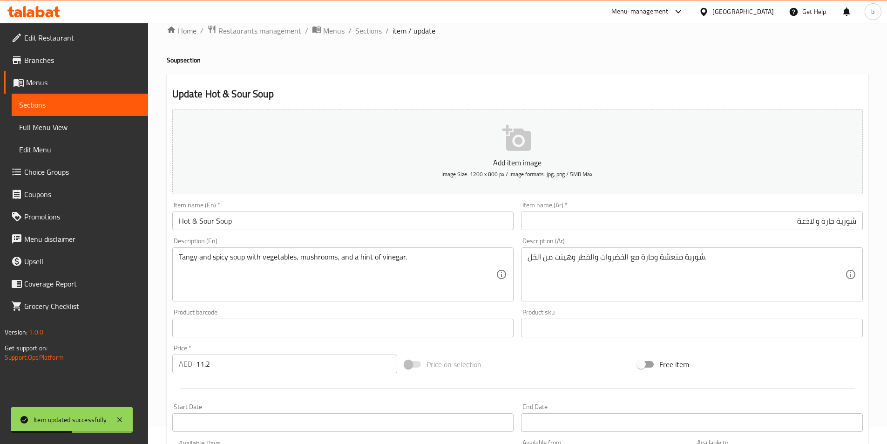
scroll to position [0, 0]
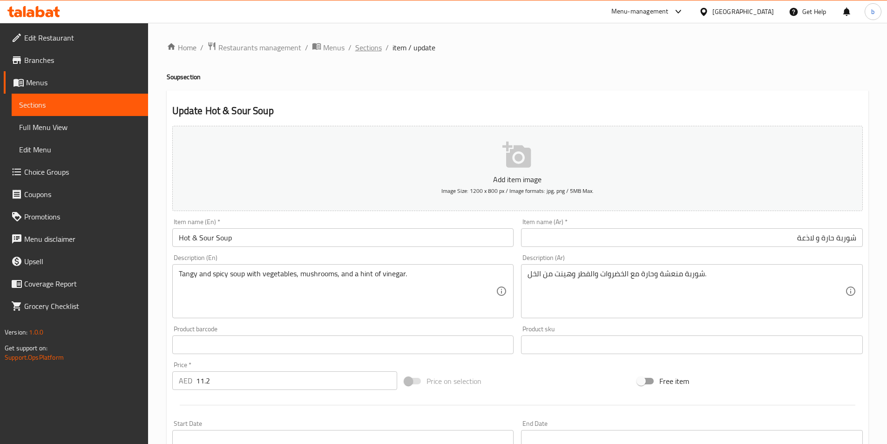
click at [363, 47] on span "Sections" at bounding box center [368, 47] width 27 height 11
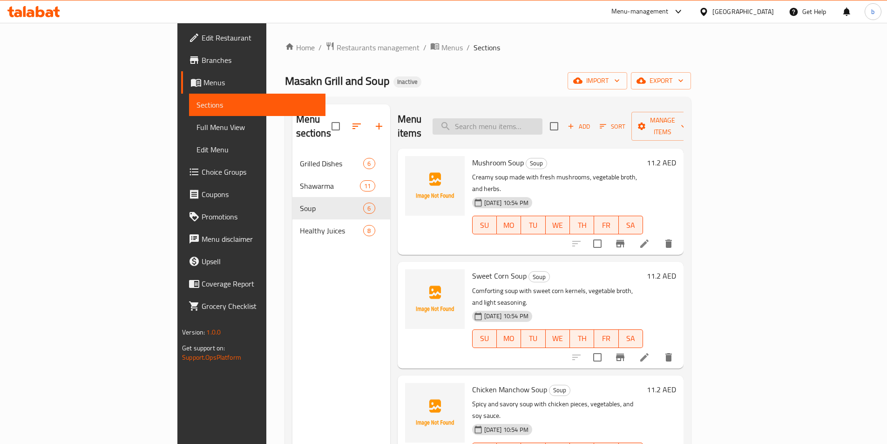
click at [540, 124] on input "search" at bounding box center [487, 126] width 110 height 16
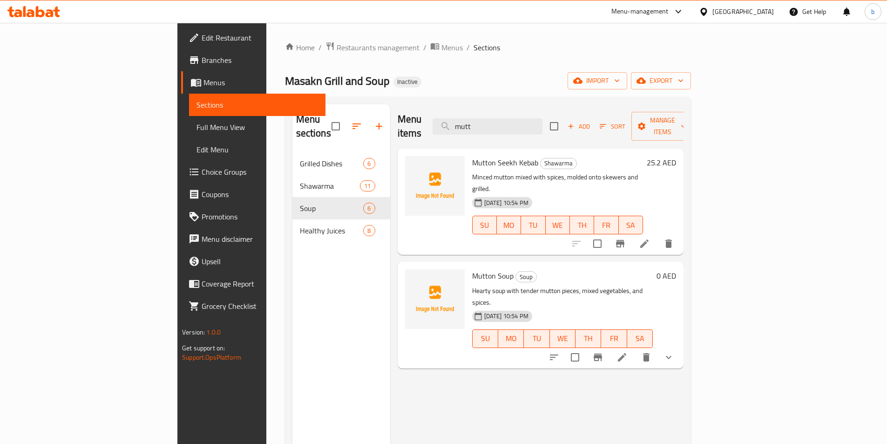
type input "mutt"
click at [679, 346] on div at bounding box center [611, 357] width 137 height 22
click at [627, 351] on icon at bounding box center [621, 356] width 11 height 11
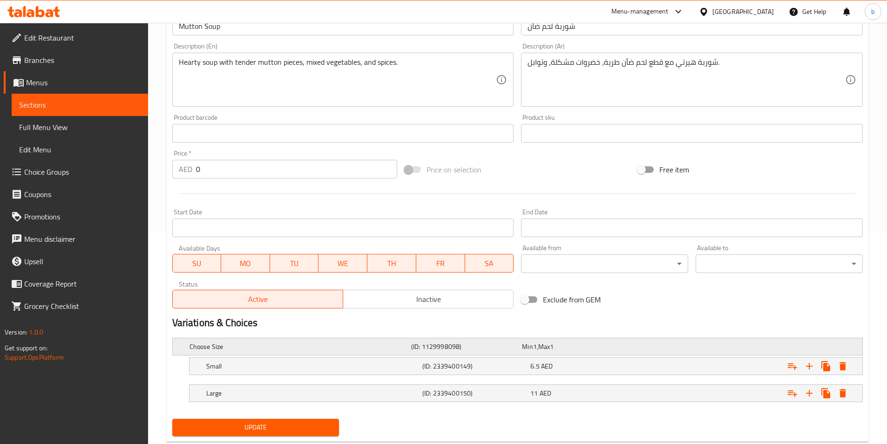
scroll to position [235, 0]
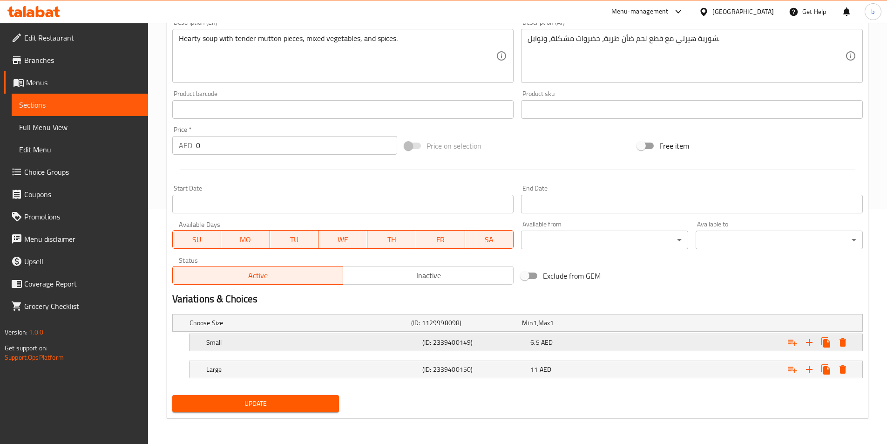
click at [282, 347] on div "Small" at bounding box center [312, 342] width 216 height 13
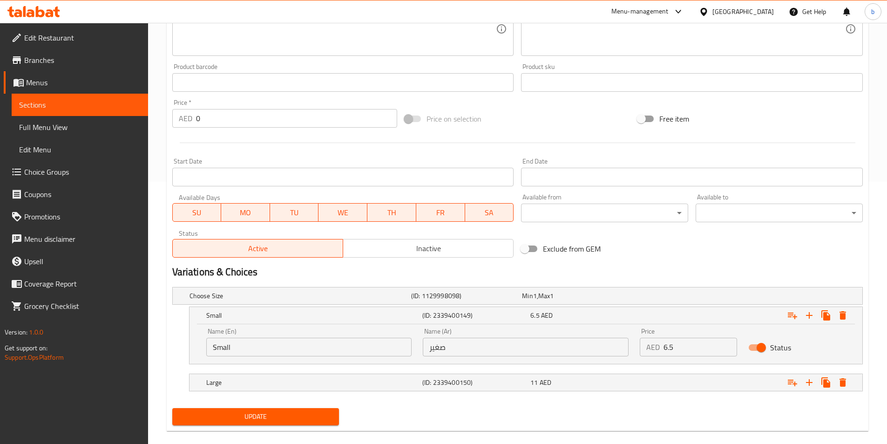
scroll to position [275, 0]
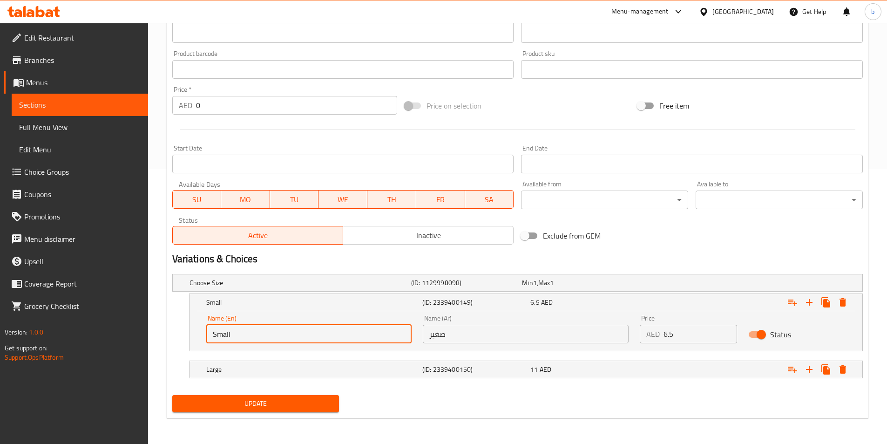
drag, startPoint x: 269, startPoint y: 331, endPoint x: 60, endPoint y: 316, distance: 209.5
click at [60, 316] on div "Edit Restaurant Branches Menus Sections Full Menu View Edit Menu Choice Groups …" at bounding box center [443, 96] width 887 height 696
type input "medium"
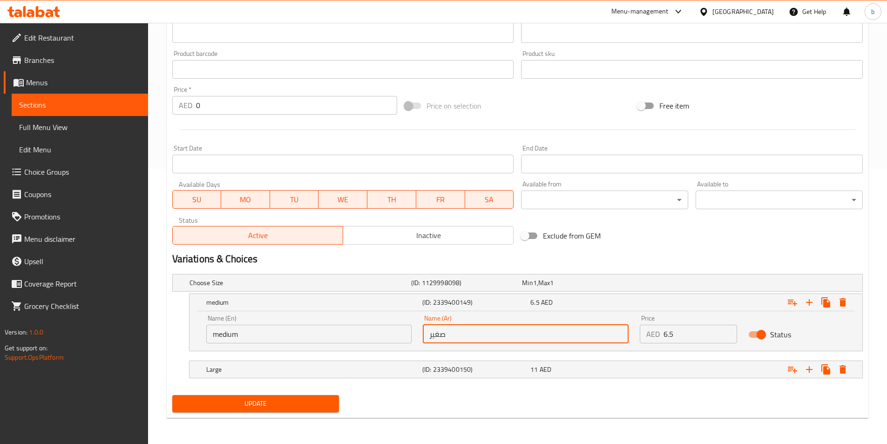
drag, startPoint x: 483, startPoint y: 326, endPoint x: 417, endPoint y: 330, distance: 66.2
click at [417, 330] on div "Name (Ar) صغير Name (Ar)" at bounding box center [525, 329] width 217 height 40
type input "وسط"
click at [445, 371] on h5 "(ID: 2339400150)" at bounding box center [474, 368] width 104 height 9
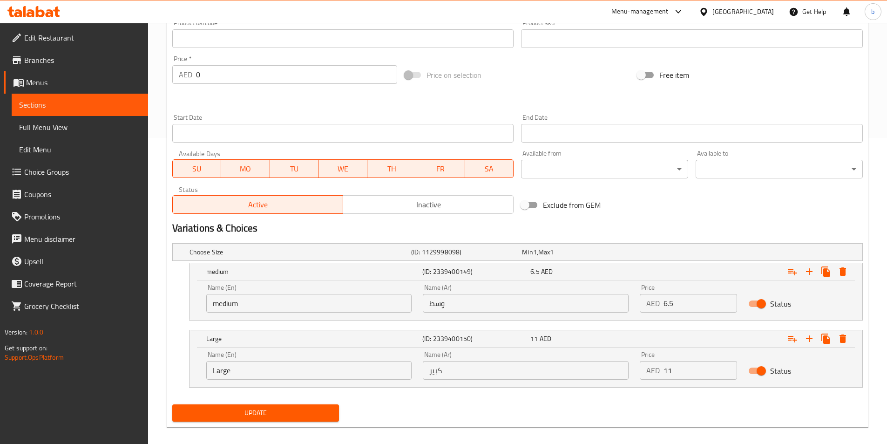
scroll to position [315, 0]
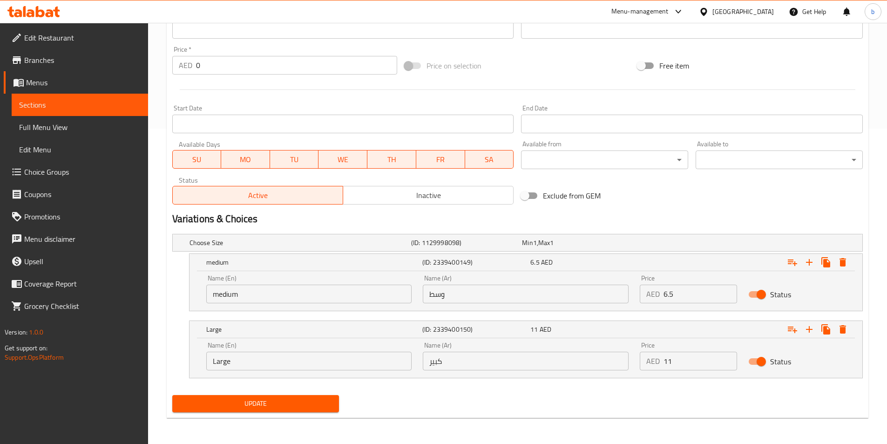
click at [282, 403] on span "Update" at bounding box center [256, 403] width 152 height 12
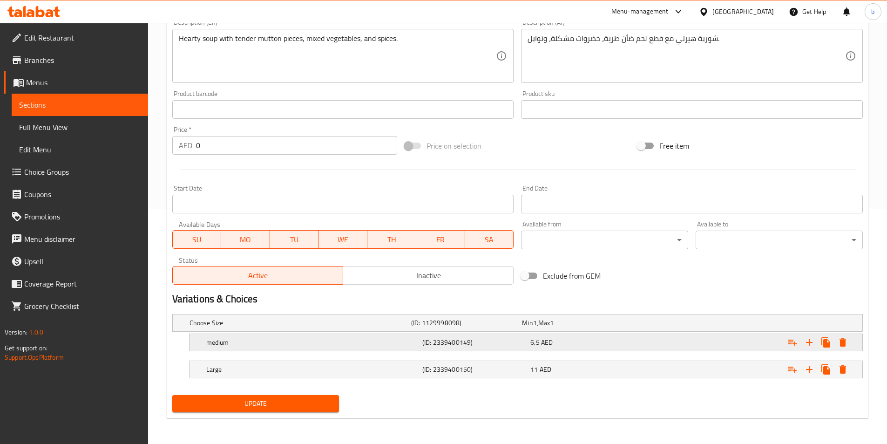
click at [274, 344] on h5 "medium" at bounding box center [312, 341] width 212 height 9
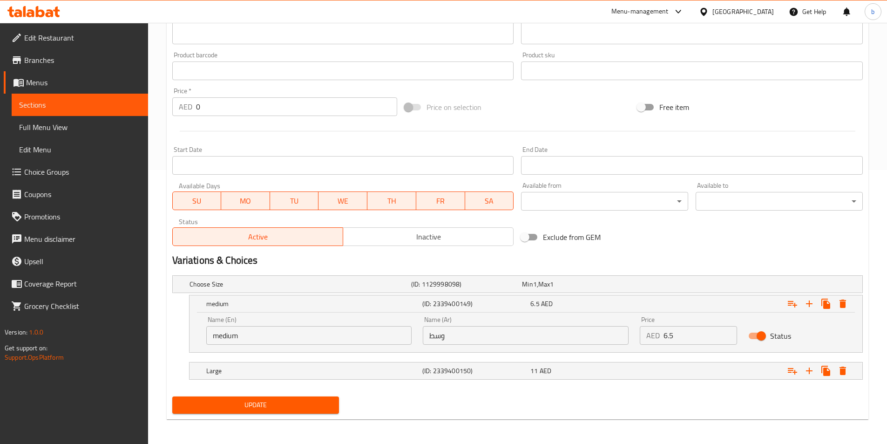
scroll to position [275, 0]
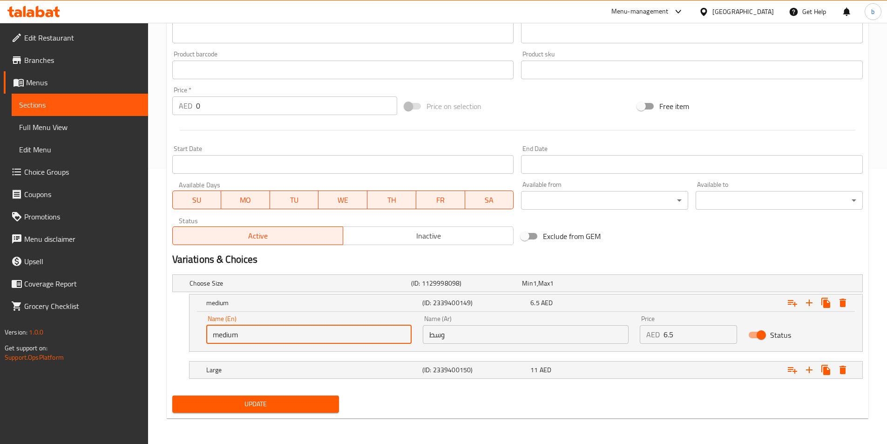
drag, startPoint x: 256, startPoint y: 331, endPoint x: 202, endPoint y: 335, distance: 54.6
click at [202, 335] on div "Name (En) medium Name (En)" at bounding box center [309, 329] width 217 height 40
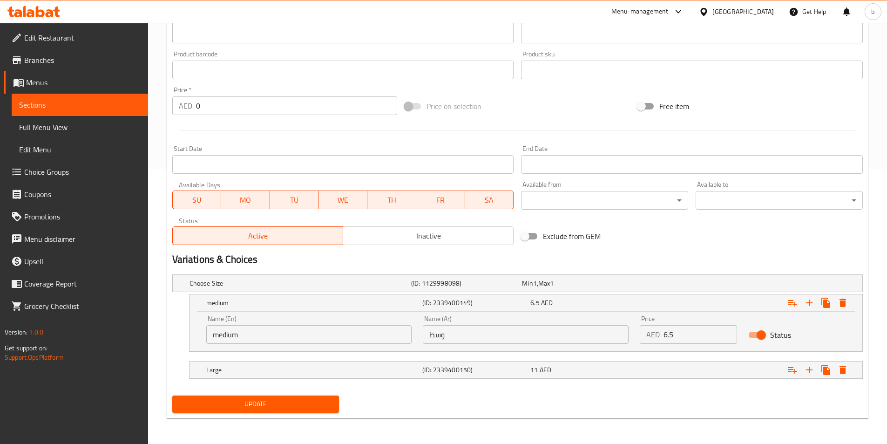
click at [218, 337] on input "medium" at bounding box center [309, 334] width 206 height 19
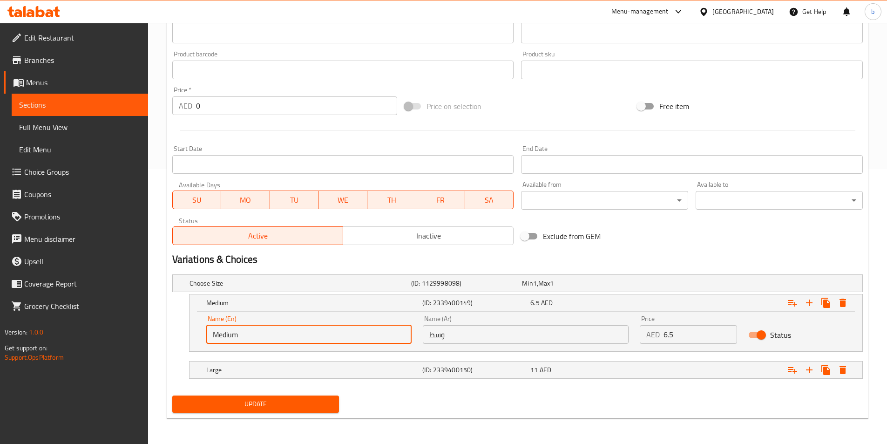
type input "Medium"
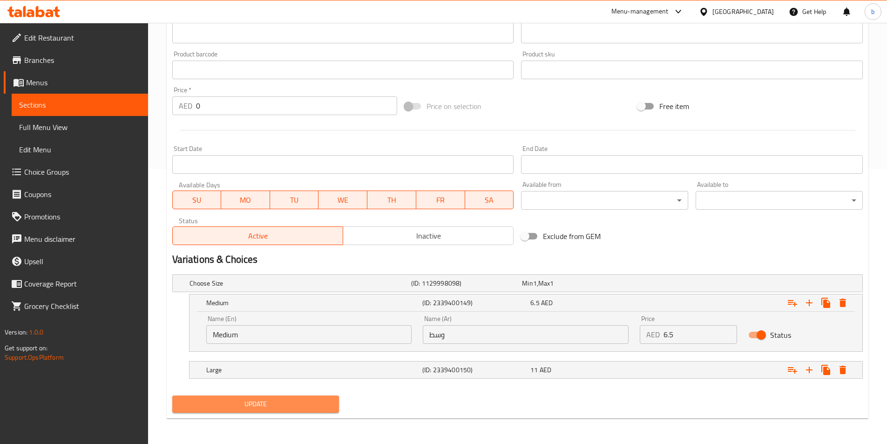
click at [261, 406] on span "Update" at bounding box center [256, 404] width 152 height 12
